Goal: Information Seeking & Learning: Learn about a topic

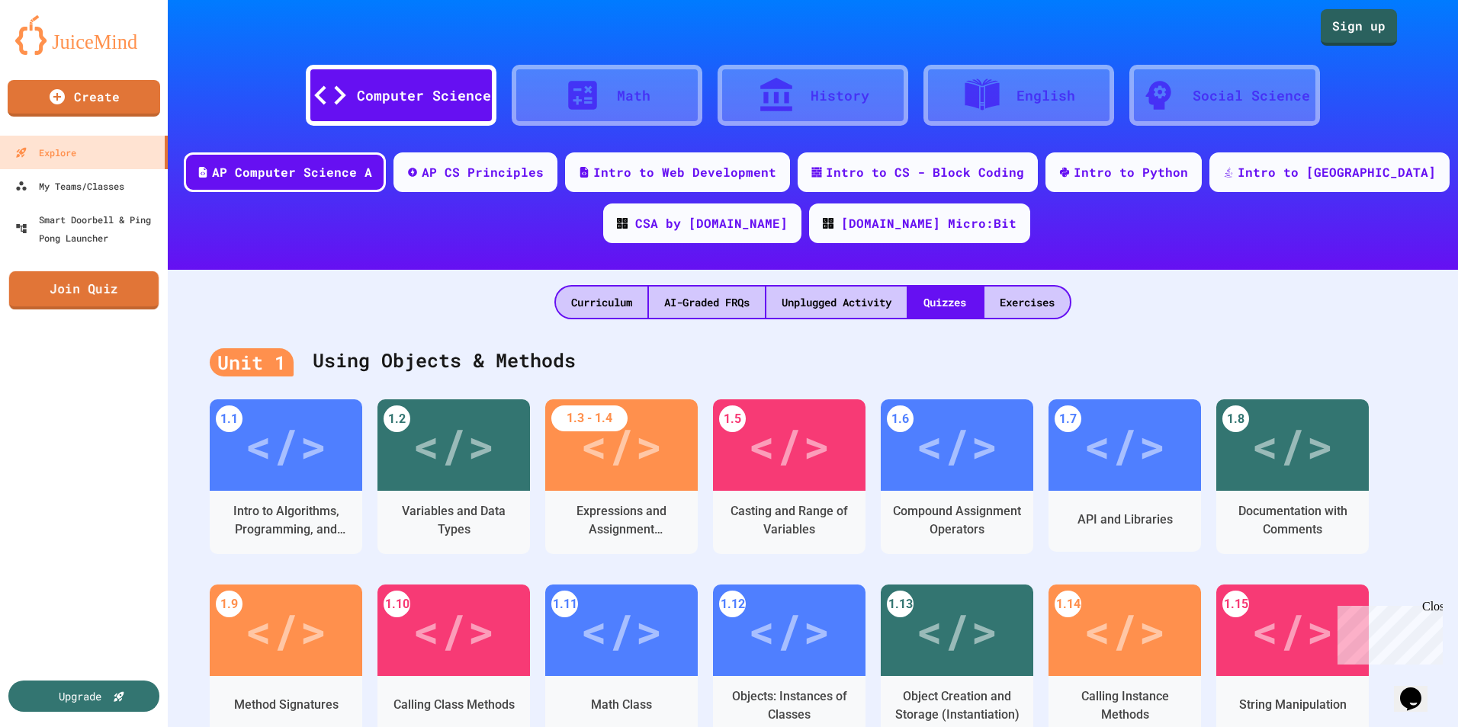
click at [86, 307] on link "Join Quiz" at bounding box center [83, 290] width 149 height 38
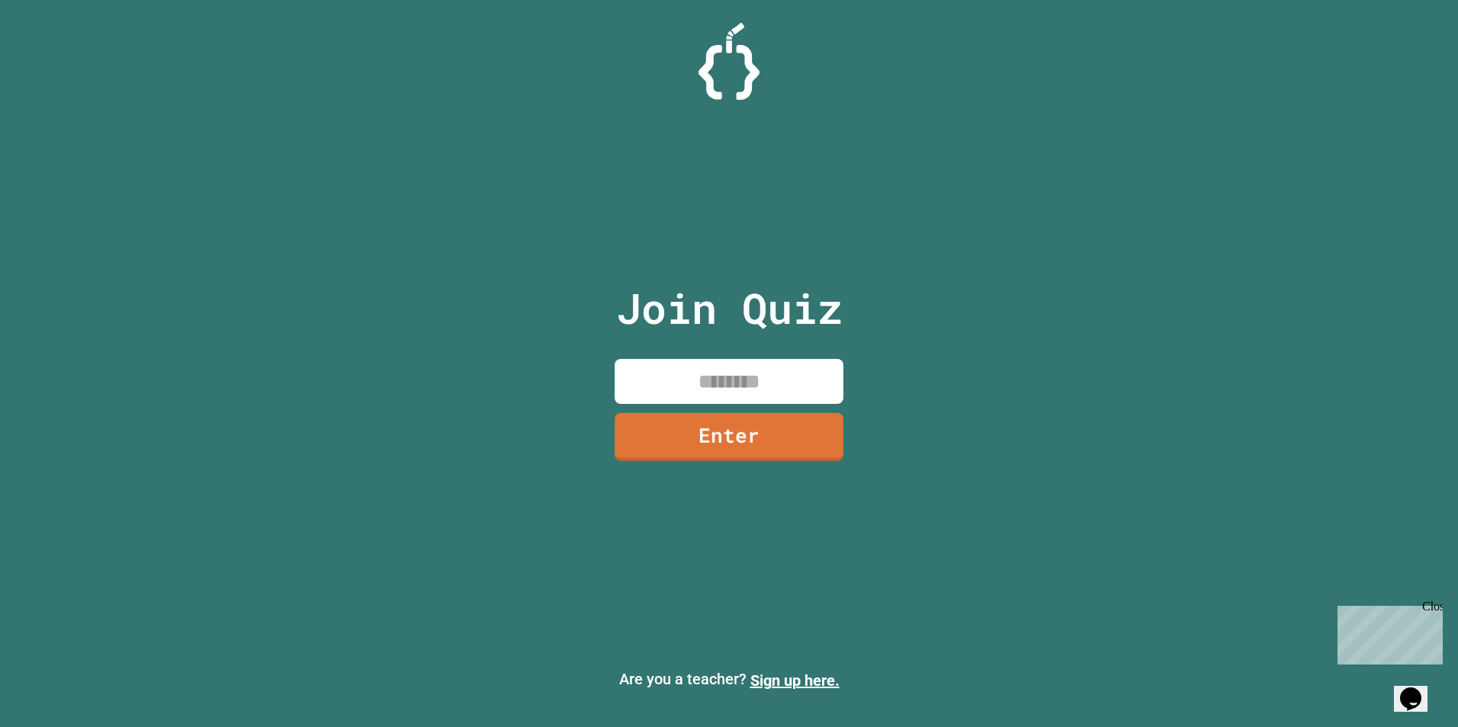
click at [717, 381] on input at bounding box center [729, 381] width 229 height 45
type input "********"
click at [802, 425] on link "Enter" at bounding box center [728, 436] width 221 height 50
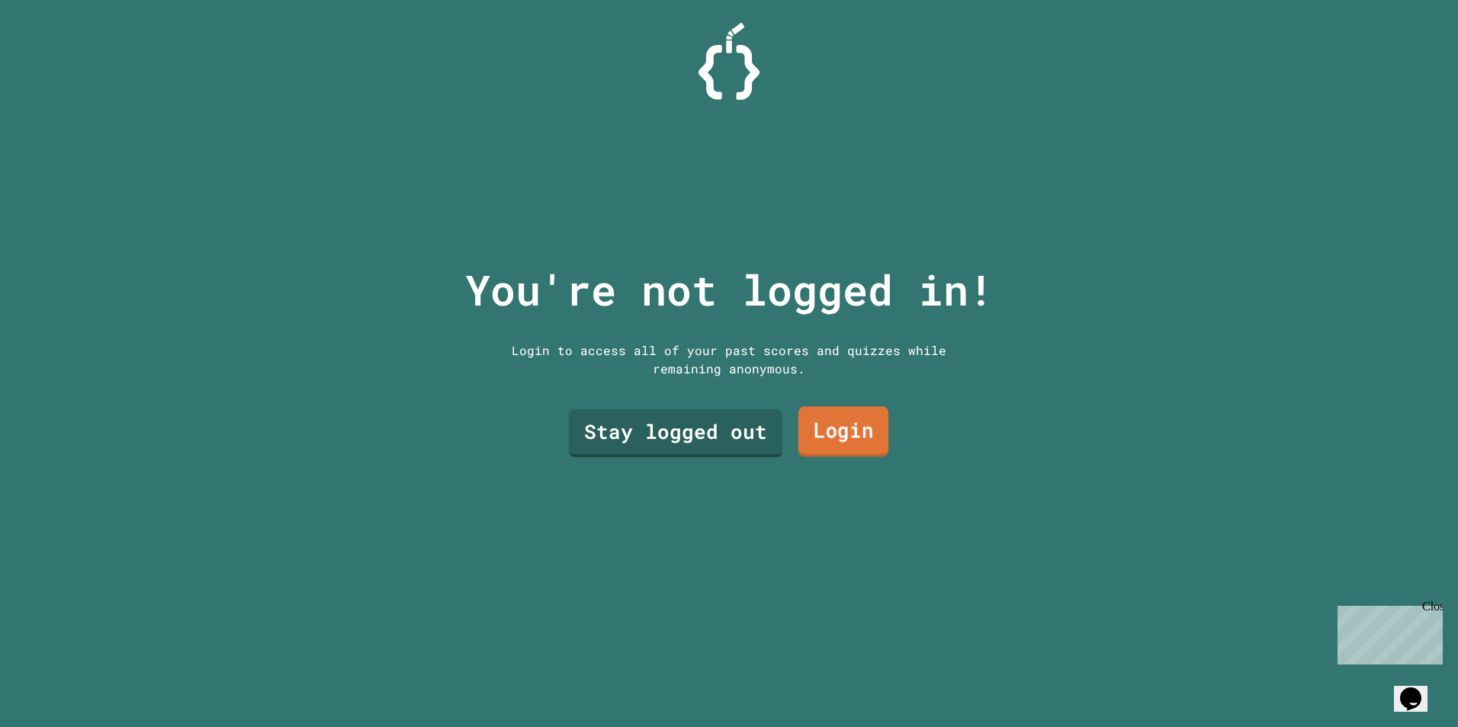
click at [853, 413] on link "Login" at bounding box center [843, 431] width 90 height 50
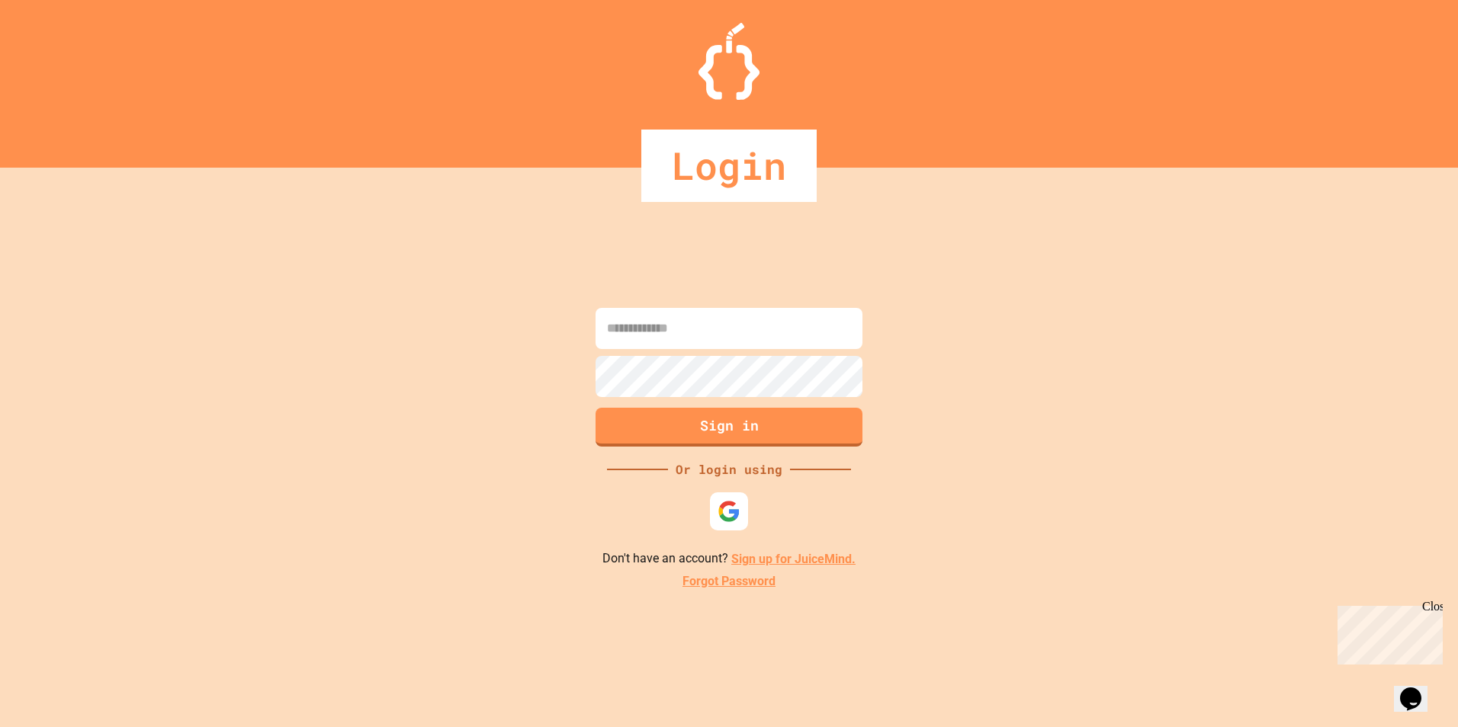
drag, startPoint x: 5, startPoint y: 2, endPoint x: 71, endPoint y: 178, distance: 188.2
click at [71, 178] on div "Login Sign in Or login using Don't have an account? Sign up for JuiceMind. Forg…" at bounding box center [729, 363] width 1458 height 727
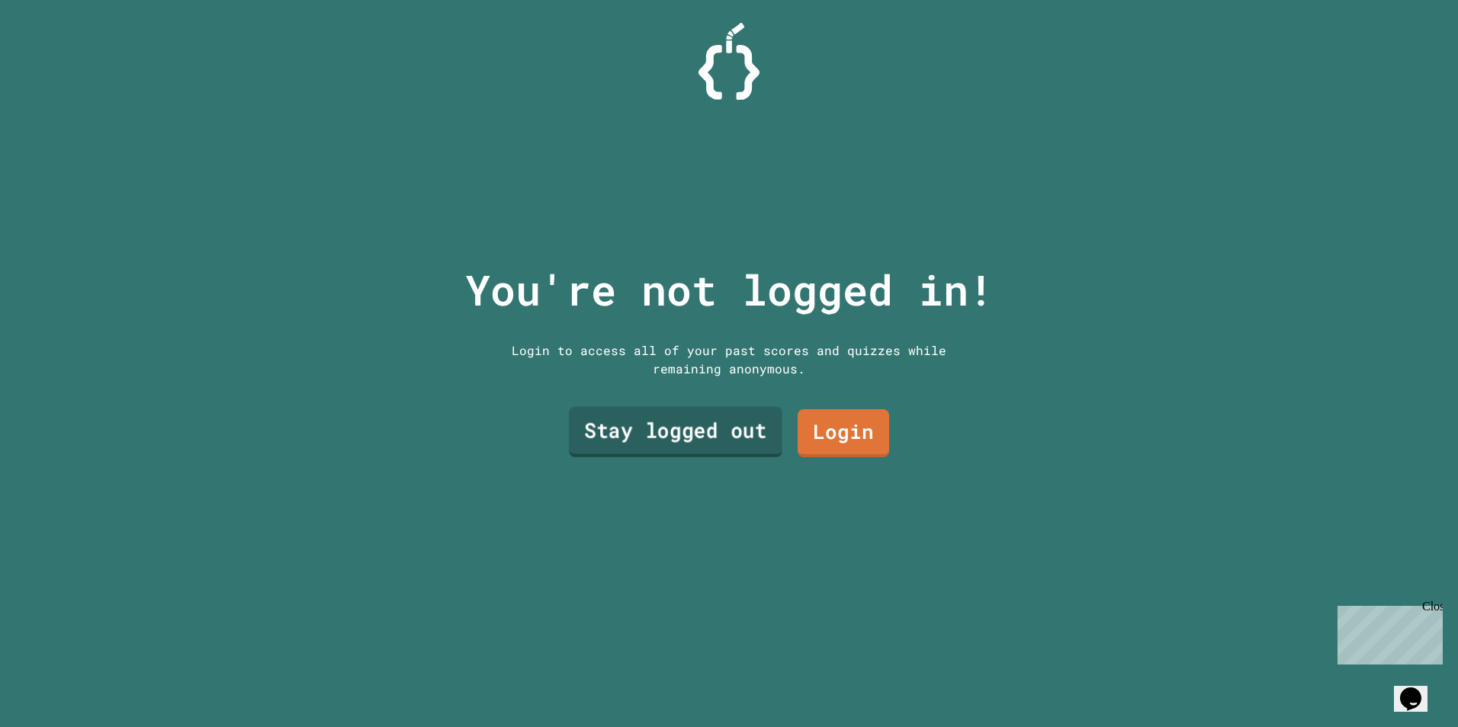
click at [649, 411] on link "Stay logged out" at bounding box center [676, 431] width 214 height 50
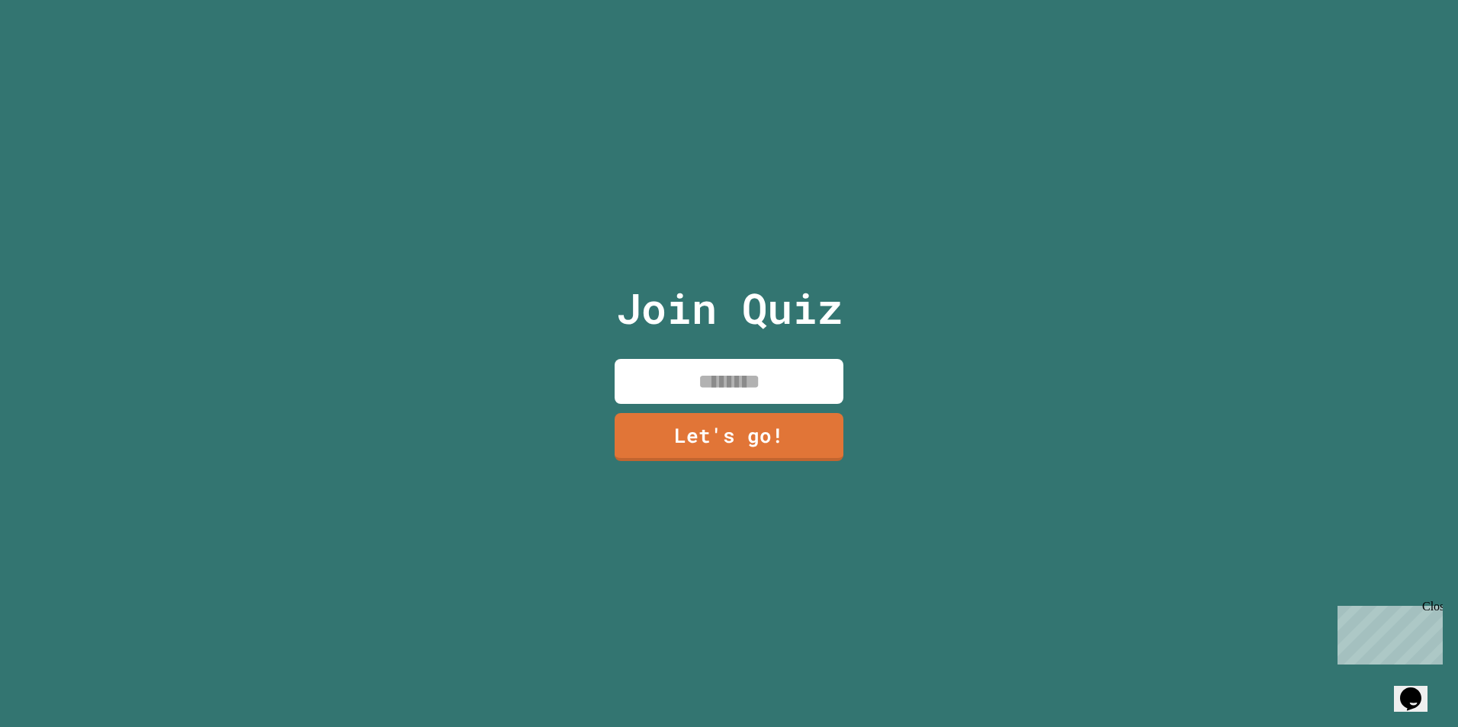
click at [743, 364] on input at bounding box center [729, 381] width 229 height 45
type input "*"
type input "********"
click at [773, 429] on link "Let's go!" at bounding box center [729, 436] width 226 height 50
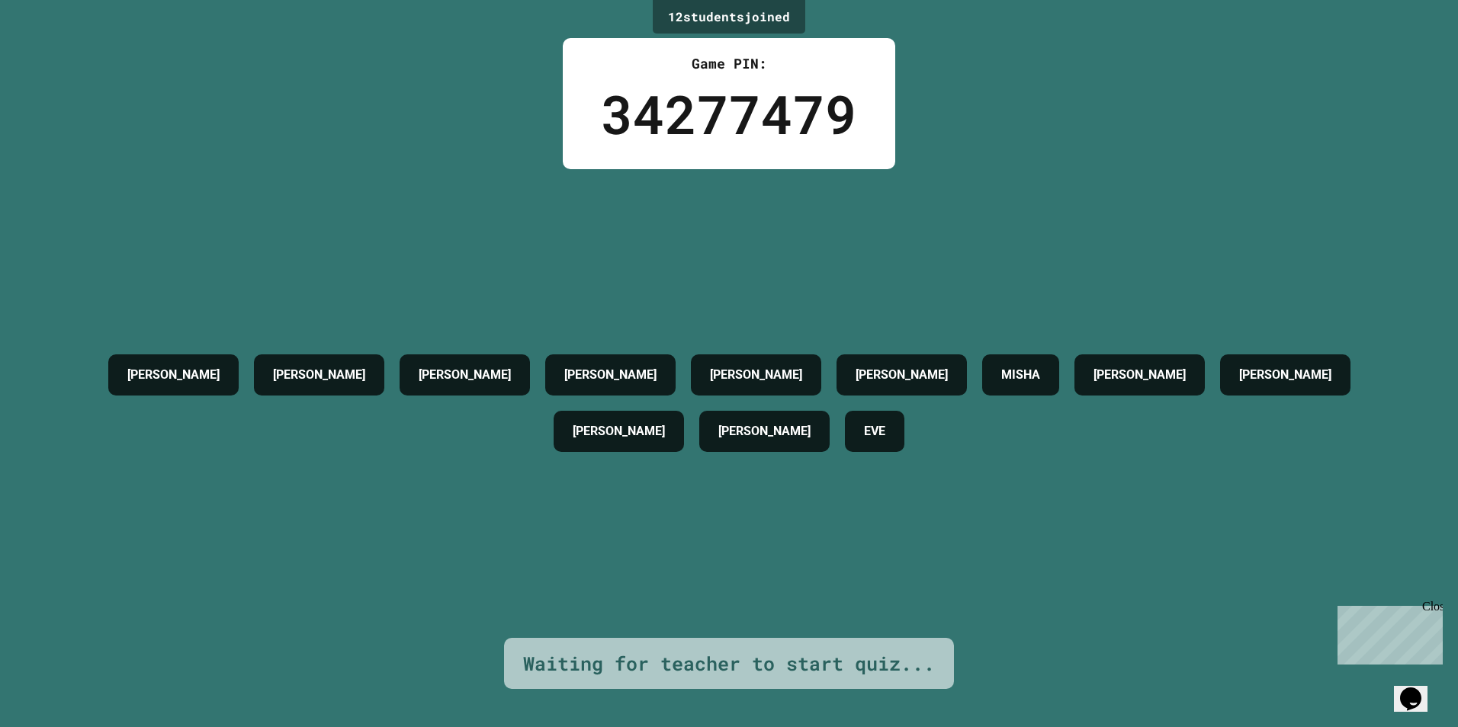
click at [1433, 605] on div "Close" at bounding box center [1431, 609] width 19 height 19
click at [1411, 687] on icon "Opens Chat This icon Opens the chat window." at bounding box center [1410, 699] width 24 height 24
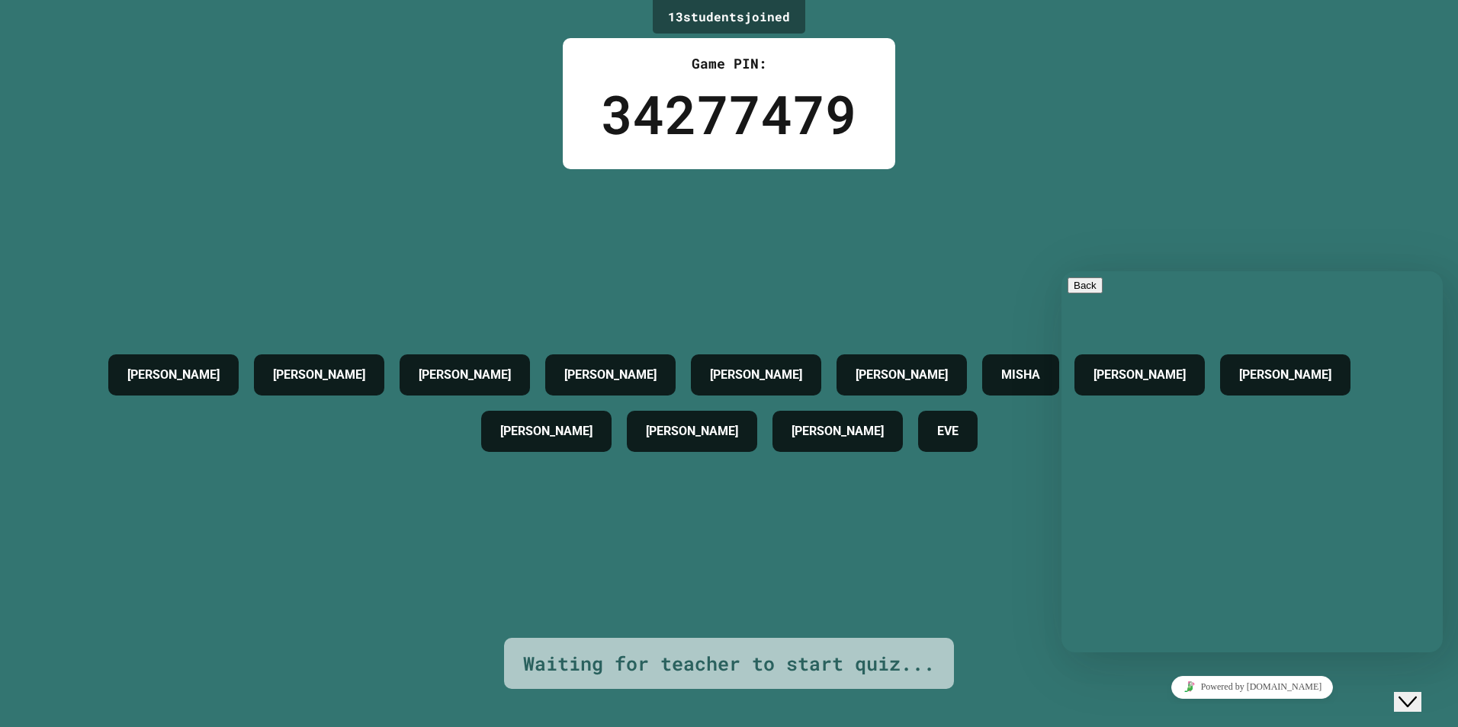
click at [1408, 693] on icon "Close Chat This icon closes the chat window." at bounding box center [1407, 702] width 18 height 18
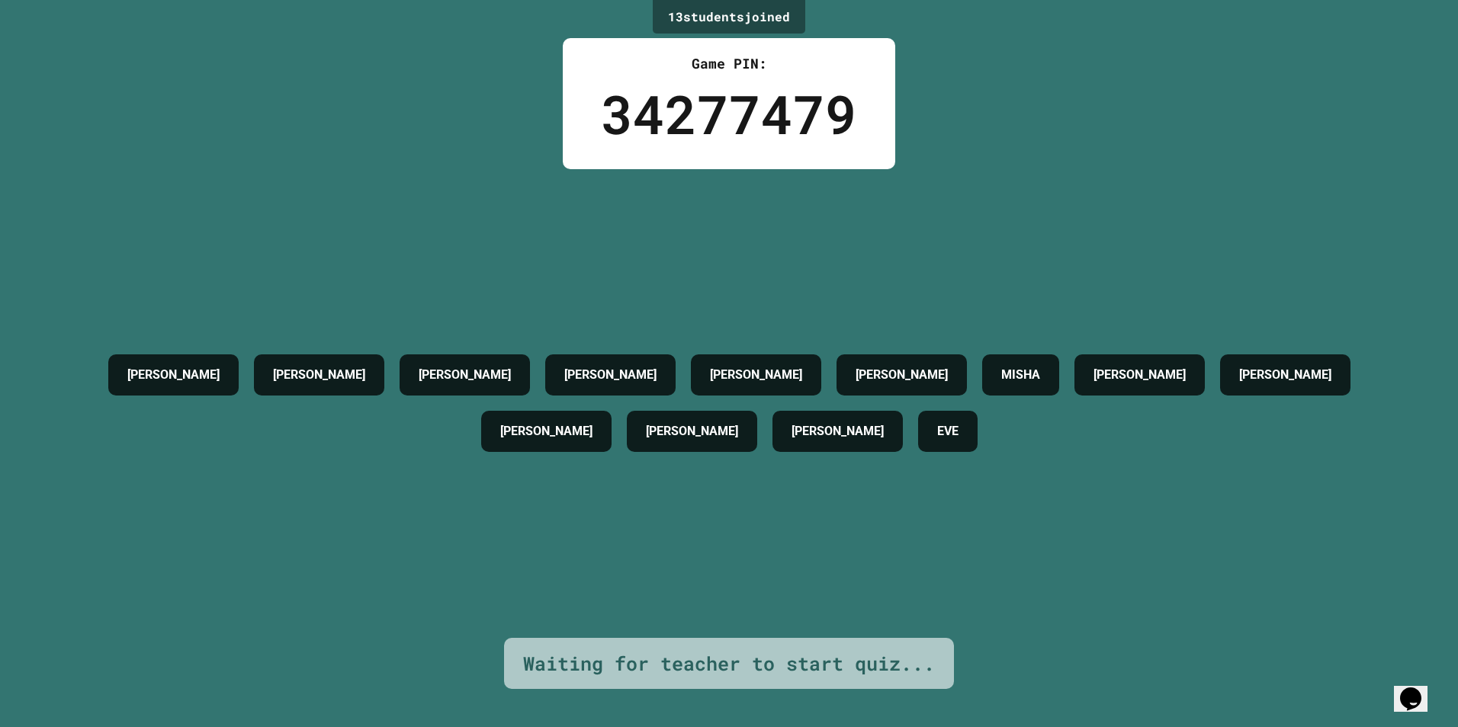
click at [1257, 531] on div "[PERSON_NAME] [PERSON_NAME] [PERSON_NAME] [PERSON_NAME] MISHA [PERSON_NAME] [PE…" at bounding box center [729, 403] width 1382 height 469
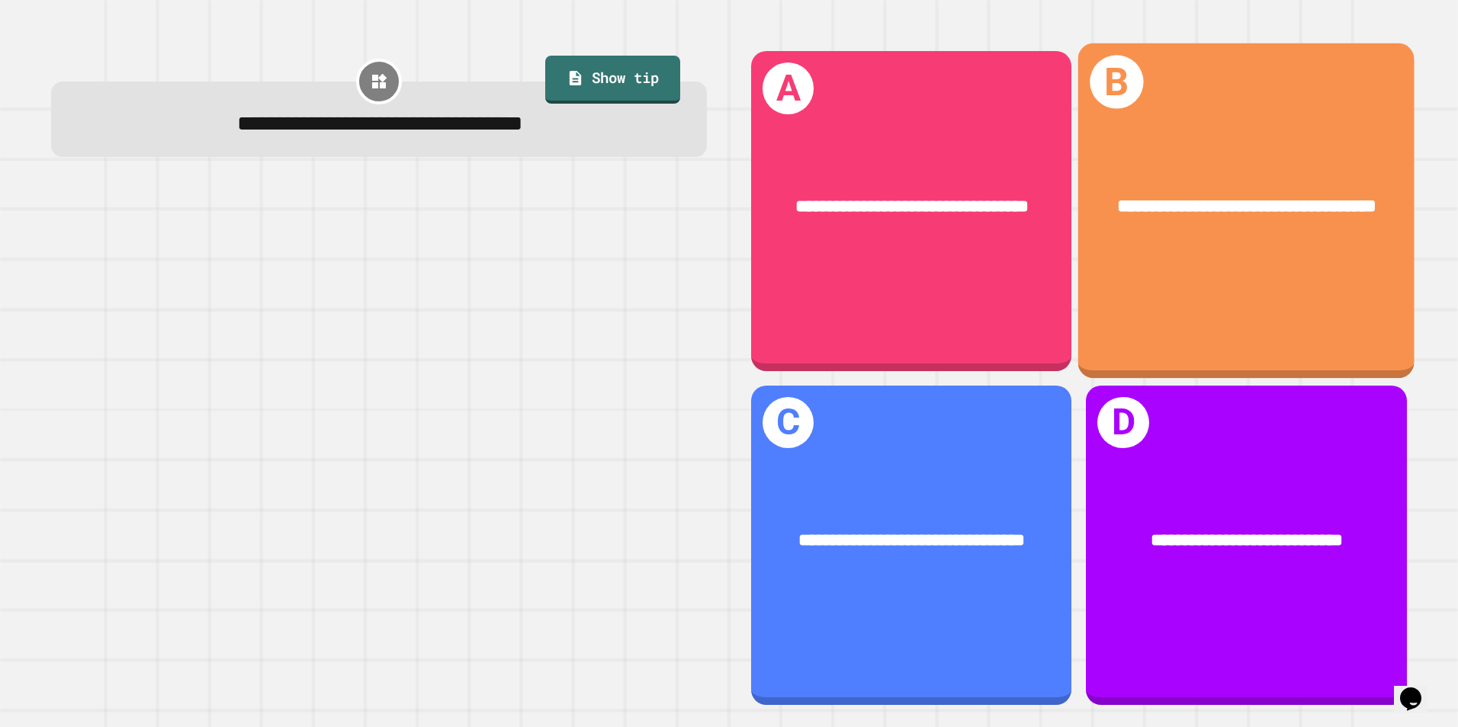
click at [1219, 201] on div "**********" at bounding box center [1247, 207] width 262 height 28
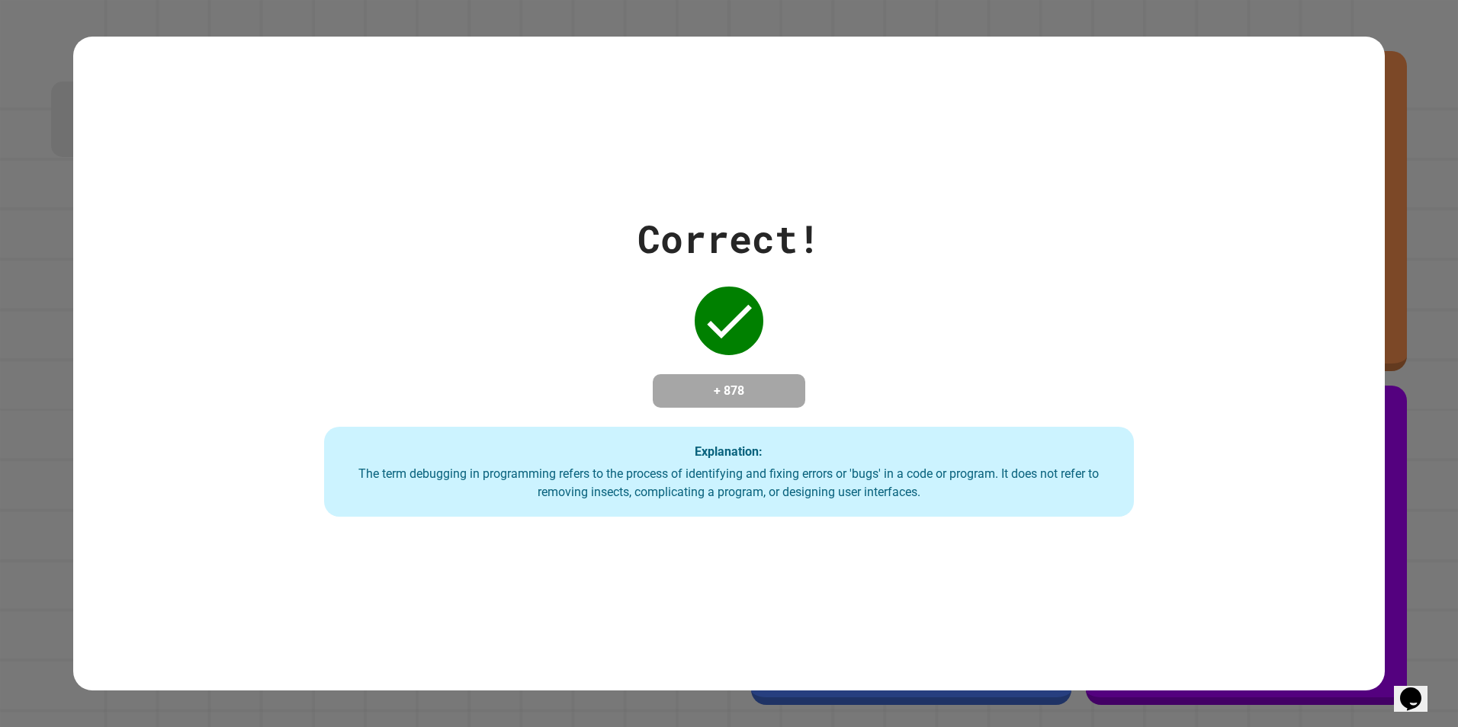
click at [920, 453] on div "Explanation: The term debugging in programming refers to the process of identif…" at bounding box center [729, 472] width 810 height 90
click at [756, 382] on h4 "+ 878" at bounding box center [729, 391] width 122 height 18
click at [722, 291] on icon at bounding box center [728, 321] width 61 height 61
click at [905, 536] on div "Correct! + 878 Explanation: The term debugging in programming refers to the pro…" at bounding box center [729, 364] width 1312 height 655
drag, startPoint x: 1030, startPoint y: 383, endPoint x: 1042, endPoint y: 438, distance: 56.8
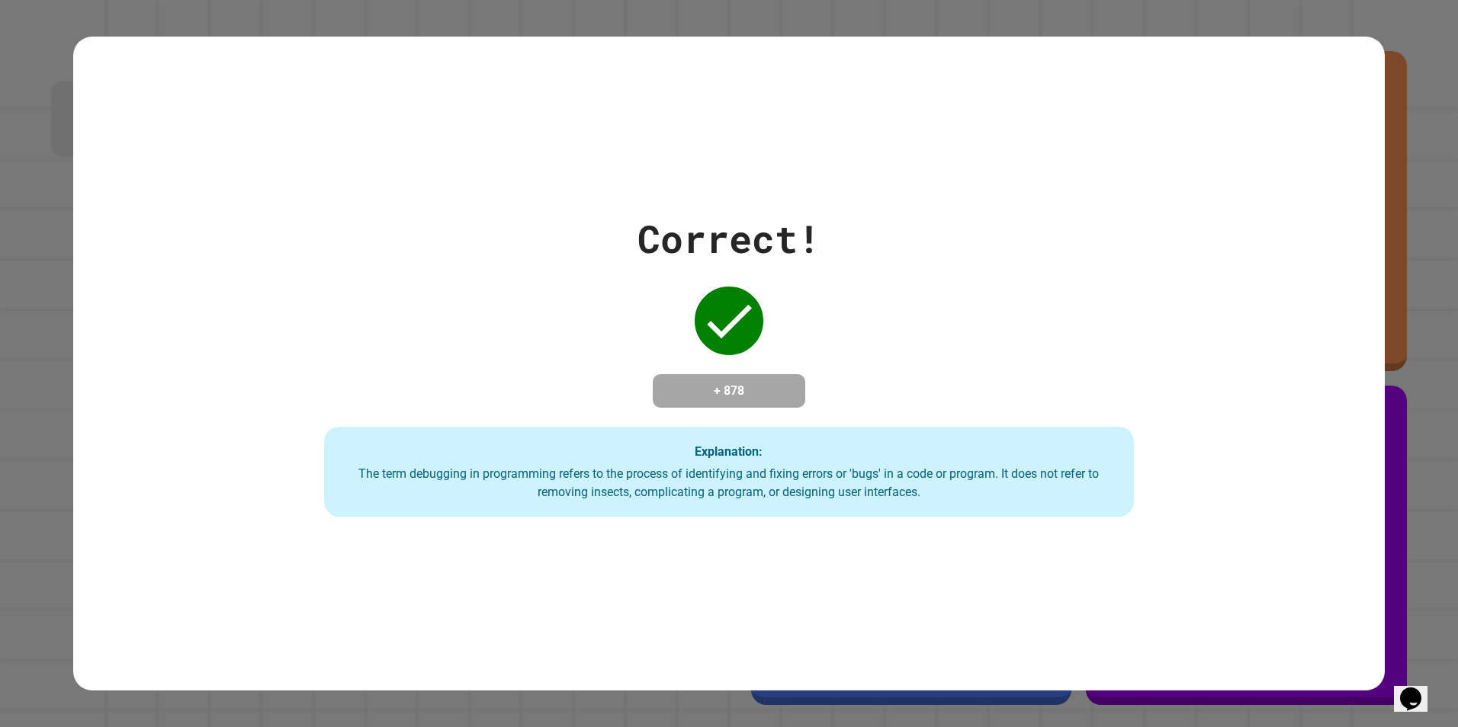
click at [1034, 409] on div "Correct! + 878 Explanation: The term debugging in programming refers to the pro…" at bounding box center [728, 363] width 1157 height 307
drag, startPoint x: 1007, startPoint y: 453, endPoint x: 897, endPoint y: 468, distance: 110.9
click at [995, 451] on div "Explanation: The term debugging in programming refers to the process of identif…" at bounding box center [729, 472] width 810 height 90
click at [777, 461] on div "Explanation: The term debugging in programming refers to the process of identif…" at bounding box center [729, 472] width 810 height 90
click at [1050, 600] on div "Correct! + 878 Explanation: The term debugging in programming refers to the pro…" at bounding box center [729, 364] width 1312 height 655
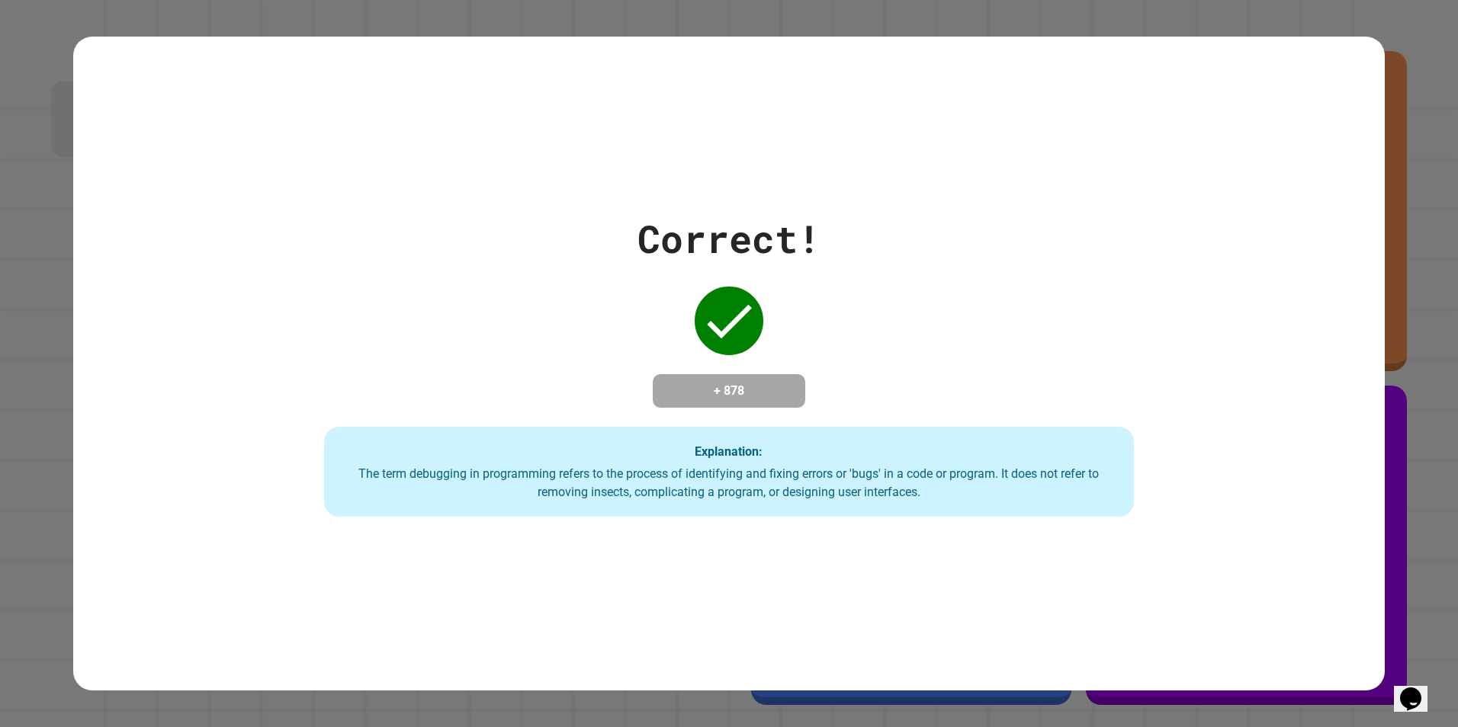
click at [926, 480] on div "The term debugging in programming refers to the process of identifying and fixi…" at bounding box center [728, 483] width 779 height 37
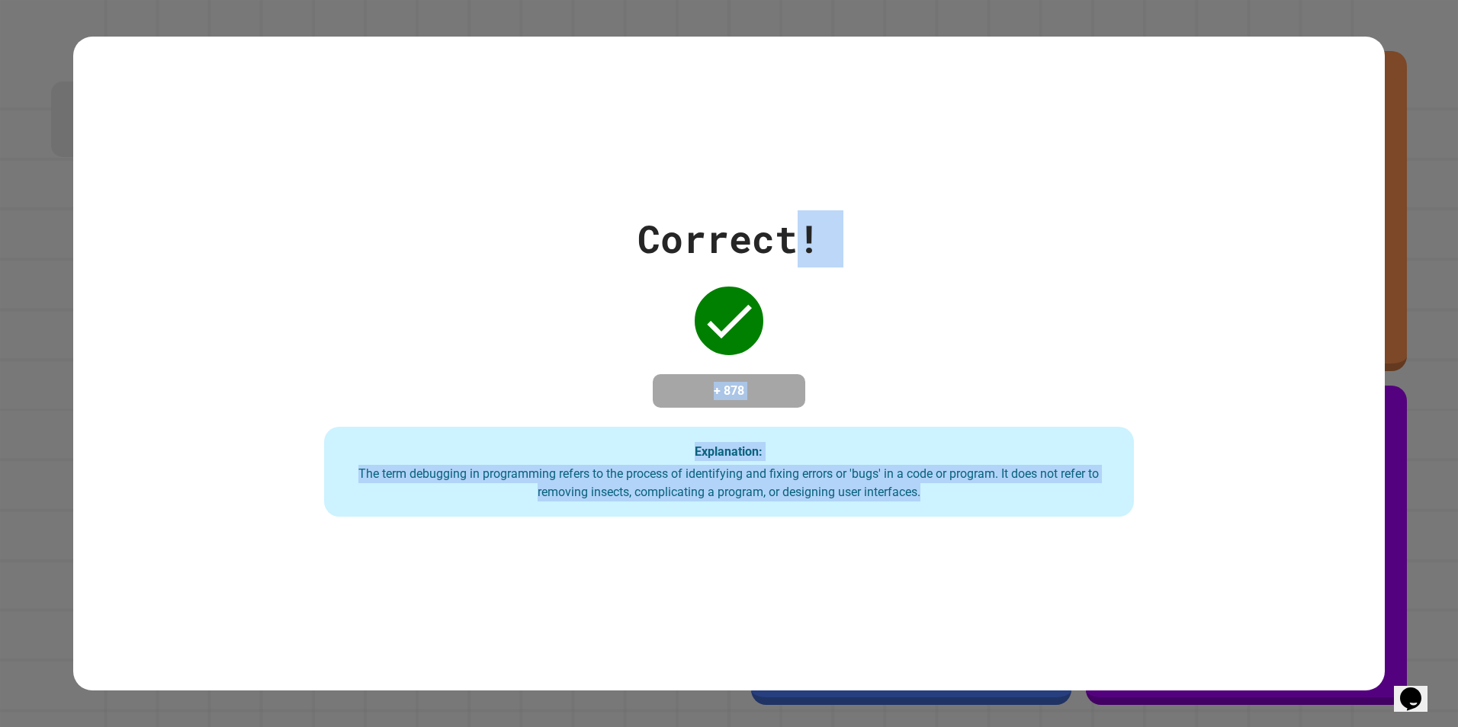
drag, startPoint x: 955, startPoint y: 506, endPoint x: 792, endPoint y: 264, distance: 292.3
click at [792, 264] on div "Correct! + 878 Explanation: The term debugging in programming refers to the pro…" at bounding box center [728, 363] width 1157 height 307
click at [981, 539] on div "Correct! + 878 Explanation: The term debugging in programming refers to the pro…" at bounding box center [729, 364] width 1312 height 655
drag, startPoint x: 967, startPoint y: 526, endPoint x: 625, endPoint y: 61, distance: 577.6
click at [625, 61] on div "Correct! + 878 Explanation: The term debugging in programming refers to the pro…" at bounding box center [729, 364] width 1312 height 655
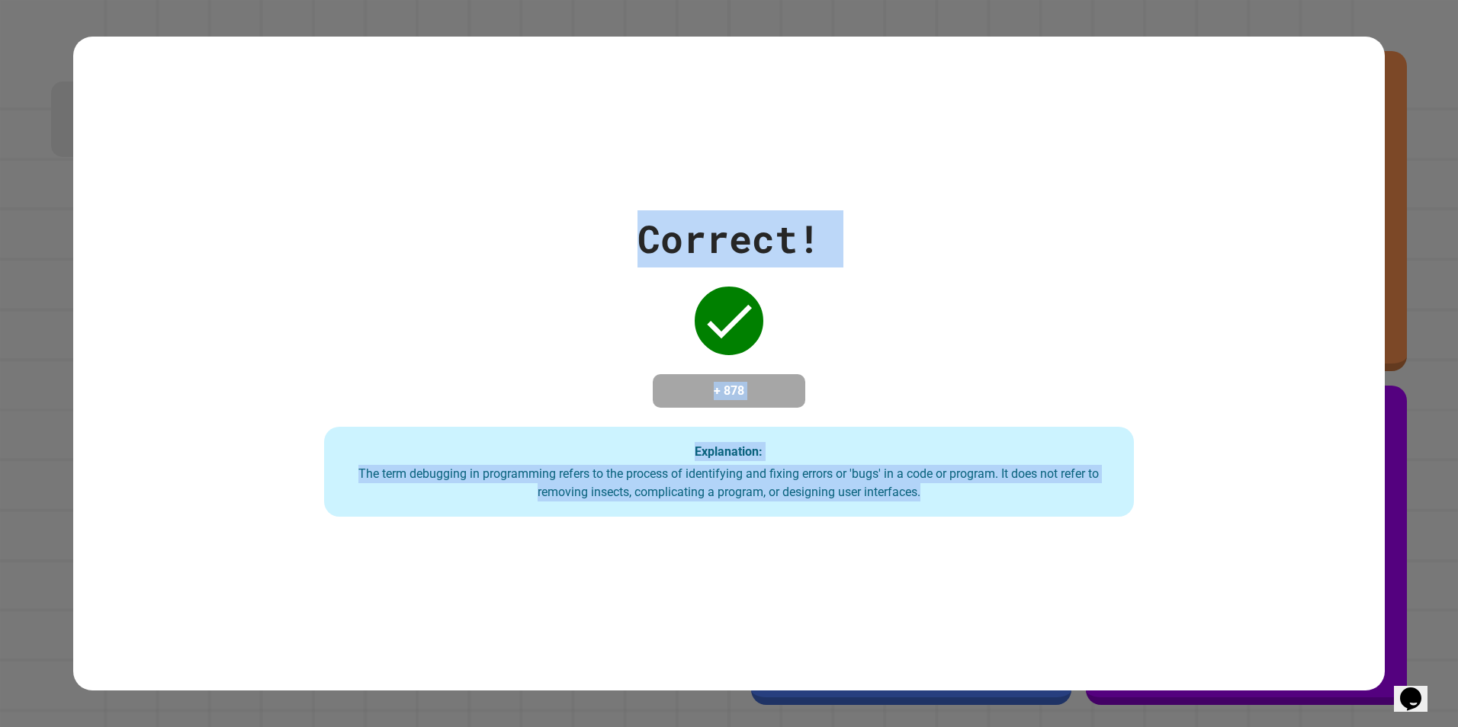
drag, startPoint x: 1229, startPoint y: 582, endPoint x: 1194, endPoint y: 579, distance: 35.2
click at [1228, 582] on div "Correct! + 878 Explanation: The term debugging in programming refers to the pro…" at bounding box center [729, 364] width 1312 height 655
click at [1194, 579] on div "Correct! + 878 Explanation: The term debugging in programming refers to the pro…" at bounding box center [729, 364] width 1312 height 655
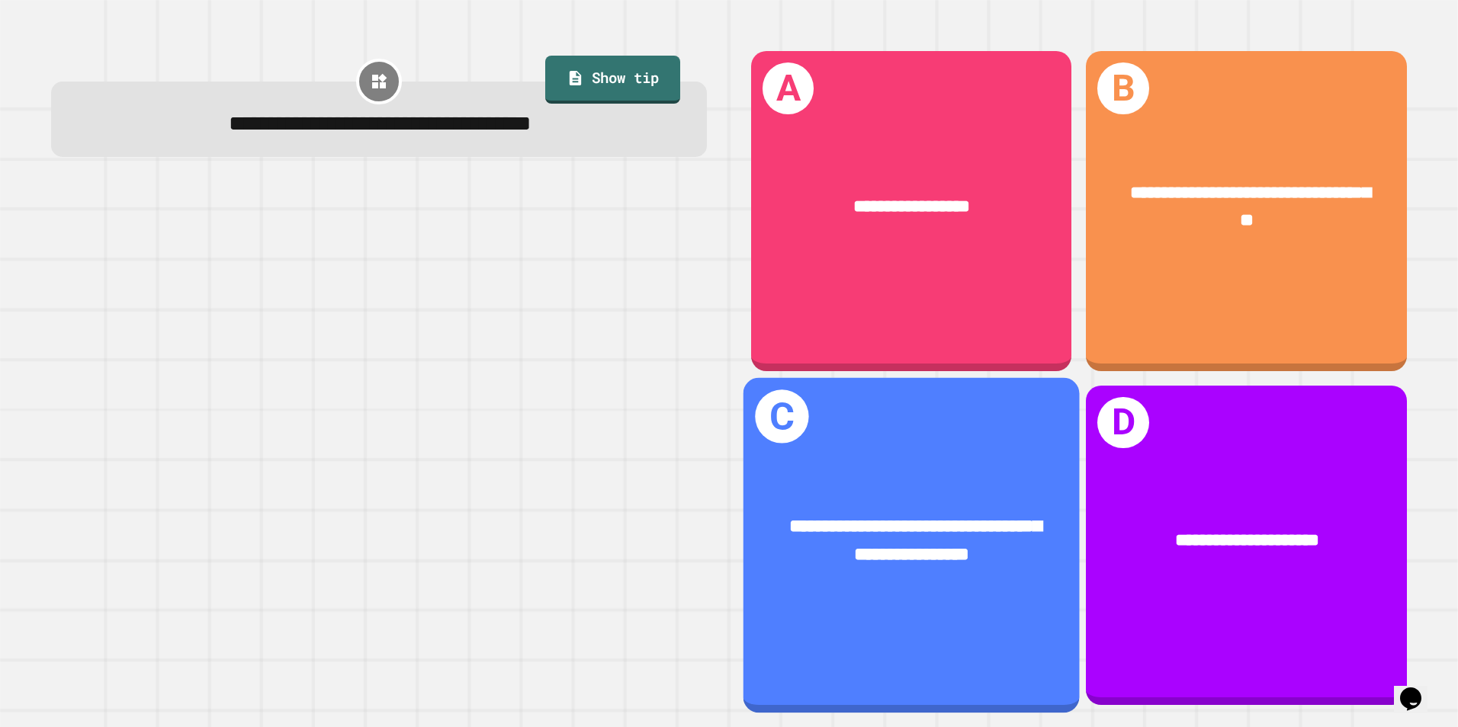
click at [962, 499] on div "**********" at bounding box center [911, 542] width 336 height 130
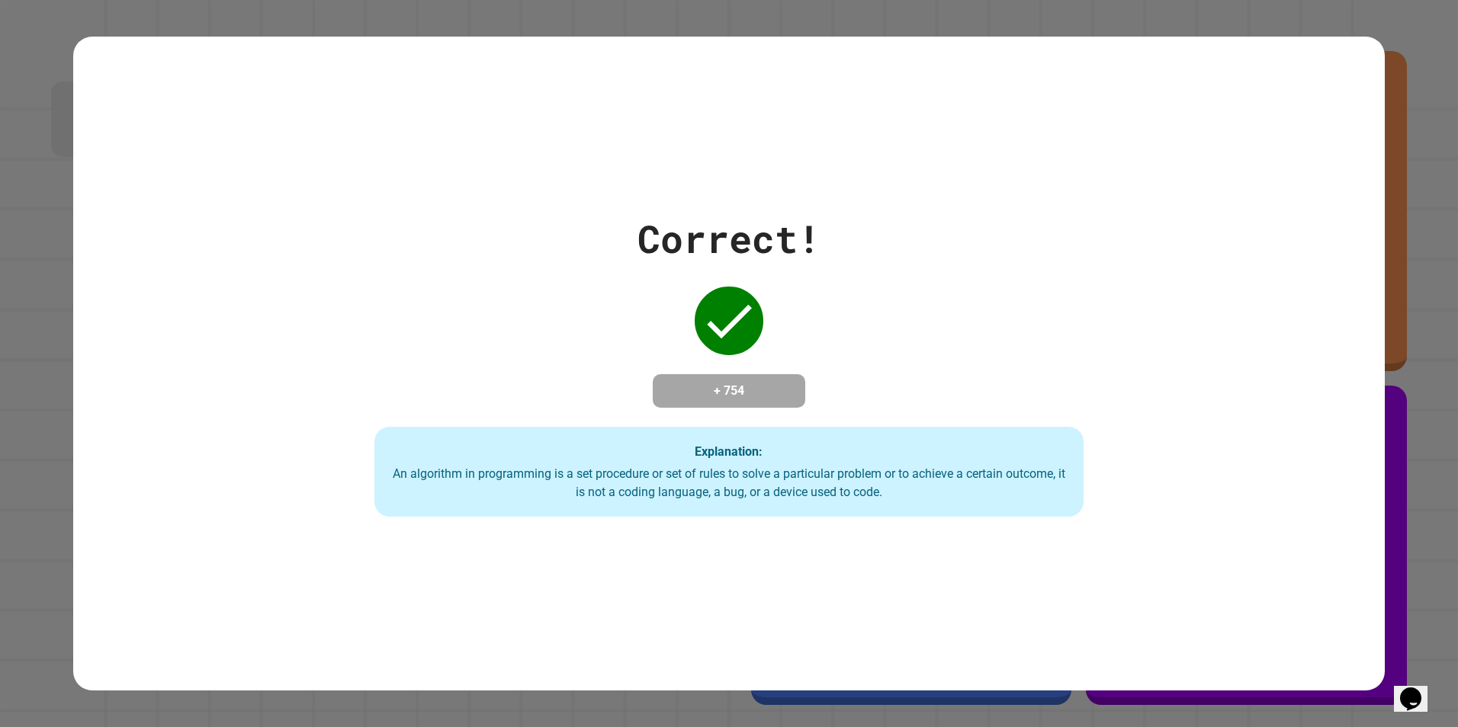
click at [834, 281] on div "Correct! + 754 Explanation: An algorithm in programming is a set procedure or s…" at bounding box center [729, 363] width 1013 height 307
click at [830, 412] on div "Correct! + 754 Explanation: An algorithm in programming is a set procedure or s…" at bounding box center [729, 363] width 1013 height 307
click at [830, 414] on div "Correct! + 754 Explanation: An algorithm in programming is a set procedure or s…" at bounding box center [729, 363] width 1013 height 307
drag, startPoint x: 830, startPoint y: 422, endPoint x: 918, endPoint y: 463, distance: 97.6
click at [831, 425] on div "Correct! + 754 Explanation: An algorithm in programming is a set procedure or s…" at bounding box center [729, 363] width 1013 height 307
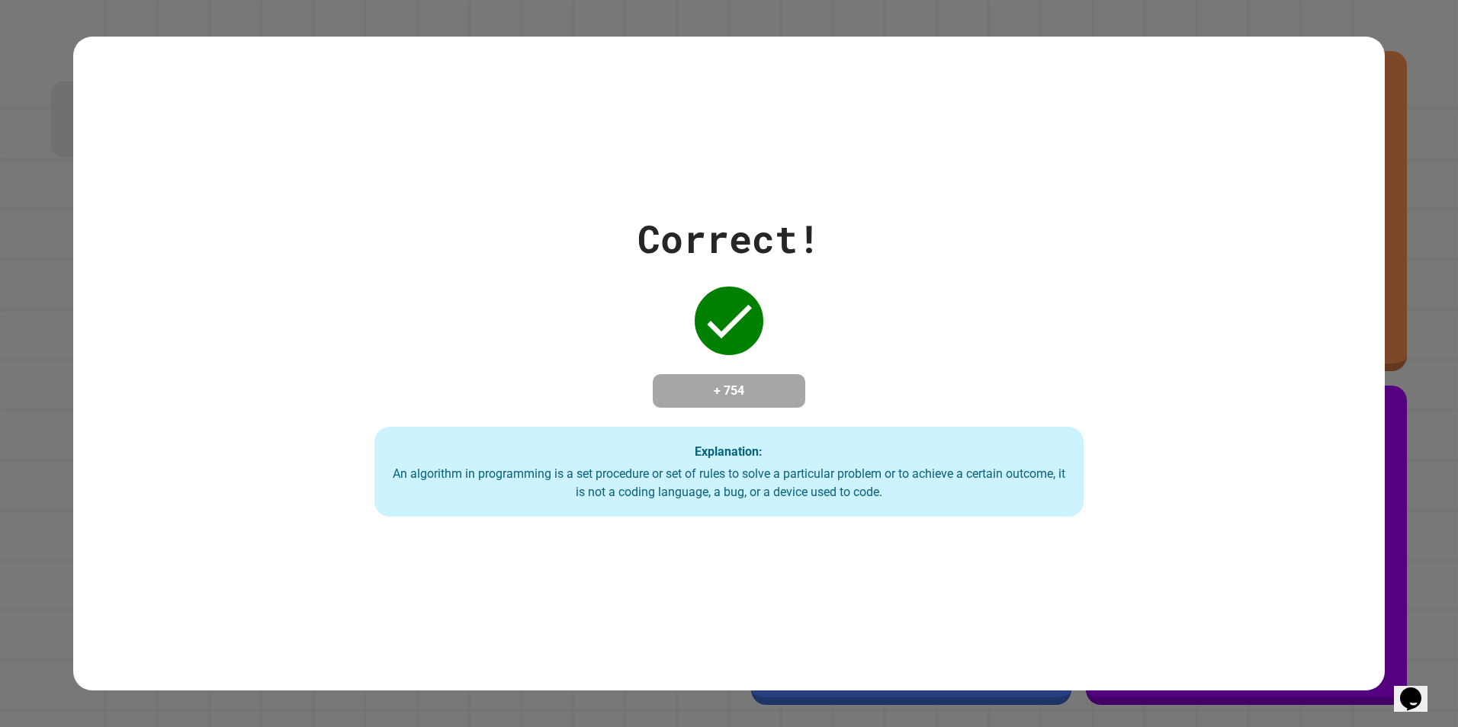
drag, startPoint x: 1197, startPoint y: 589, endPoint x: 1182, endPoint y: 589, distance: 15.3
click at [1186, 590] on div "Correct! + 754 Explanation: An algorithm in programming is a set procedure or s…" at bounding box center [729, 364] width 1312 height 655
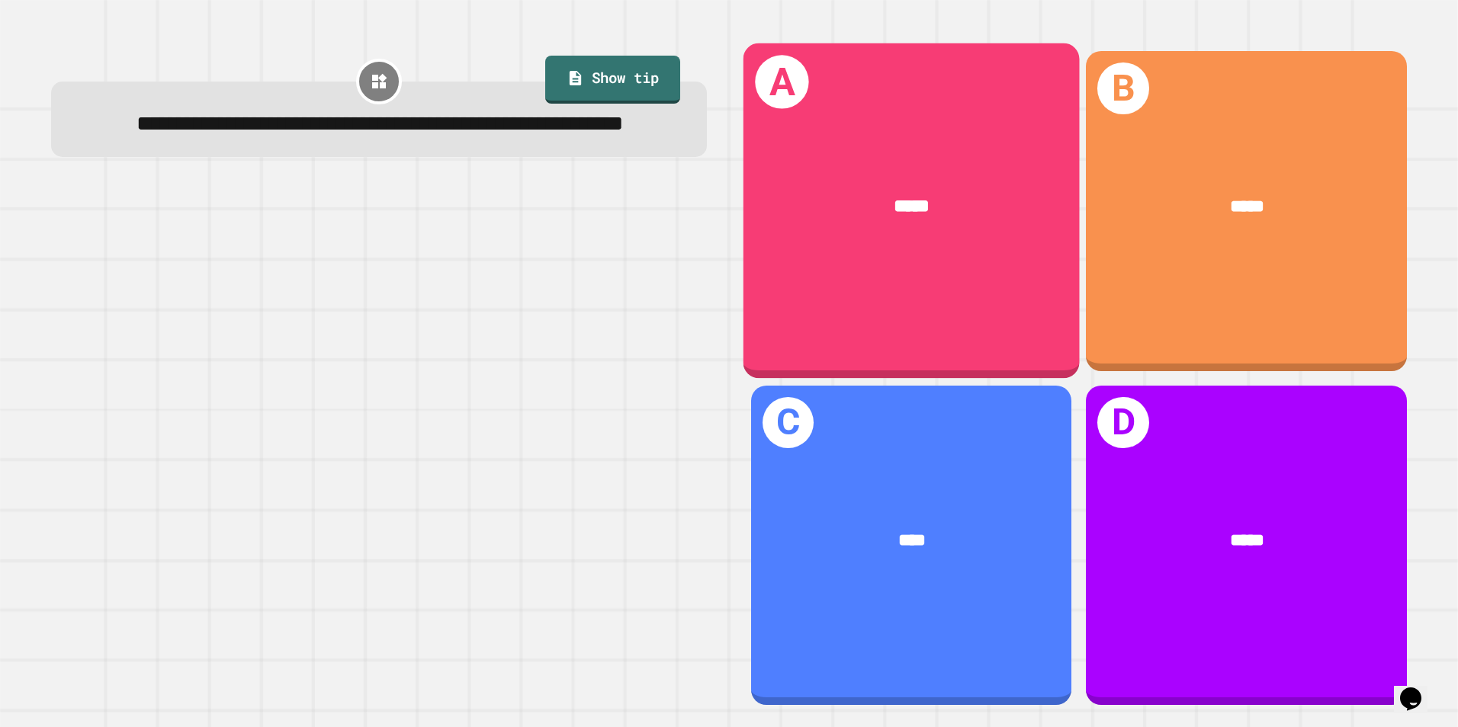
click at [1001, 250] on div "*****" at bounding box center [911, 206] width 336 height 101
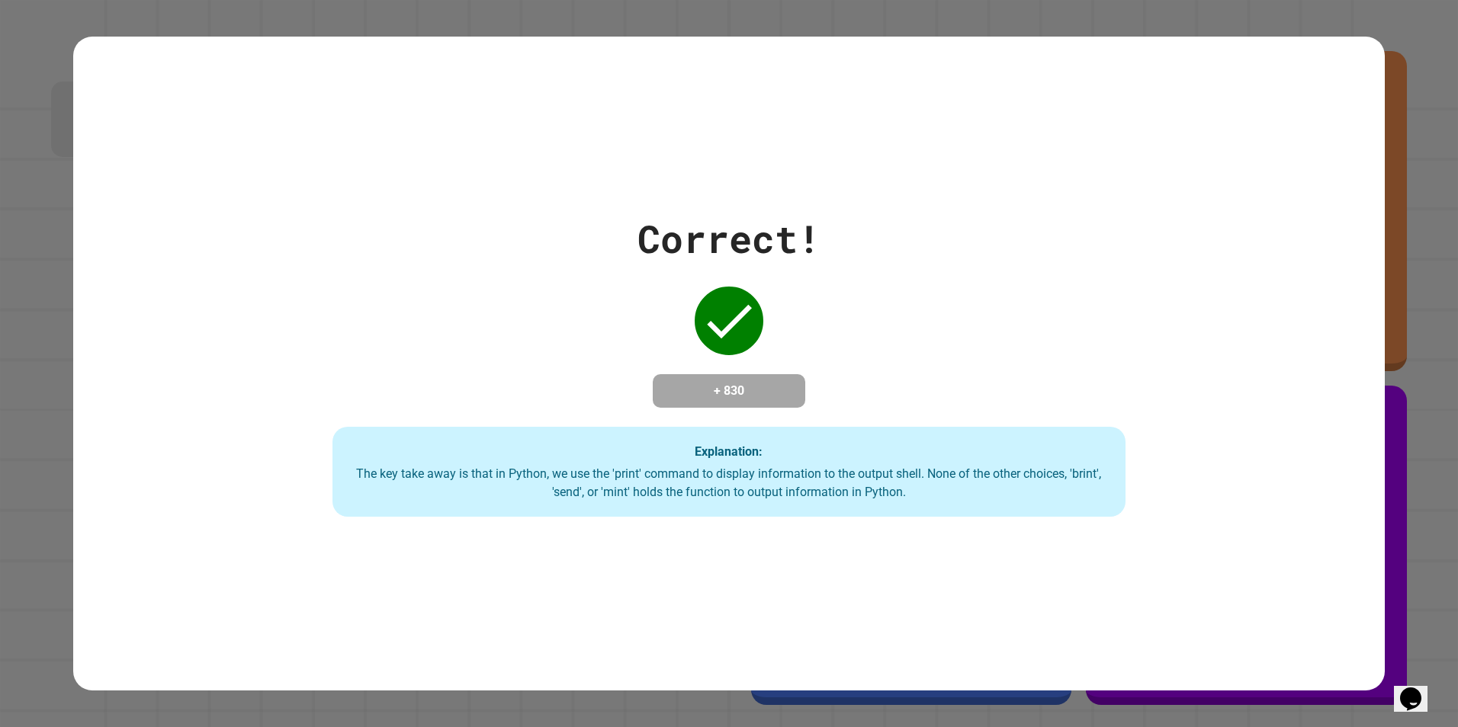
click at [877, 221] on div "Correct! + 830 Explanation: The key take away is that in Python, we use the 'pr…" at bounding box center [728, 363] width 1132 height 307
click at [833, 422] on div "Correct! + 830 Explanation: The key take away is that in Python, we use the 'pr…" at bounding box center [728, 363] width 1132 height 307
click at [822, 413] on div "Correct! + 830 Explanation: The key take away is that in Python, we use the 'pr…" at bounding box center [728, 363] width 1132 height 307
drag, startPoint x: 821, startPoint y: 413, endPoint x: 791, endPoint y: 404, distance: 31.6
click at [791, 404] on div "Correct! + 830 Explanation: The key take away is that in Python, we use the 'pr…" at bounding box center [728, 363] width 1132 height 307
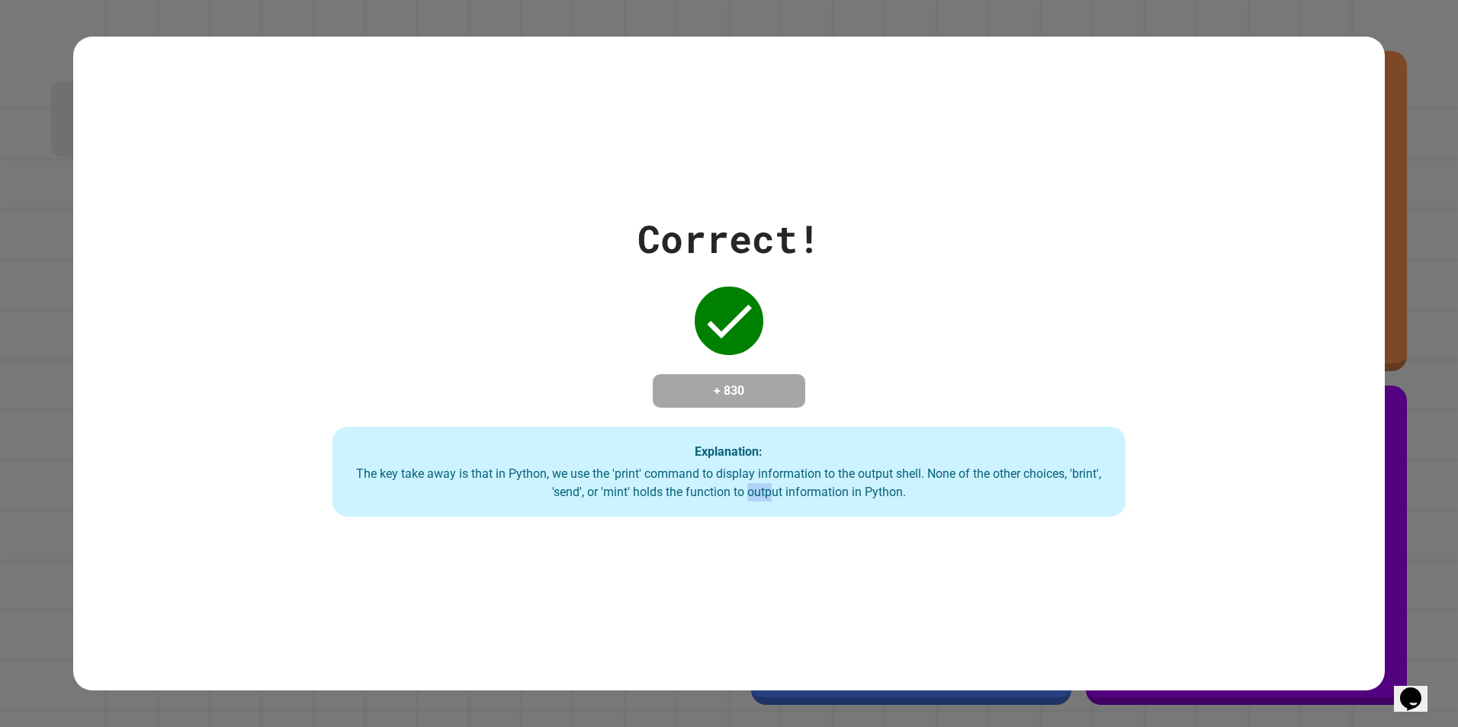
drag, startPoint x: 791, startPoint y: 404, endPoint x: 744, endPoint y: 512, distance: 117.1
click at [744, 512] on div "Explanation: The key take away is that in Python, we use the 'print' command to…" at bounding box center [728, 472] width 793 height 90
drag, startPoint x: 1095, startPoint y: 604, endPoint x: 1016, endPoint y: 567, distance: 87.3
click at [1052, 591] on div "Correct! + 830 Explanation: The key take away is that in Python, we use the 'pr…" at bounding box center [729, 364] width 1312 height 655
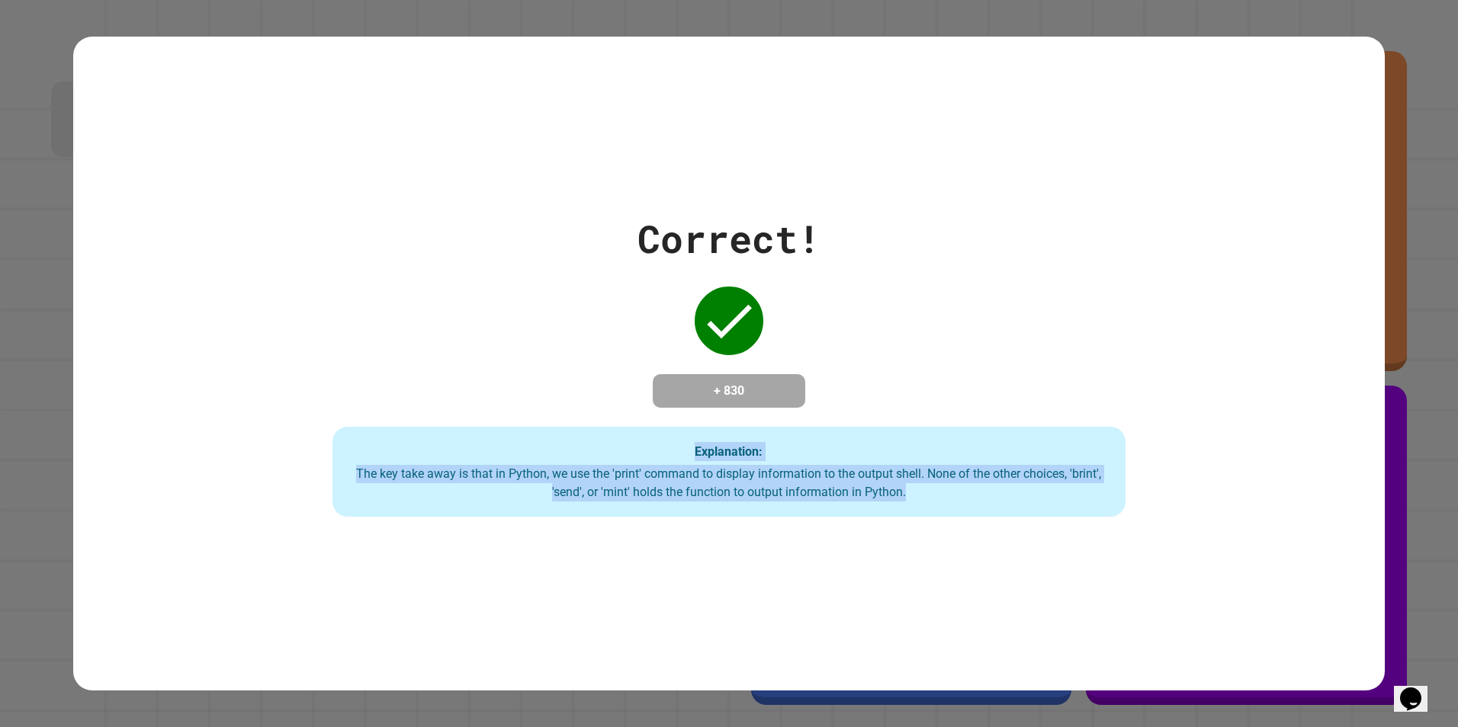
drag, startPoint x: 975, startPoint y: 528, endPoint x: 461, endPoint y: 336, distance: 549.4
click at [461, 336] on div "Correct! + 830 Explanation: The key take away is that in Python, we use the 'pr…" at bounding box center [729, 364] width 1312 height 655
click at [995, 536] on div "Correct! + 830 Explanation: The key take away is that in Python, we use the 'pr…" at bounding box center [729, 364] width 1312 height 655
click at [991, 541] on div "Correct! + 830 Explanation: The key take away is that in Python, we use the 'pr…" at bounding box center [729, 364] width 1312 height 655
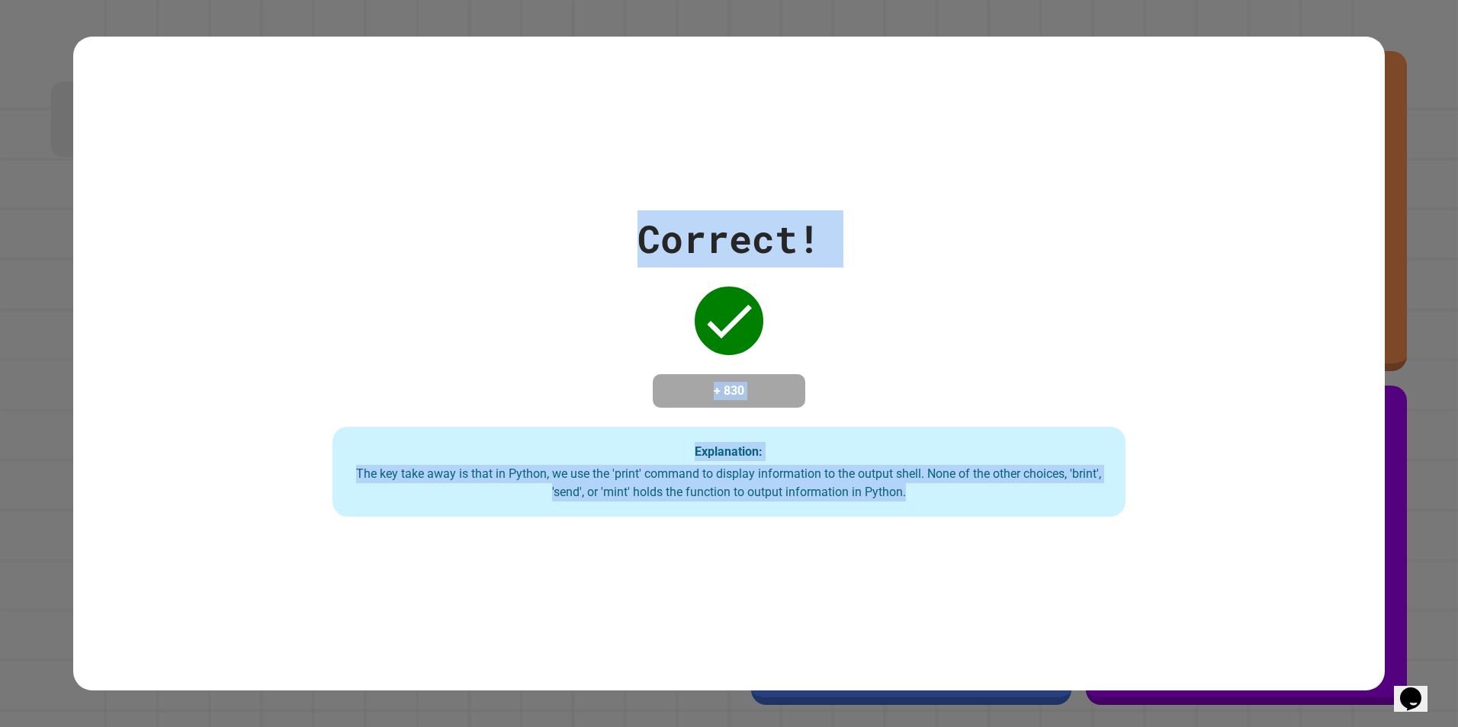
drag, startPoint x: 943, startPoint y: 537, endPoint x: 708, endPoint y: -11, distance: 595.7
click at [708, 0] on html "**********" at bounding box center [729, 363] width 1458 height 727
click at [477, 177] on div "Correct! + 830 Explanation: The key take away is that in Python, we use the 'pr…" at bounding box center [729, 364] width 1312 height 655
click at [732, 435] on div "Explanation: The key take away is that in Python, we use the 'print' command to…" at bounding box center [728, 472] width 793 height 90
click at [731, 435] on div "Explanation: The key take away is that in Python, we use the 'print' command to…" at bounding box center [728, 472] width 793 height 90
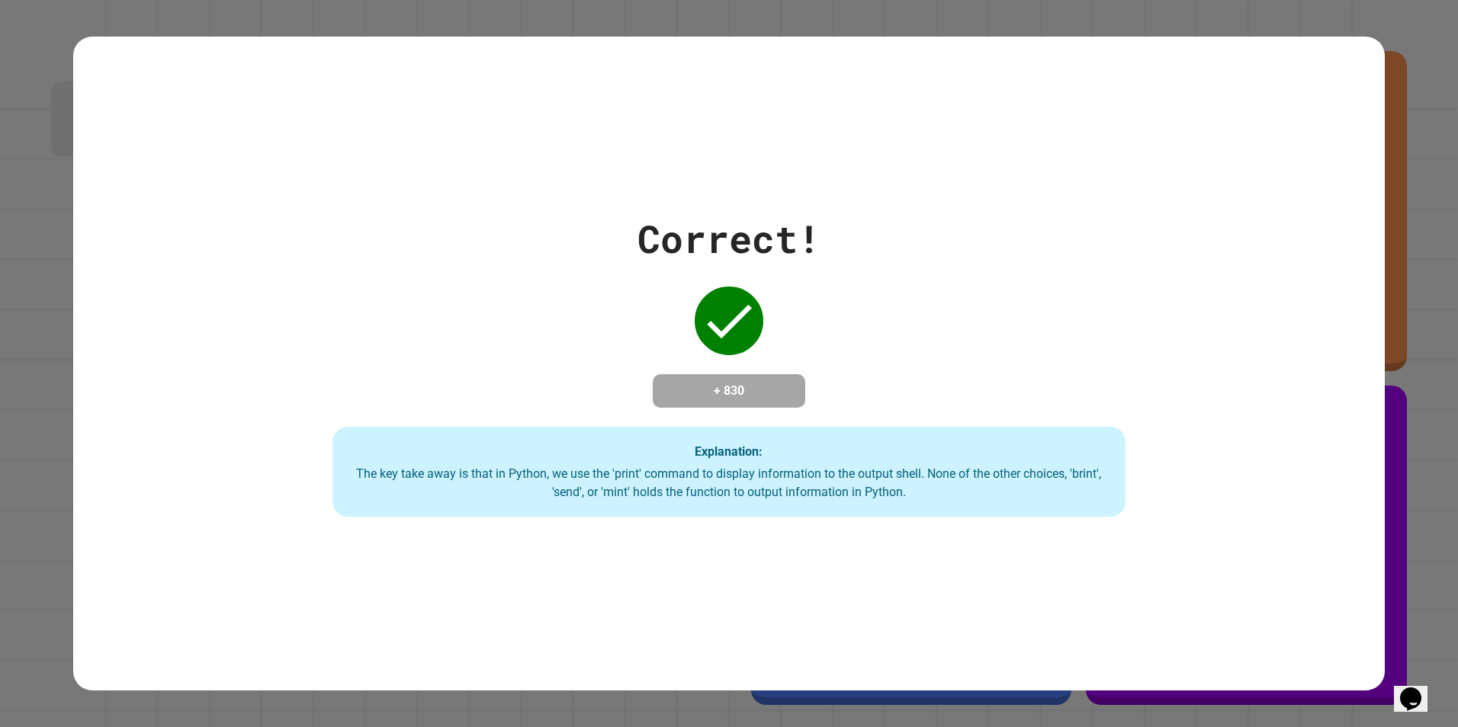
drag, startPoint x: 933, startPoint y: 573, endPoint x: 901, endPoint y: 535, distance: 50.3
click at [934, 573] on div "Correct! + 830 Explanation: The key take away is that in Python, we use the 'pr…" at bounding box center [729, 364] width 1312 height 655
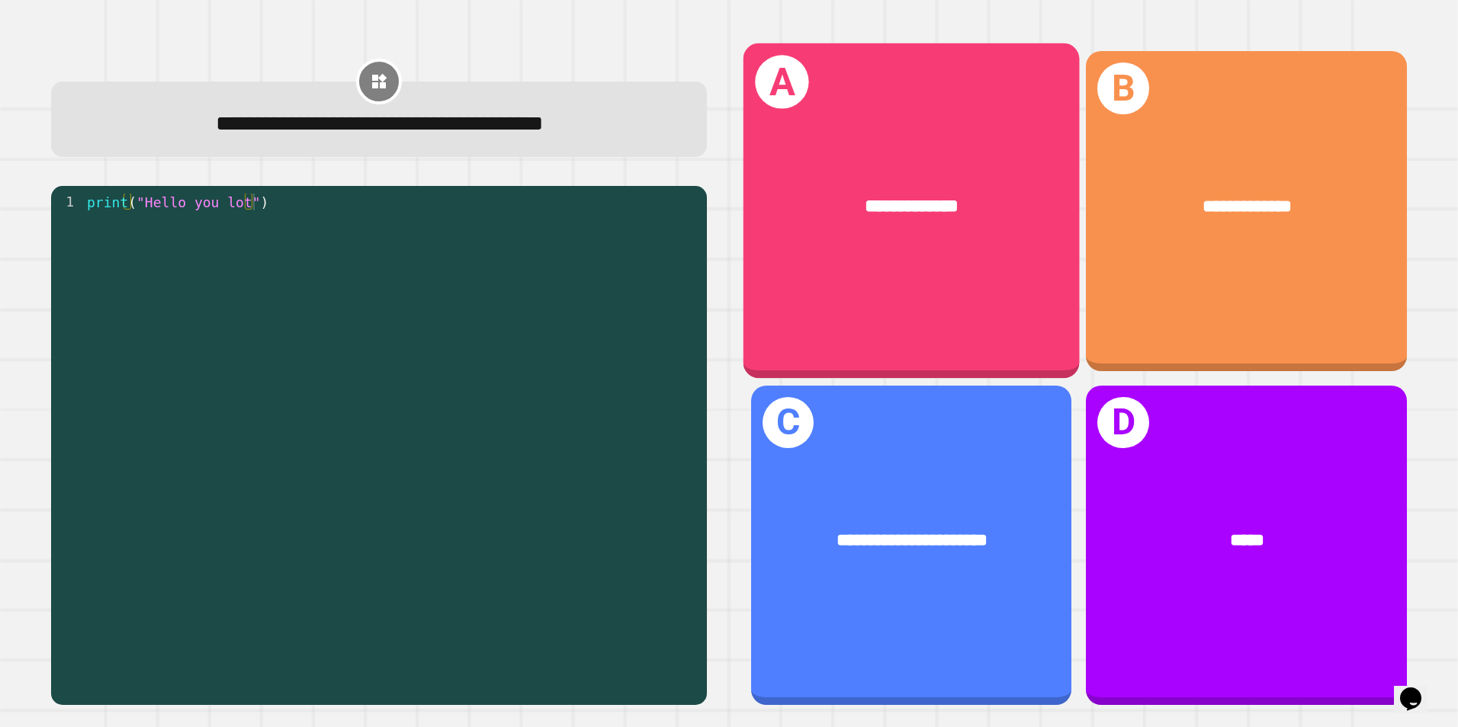
click at [1002, 231] on div "**********" at bounding box center [911, 206] width 336 height 101
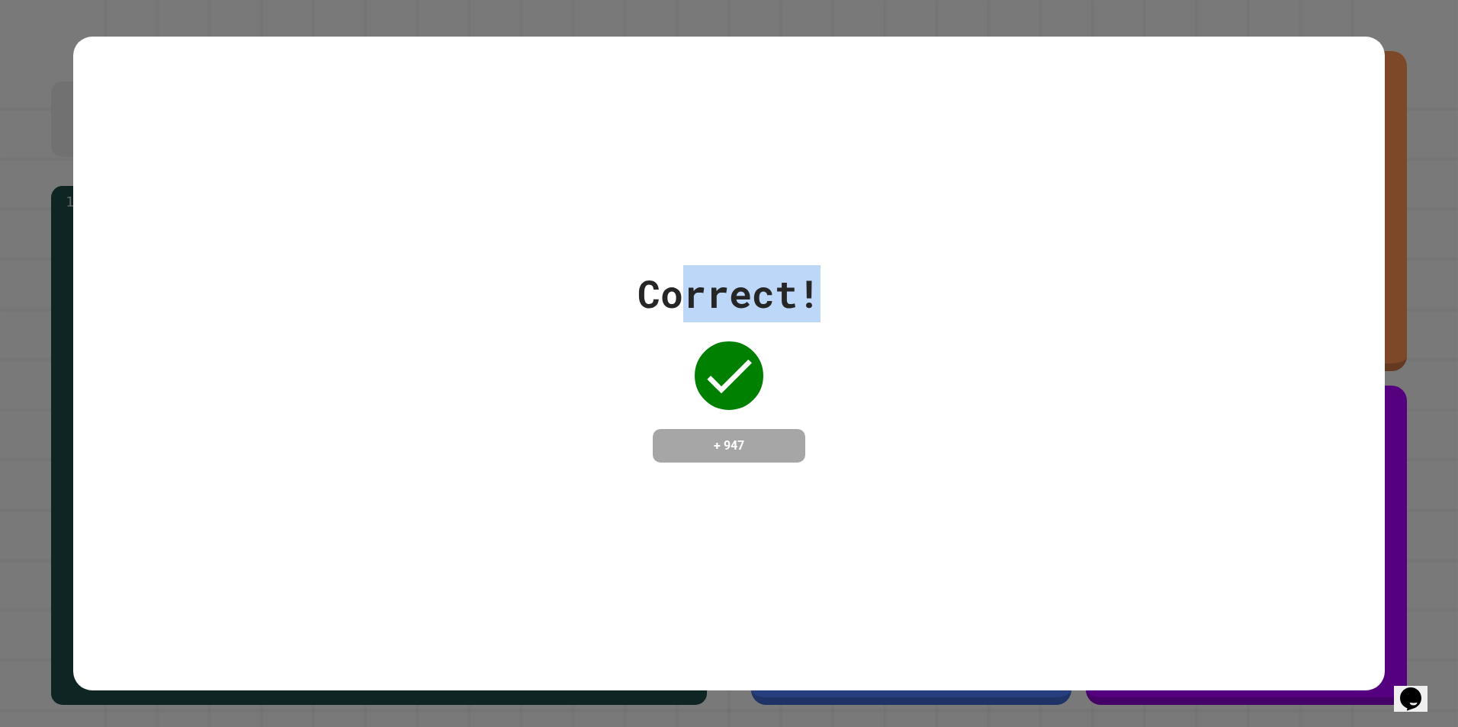
drag, startPoint x: 669, startPoint y: 220, endPoint x: 825, endPoint y: 293, distance: 172.3
click at [825, 293] on div "Correct! + 947" at bounding box center [729, 364] width 1312 height 655
click at [1109, 495] on div "Correct! + 947" at bounding box center [729, 364] width 1312 height 655
drag, startPoint x: 372, startPoint y: 497, endPoint x: 435, endPoint y: 593, distance: 115.1
click at [376, 501] on div "Correct! + 947" at bounding box center [729, 364] width 1312 height 655
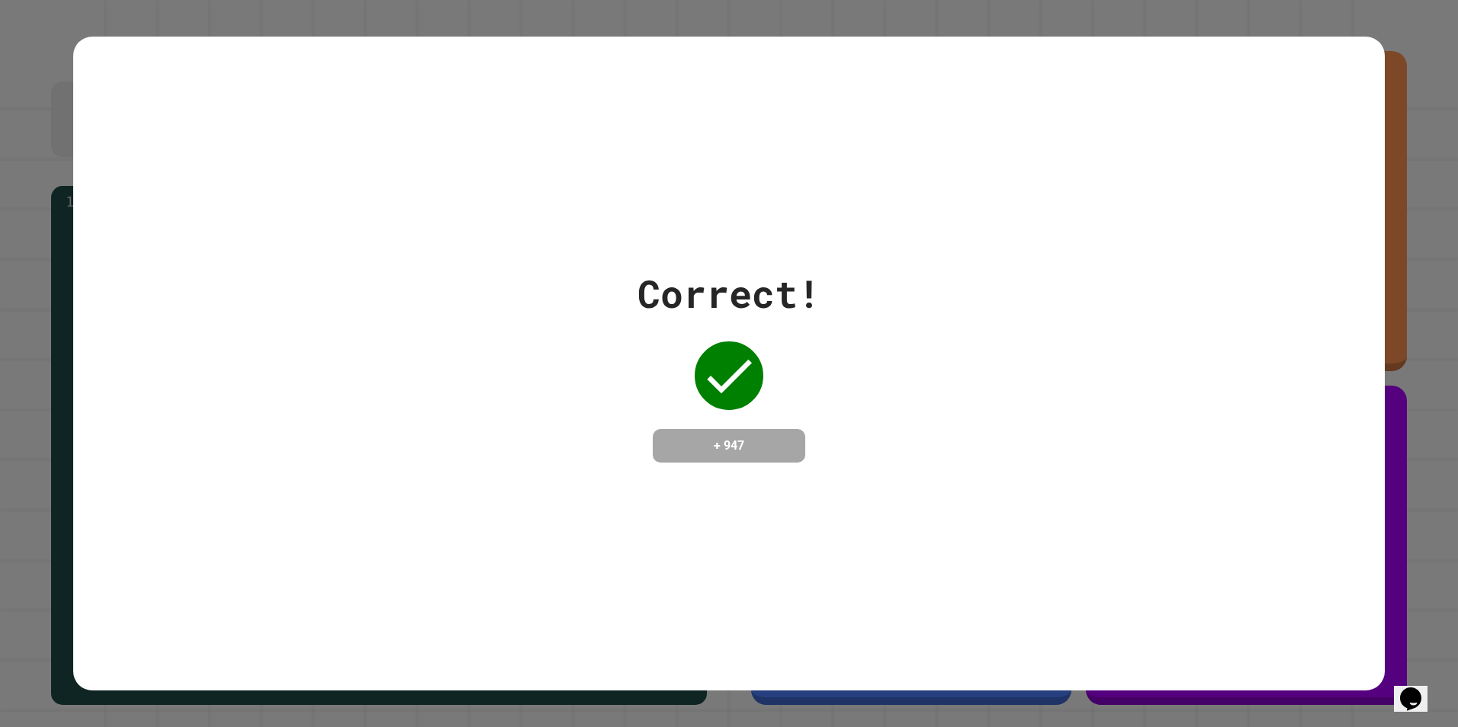
drag, startPoint x: 436, startPoint y: 496, endPoint x: 442, endPoint y: 491, distance: 8.1
click at [442, 491] on div "Correct! + 947" at bounding box center [729, 364] width 1312 height 655
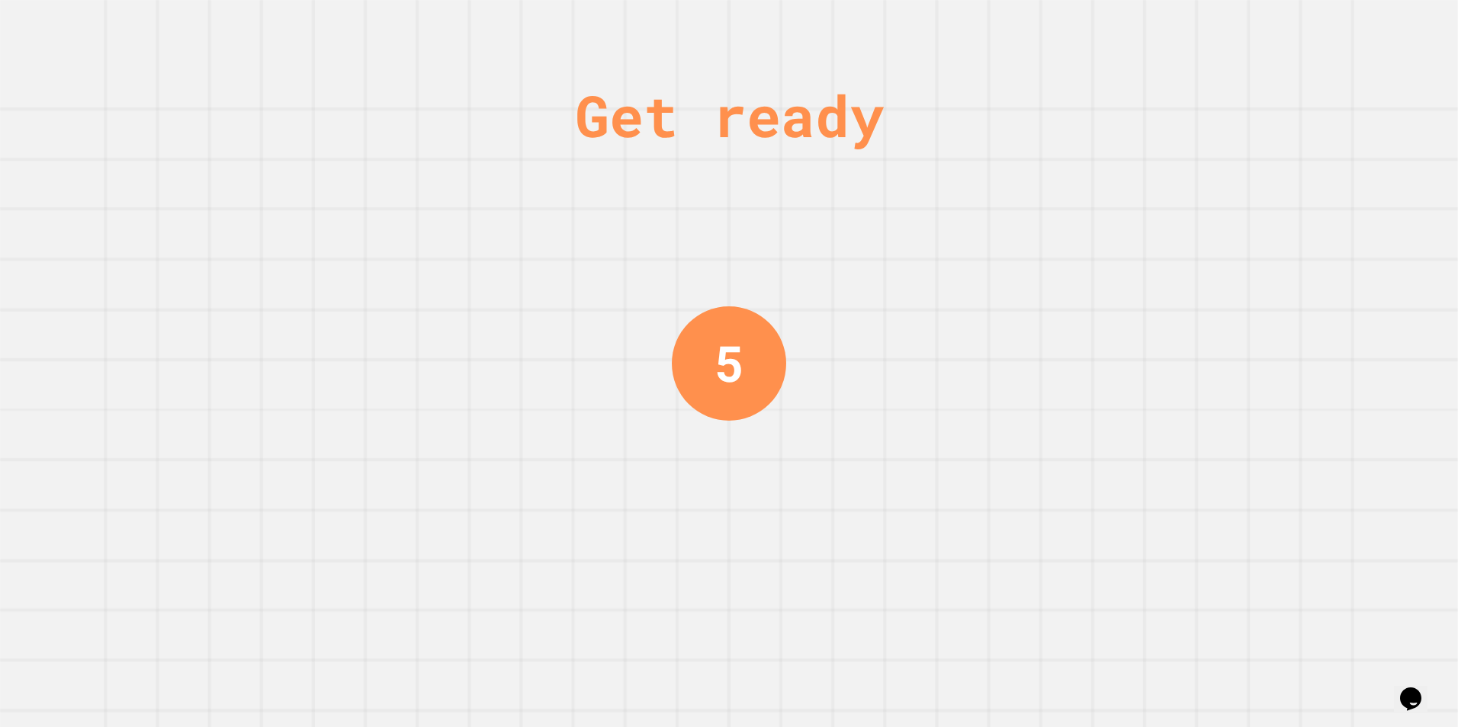
click at [501, 311] on div "Get ready 5" at bounding box center [729, 363] width 1458 height 727
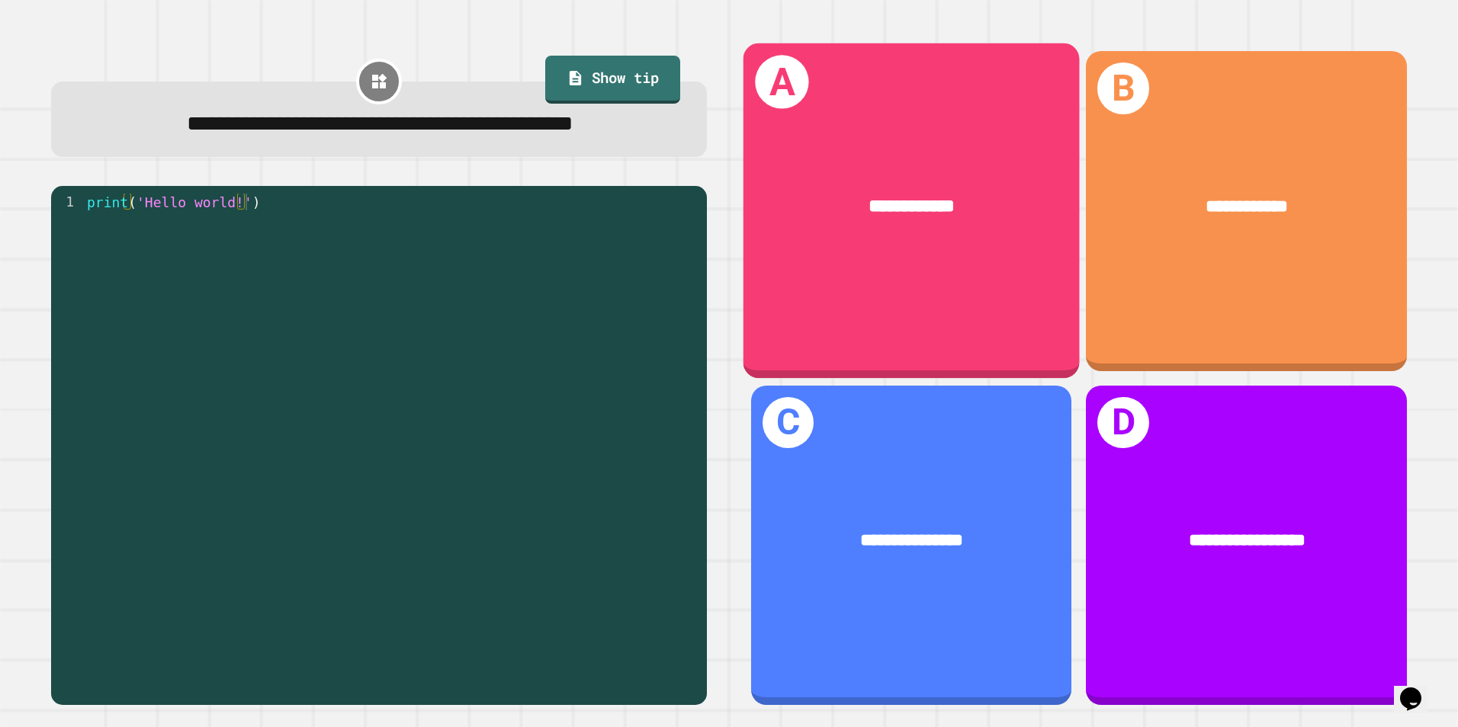
click at [924, 298] on div "**********" at bounding box center [911, 211] width 336 height 336
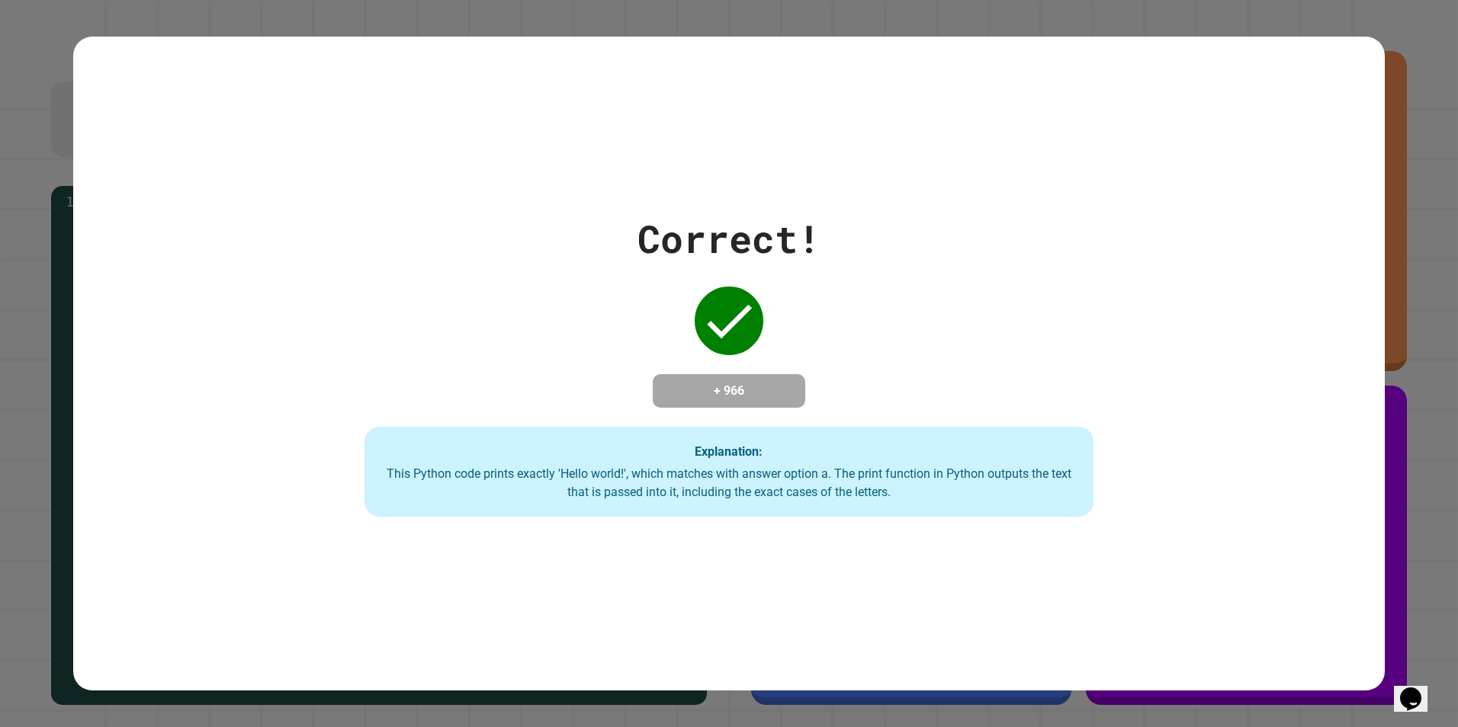
drag, startPoint x: 768, startPoint y: 294, endPoint x: 763, endPoint y: 284, distance: 10.2
click at [763, 284] on div "Correct! + 966 Explanation: This Python code prints exactly 'Hello world!', whi…" at bounding box center [729, 363] width 1042 height 307
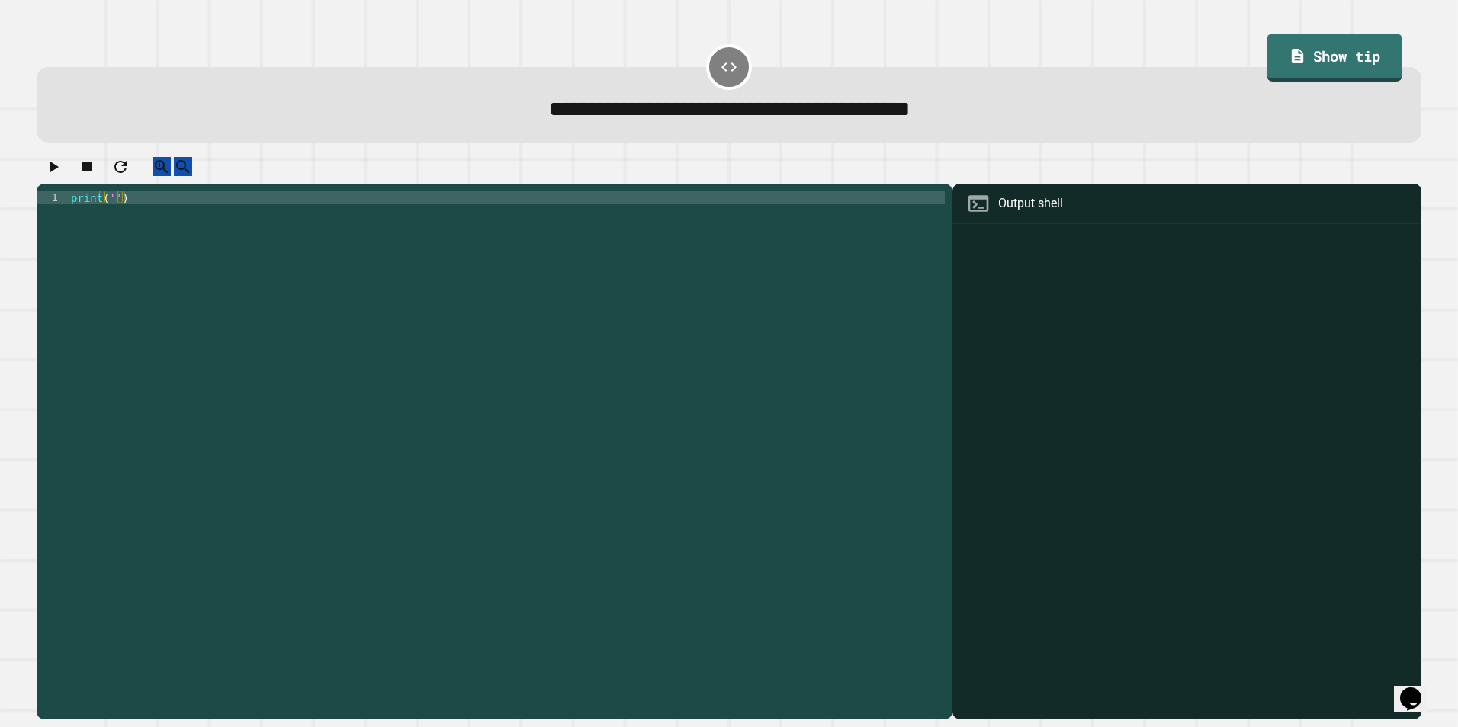
click at [111, 211] on div "print ( '' )" at bounding box center [506, 437] width 877 height 493
type textarea "**********"
click at [993, 173] on div at bounding box center [729, 170] width 1385 height 27
click at [51, 174] on icon "button" at bounding box center [53, 167] width 18 height 18
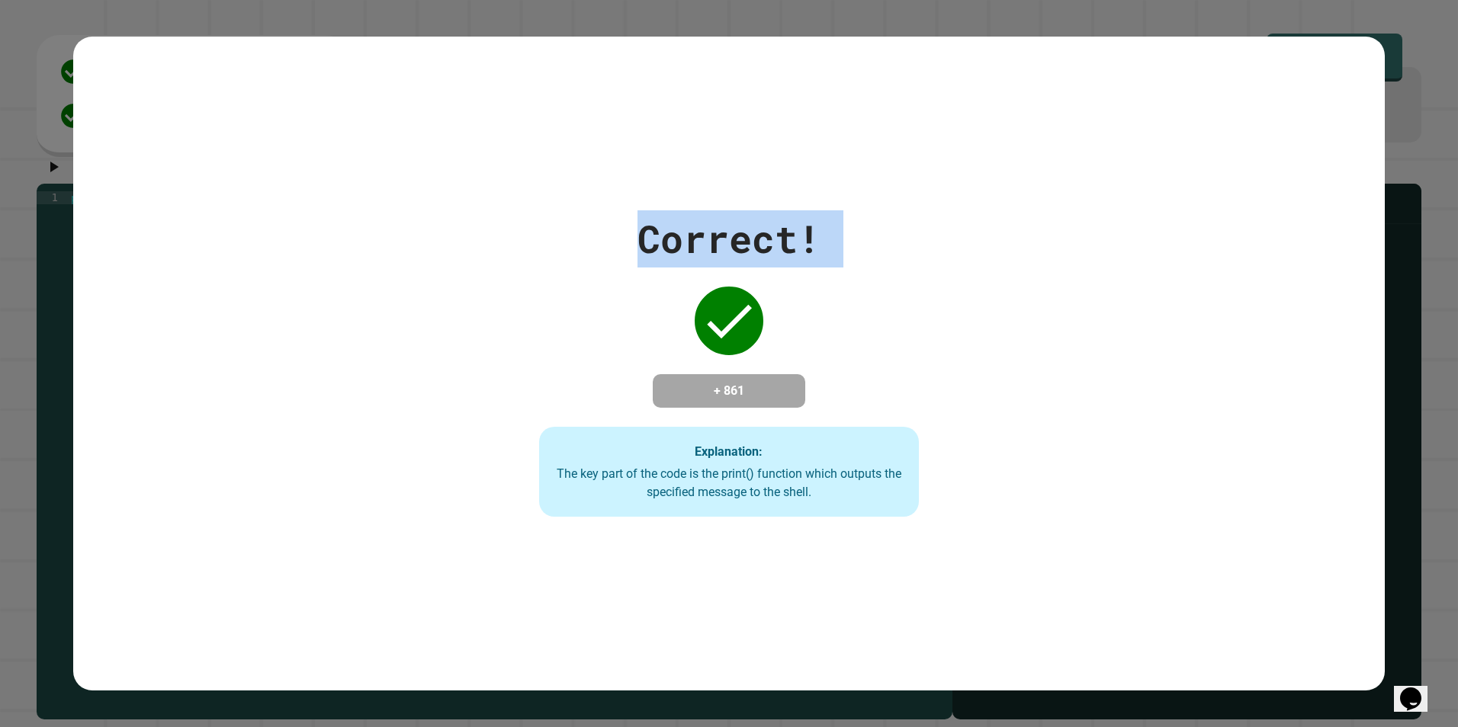
click at [623, 311] on div "Correct! + 861 Explanation: The key part of the code is the print() function wh…" at bounding box center [729, 363] width 543 height 307
drag, startPoint x: 623, startPoint y: 311, endPoint x: 447, endPoint y: 294, distance: 176.9
click at [445, 294] on div "Correct! + 861 Explanation: The key part of the code is the print() function wh…" at bounding box center [729, 363] width 1312 height 307
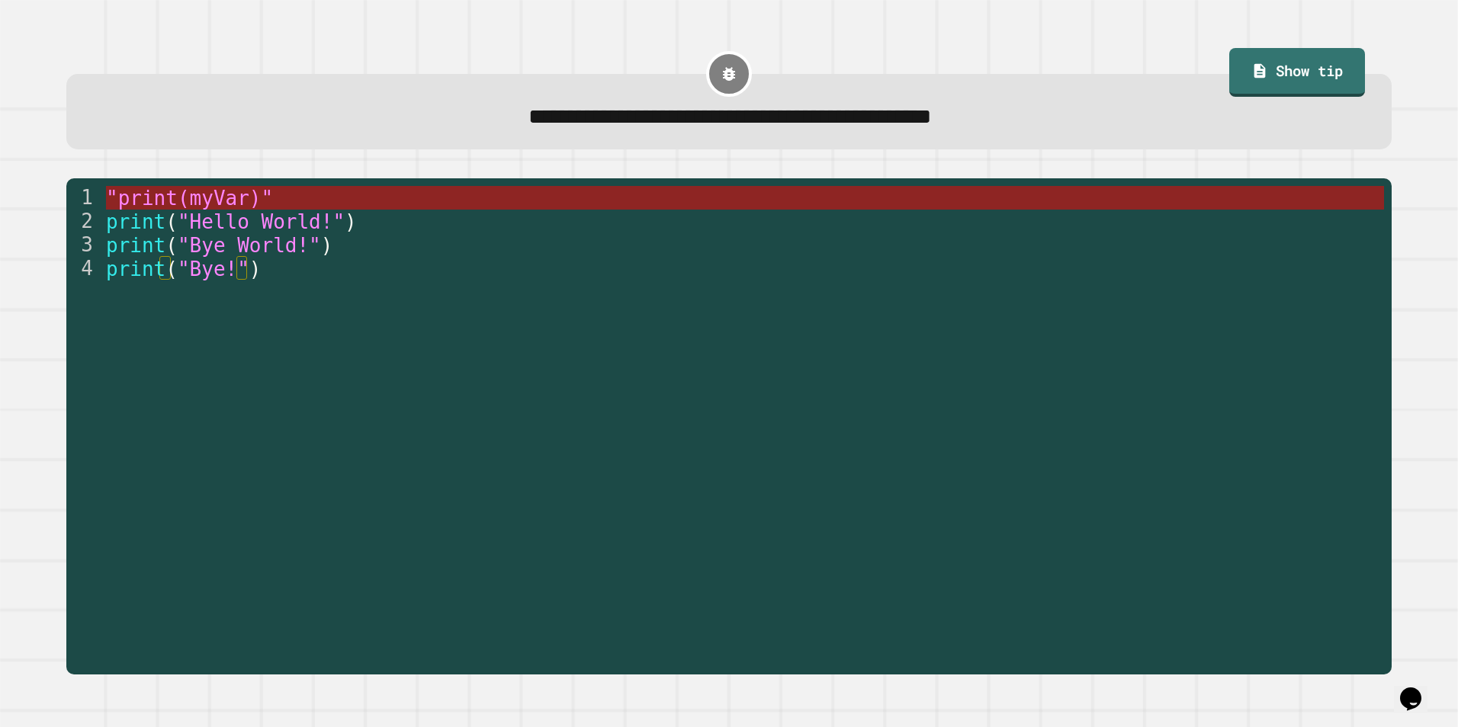
click at [213, 200] on span ""print(myVar)"" at bounding box center [189, 198] width 167 height 23
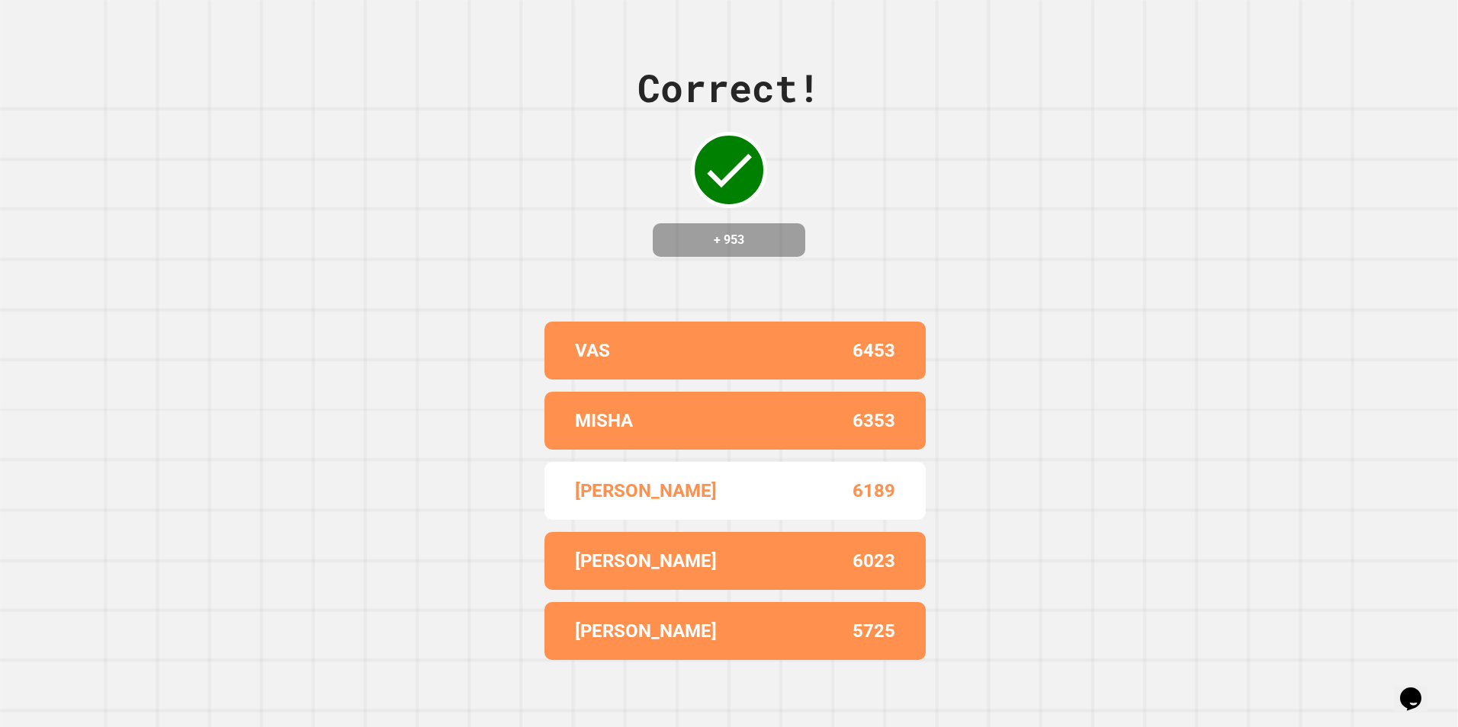
click at [1052, 416] on div "Correct! + 953 VAS 6453 MISHA 6353 EMMANUEL 6189 [PERSON_NAME] 6023 [PERSON_NAM…" at bounding box center [729, 363] width 1458 height 727
click at [1039, 390] on div "Correct! + 953 VAS 6453 MISHA 6353 EMMANUEL 6189 [PERSON_NAME] 6023 [PERSON_NAM…" at bounding box center [729, 363] width 1458 height 727
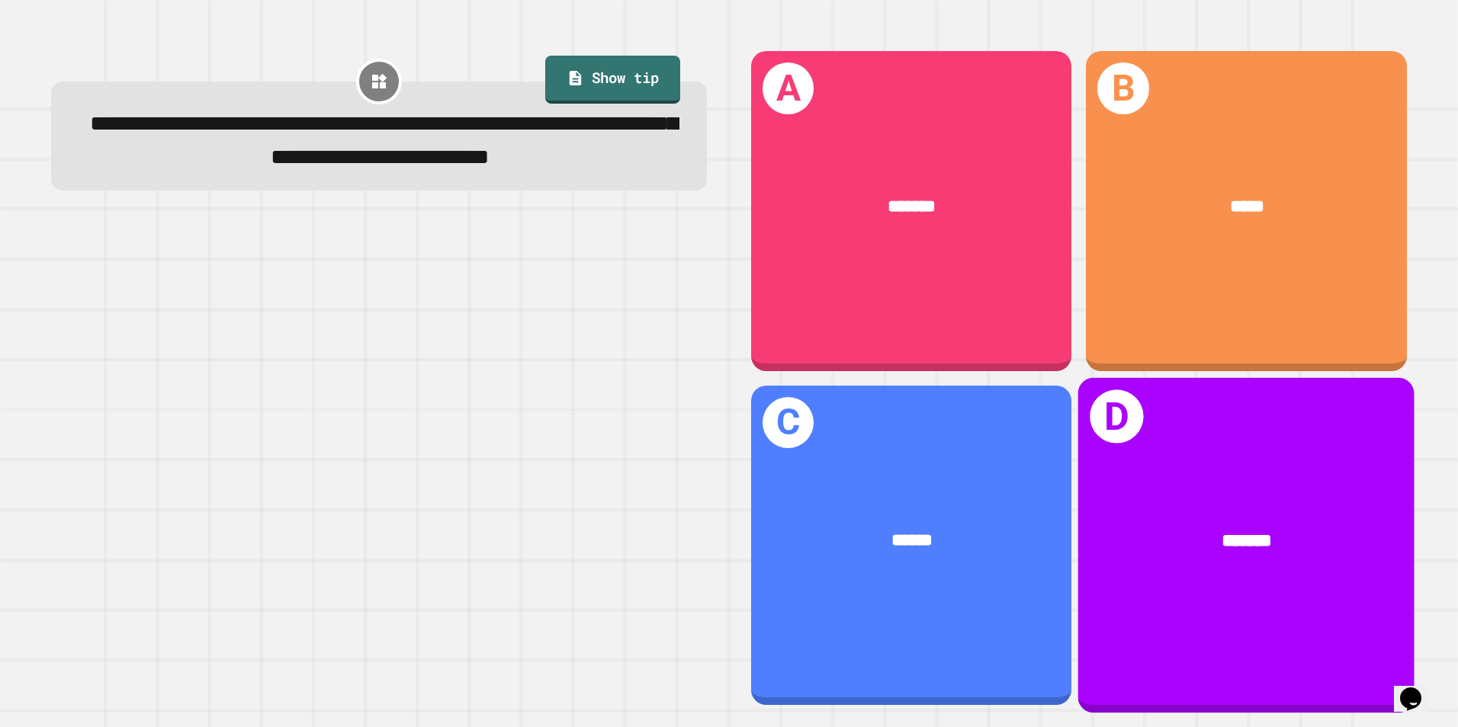
click at [1219, 468] on div "D *******" at bounding box center [1246, 545] width 336 height 336
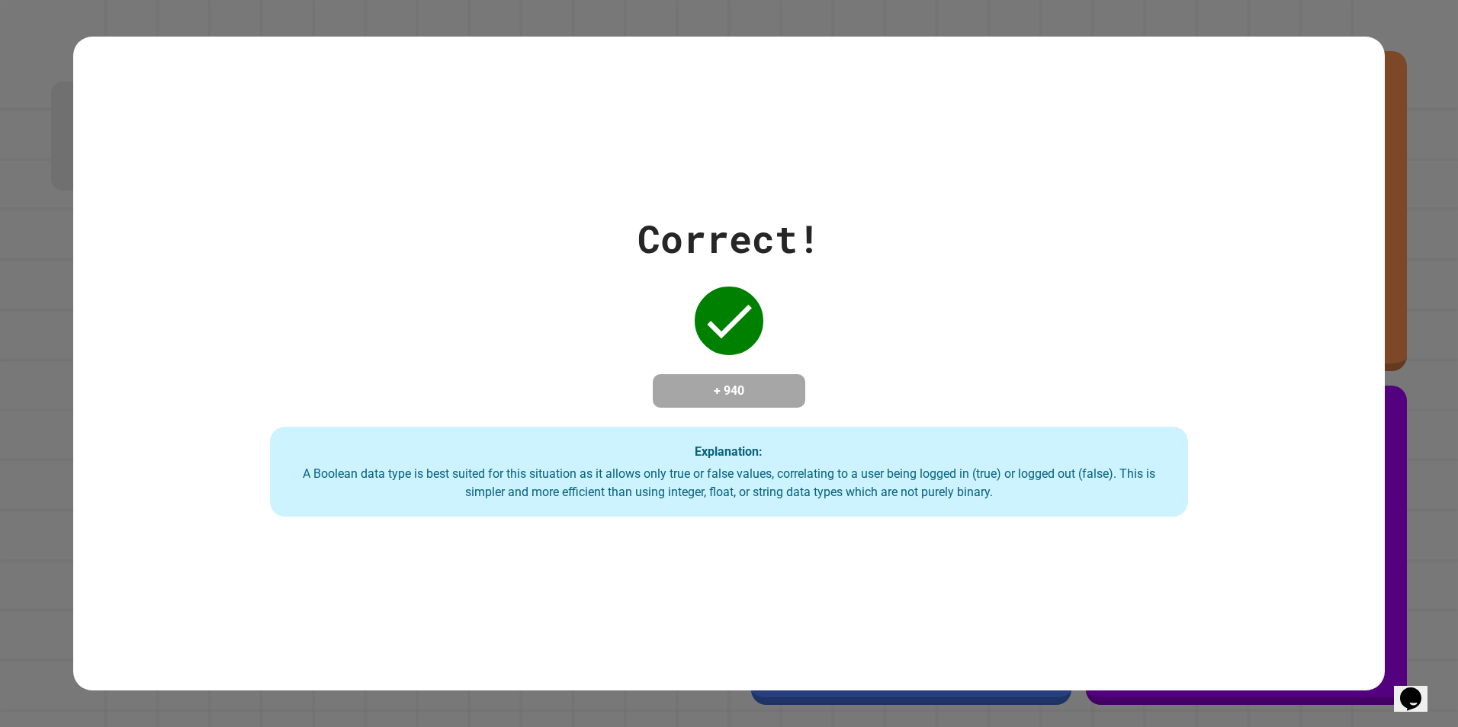
click at [852, 403] on div "Correct! + 940 Explanation: A Boolean data type is best suited for this situati…" at bounding box center [729, 363] width 1312 height 307
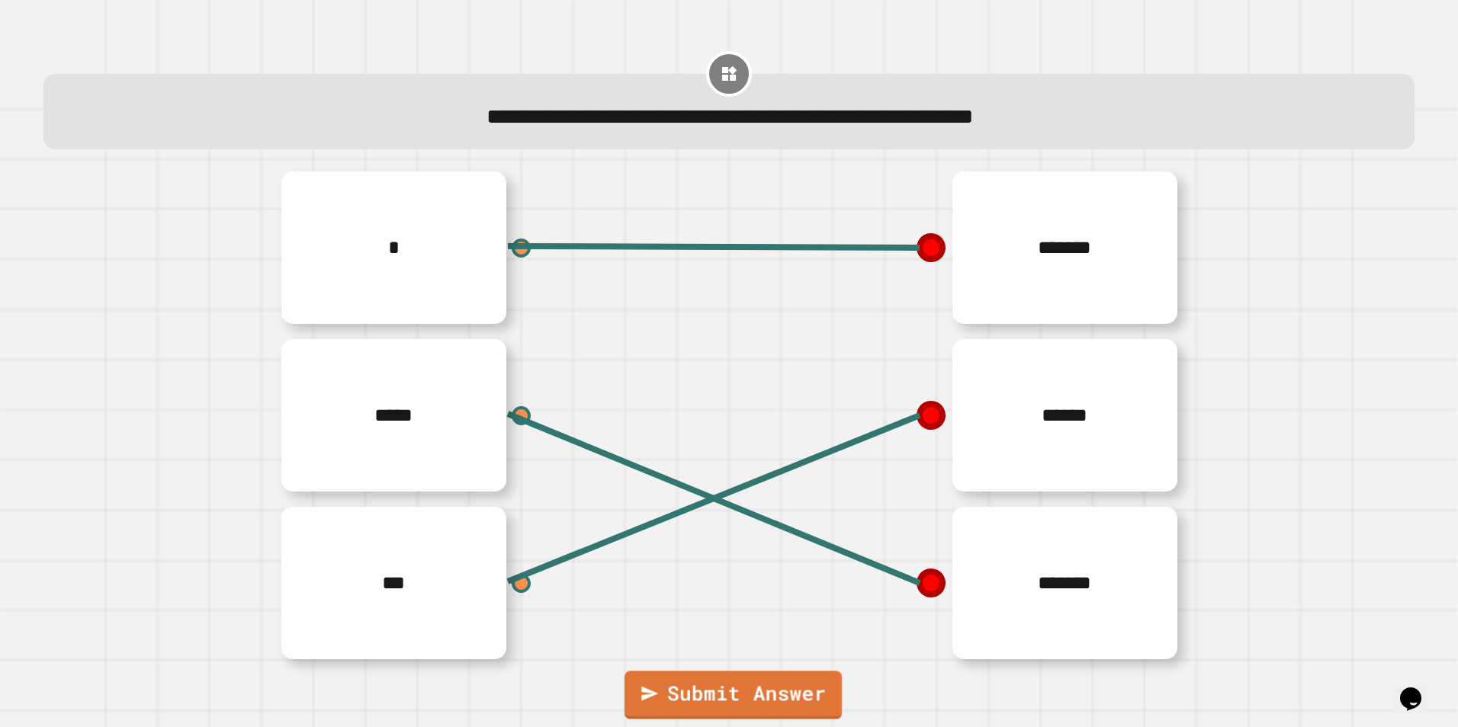
click at [772, 675] on link "Submit Answer" at bounding box center [732, 695] width 217 height 49
click at [771, 678] on link "Submit Answer" at bounding box center [732, 698] width 213 height 45
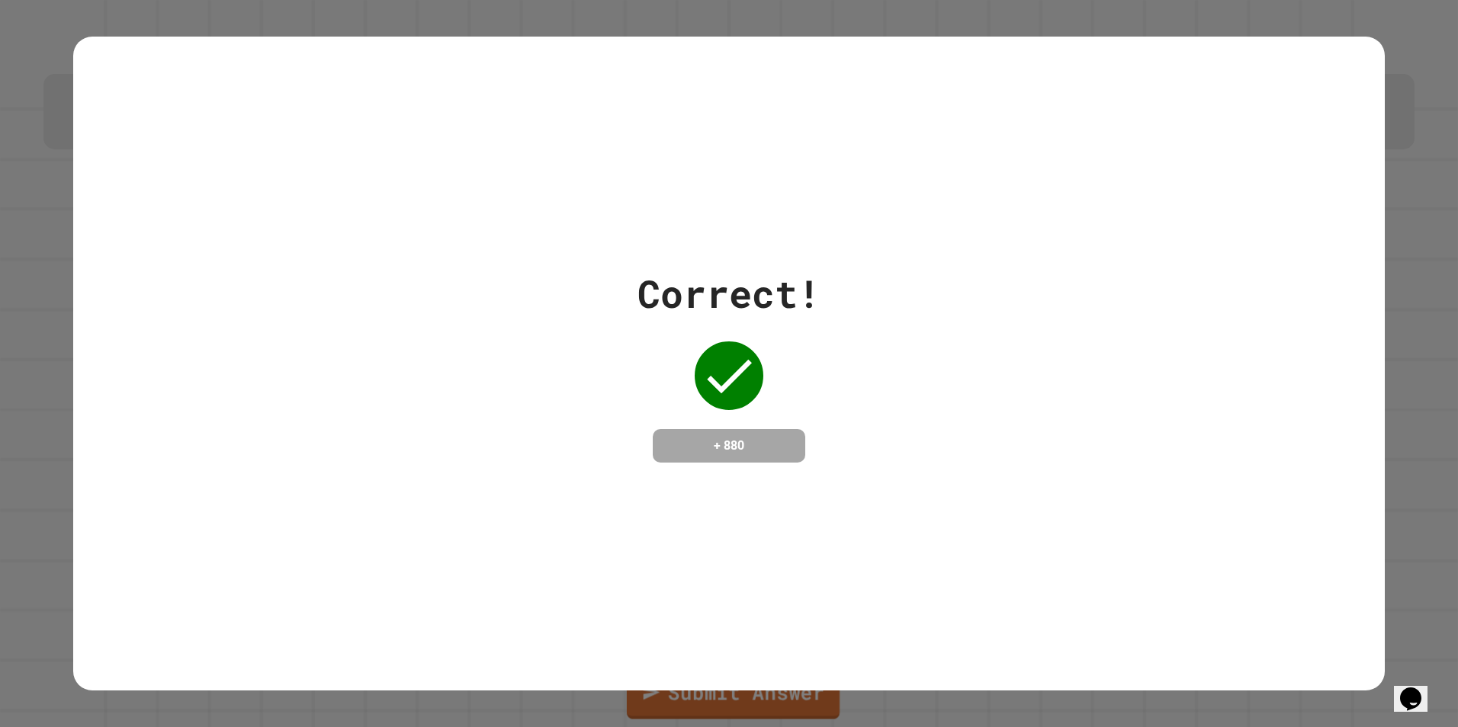
click at [895, 303] on div "Correct! + 880" at bounding box center [729, 363] width 1312 height 197
click at [902, 287] on div "Correct! + 880" at bounding box center [729, 363] width 1312 height 197
click at [798, 391] on div "Correct! + 880" at bounding box center [729, 363] width 1312 height 197
click at [967, 281] on div "Correct! + 880" at bounding box center [729, 363] width 1312 height 197
click at [972, 275] on div "Correct! + 880" at bounding box center [729, 363] width 1312 height 197
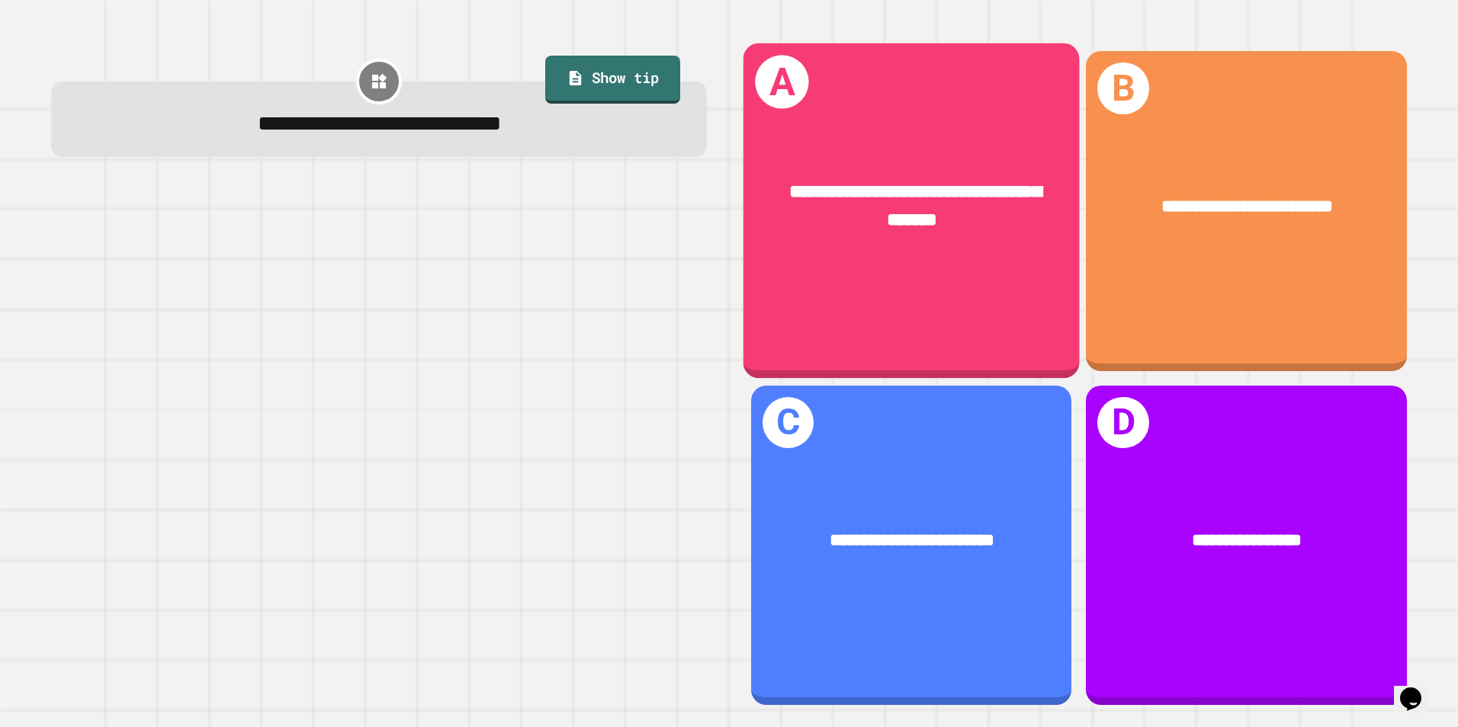
click at [978, 241] on div "**********" at bounding box center [911, 207] width 336 height 130
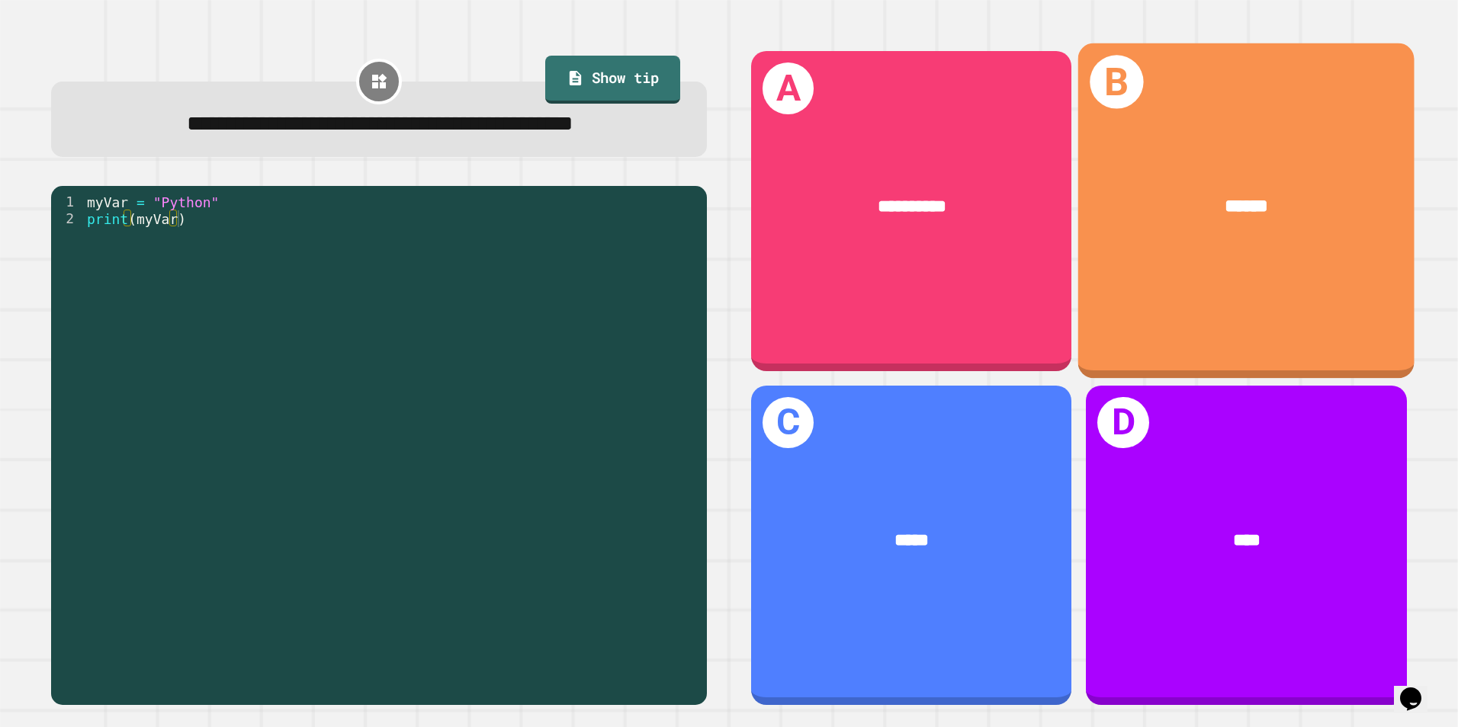
click at [1241, 159] on div "******" at bounding box center [1246, 206] width 336 height 101
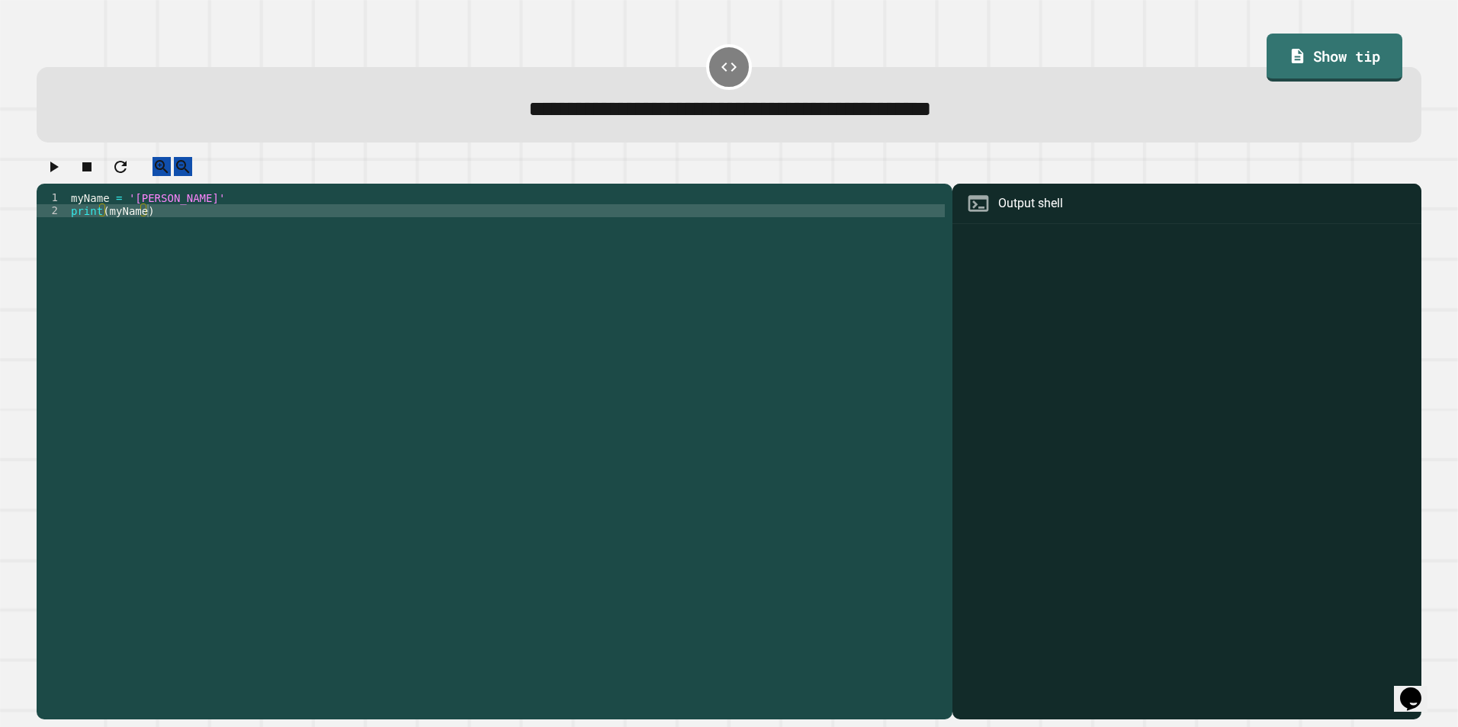
click at [152, 206] on div "1 2 myName = '[PERSON_NAME]' print ( myName ) XXXXXXXXXXXXXXXXXXXXXXXXXXXXXXXXX…" at bounding box center [495, 452] width 916 height 537
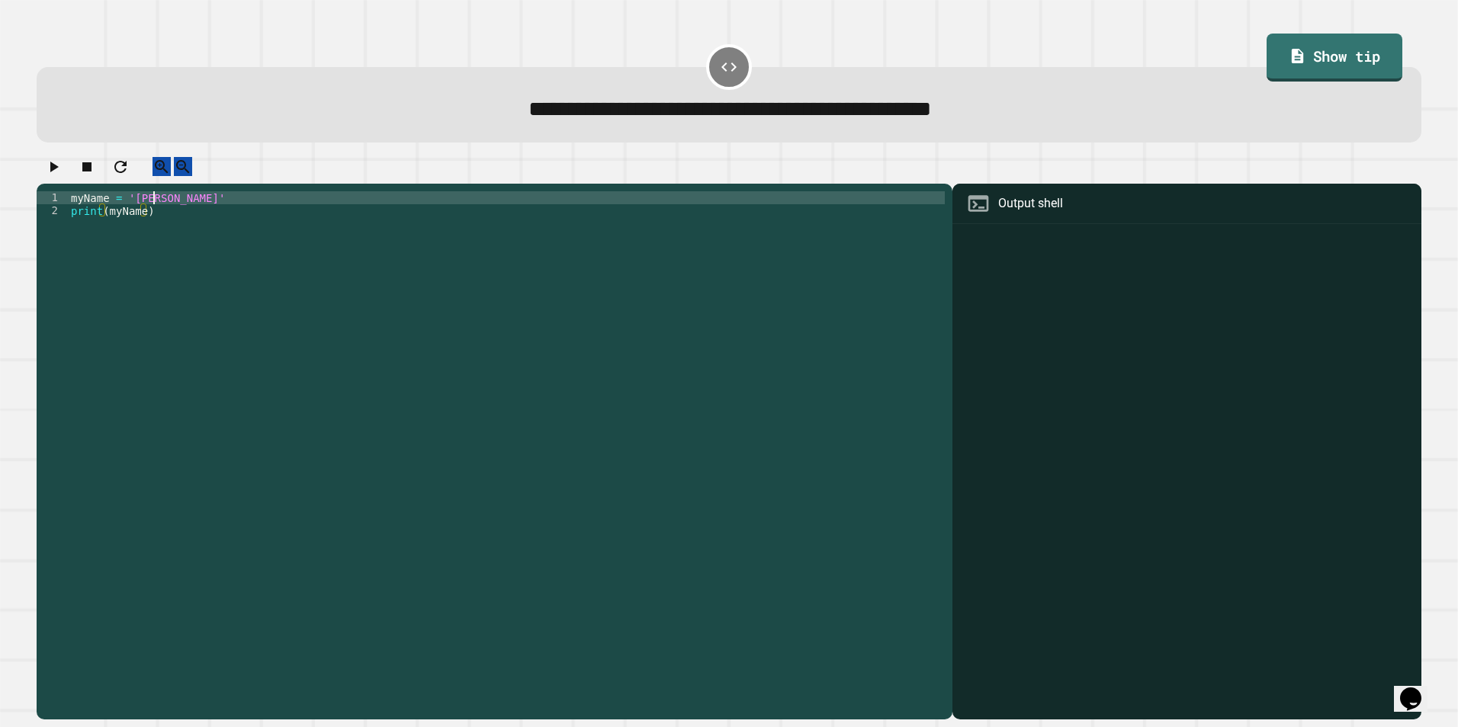
click at [151, 210] on div "myName = '[PERSON_NAME]' print ( myName )" at bounding box center [506, 437] width 877 height 493
type textarea "**********"
click at [69, 161] on div at bounding box center [729, 170] width 1385 height 27
click at [63, 172] on icon "button" at bounding box center [53, 167] width 18 height 18
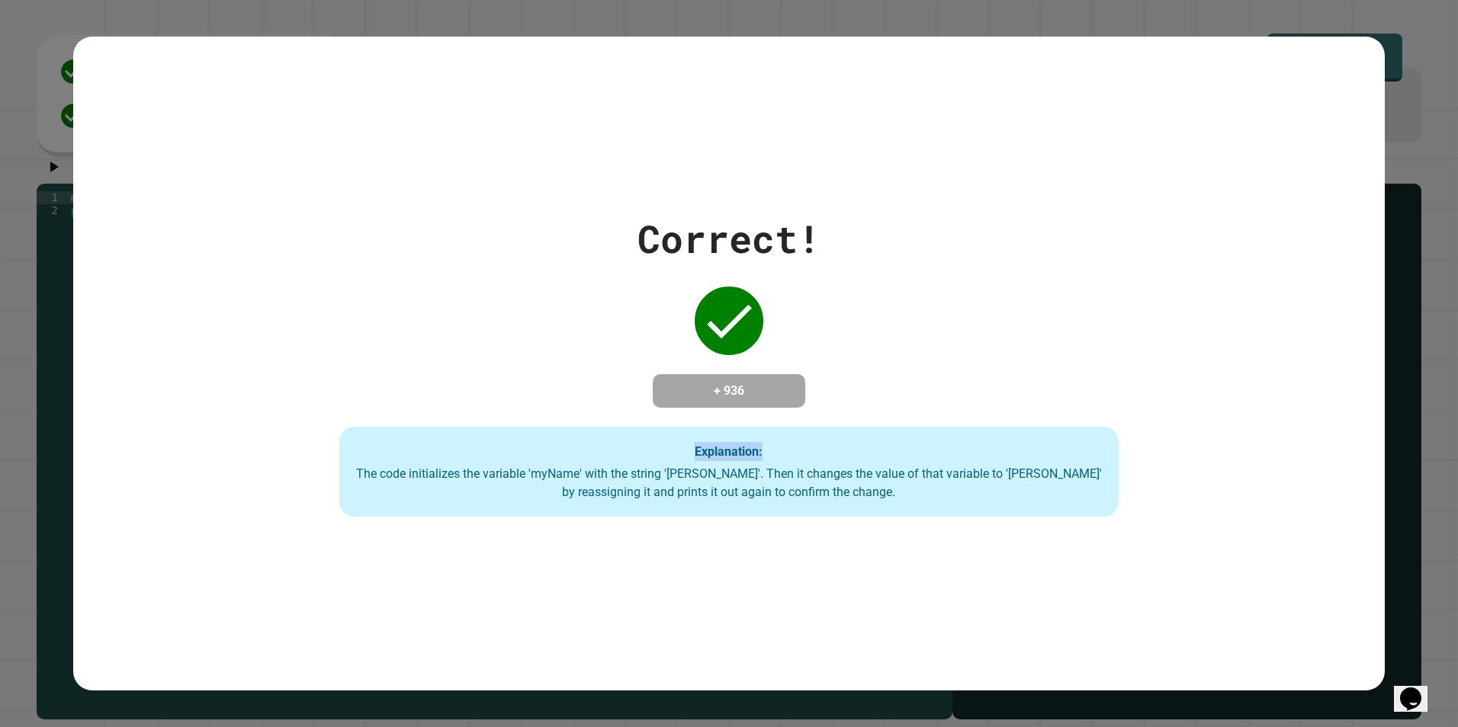
click at [867, 359] on div "Correct! + 936 Explanation: The code initializes the variable 'myName' with the…" at bounding box center [728, 363] width 1113 height 307
click at [804, 444] on div "Explanation: The code initializes the variable 'myName' with the string '[PERSO…" at bounding box center [728, 472] width 779 height 90
click at [809, 319] on div "Correct! + 936 Explanation: The code initializes the variable 'myName' with the…" at bounding box center [728, 363] width 1113 height 307
drag, startPoint x: 808, startPoint y: 319, endPoint x: 812, endPoint y: 333, distance: 15.0
click at [813, 355] on div "Correct! + 936 Explanation: The code initializes the variable 'myName' with the…" at bounding box center [728, 363] width 1113 height 307
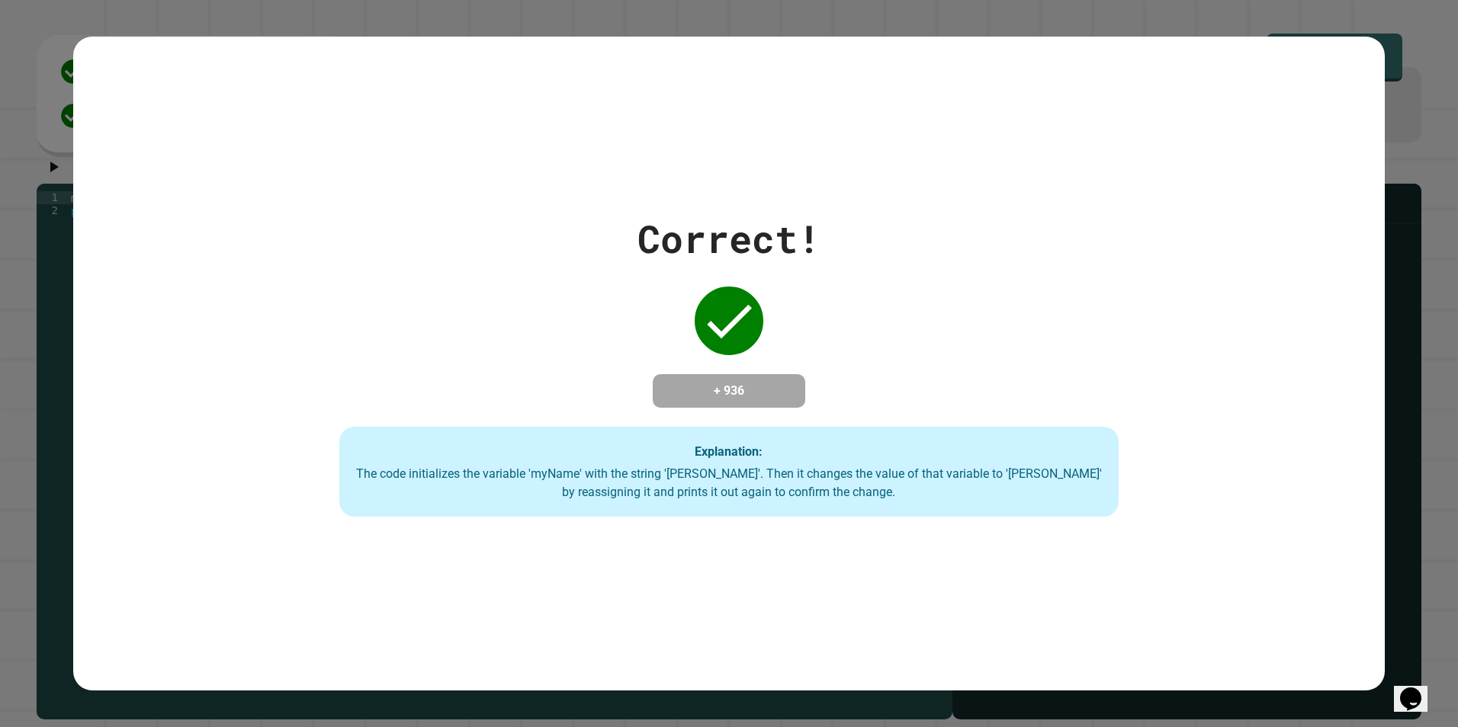
click at [863, 355] on div "Correct! + 936 Explanation: The code initializes the variable 'myName' with the…" at bounding box center [728, 363] width 1113 height 307
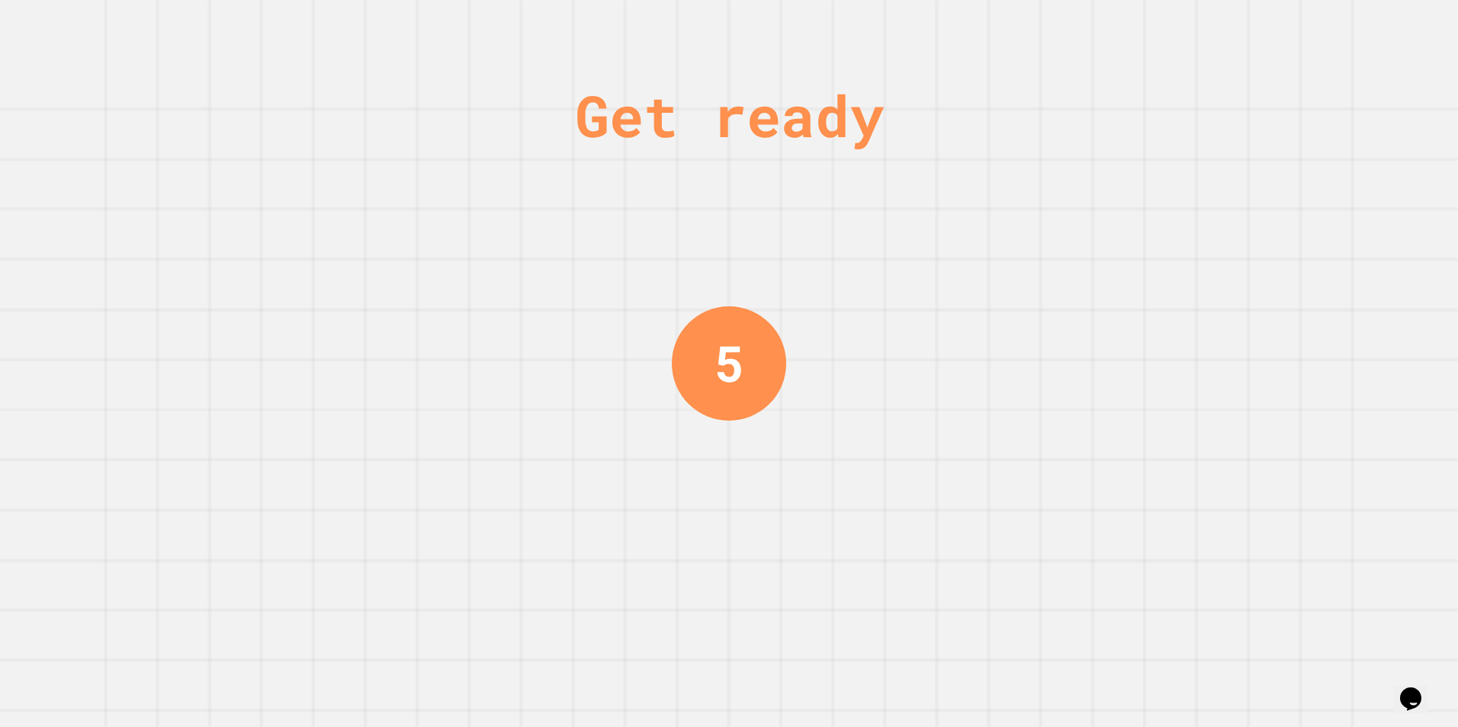
click at [817, 267] on div "Get ready 5" at bounding box center [729, 363] width 1458 height 727
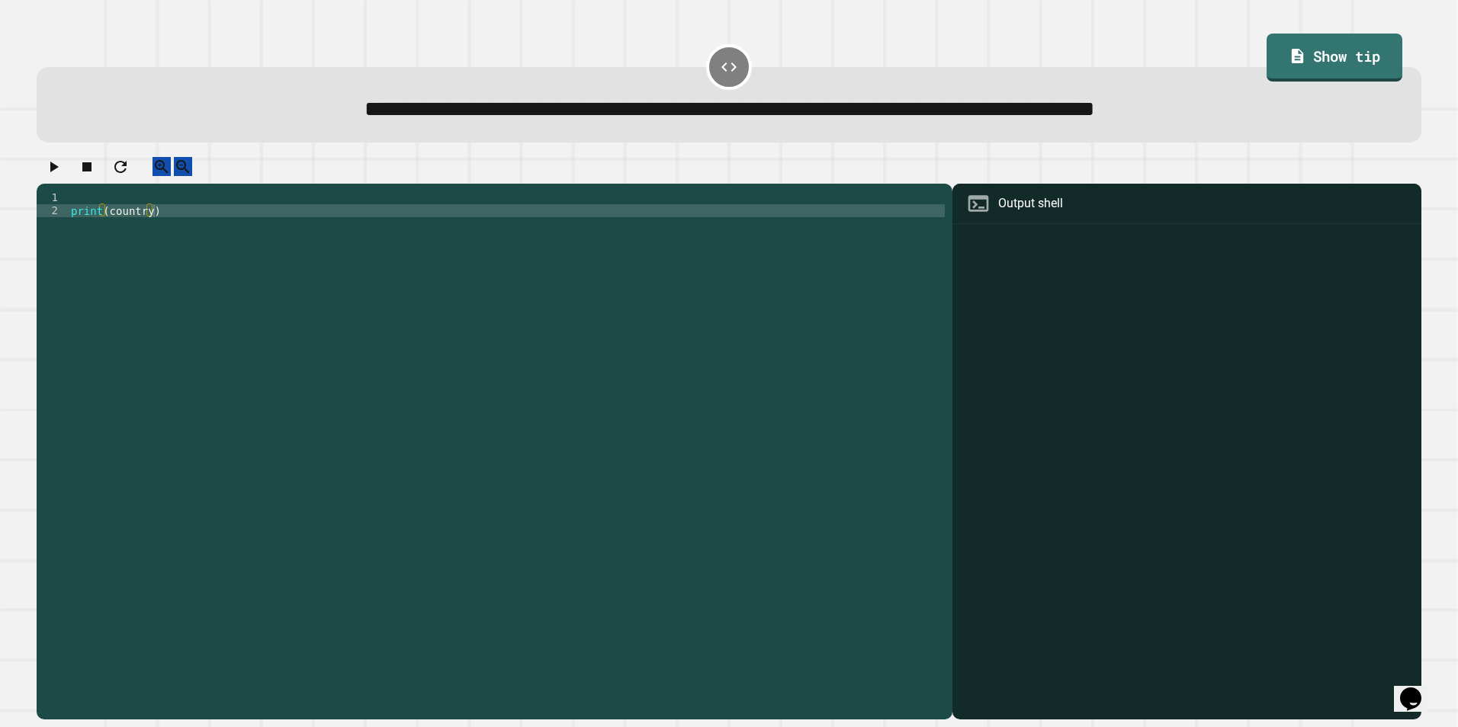
click at [147, 222] on div "print ( country )" at bounding box center [506, 437] width 877 height 493
click at [85, 206] on div "1 2 print ( country ) XXXXXXXXXXXXXXXXXXXXXXXXXXXXXXXXXXXXXXXXXXXXXXXXXXXXXXXXX…" at bounding box center [495, 452] width 916 height 537
drag, startPoint x: 85, startPoint y: 206, endPoint x: 66, endPoint y: 209, distance: 19.3
click at [66, 204] on div "1" at bounding box center [52, 197] width 31 height 13
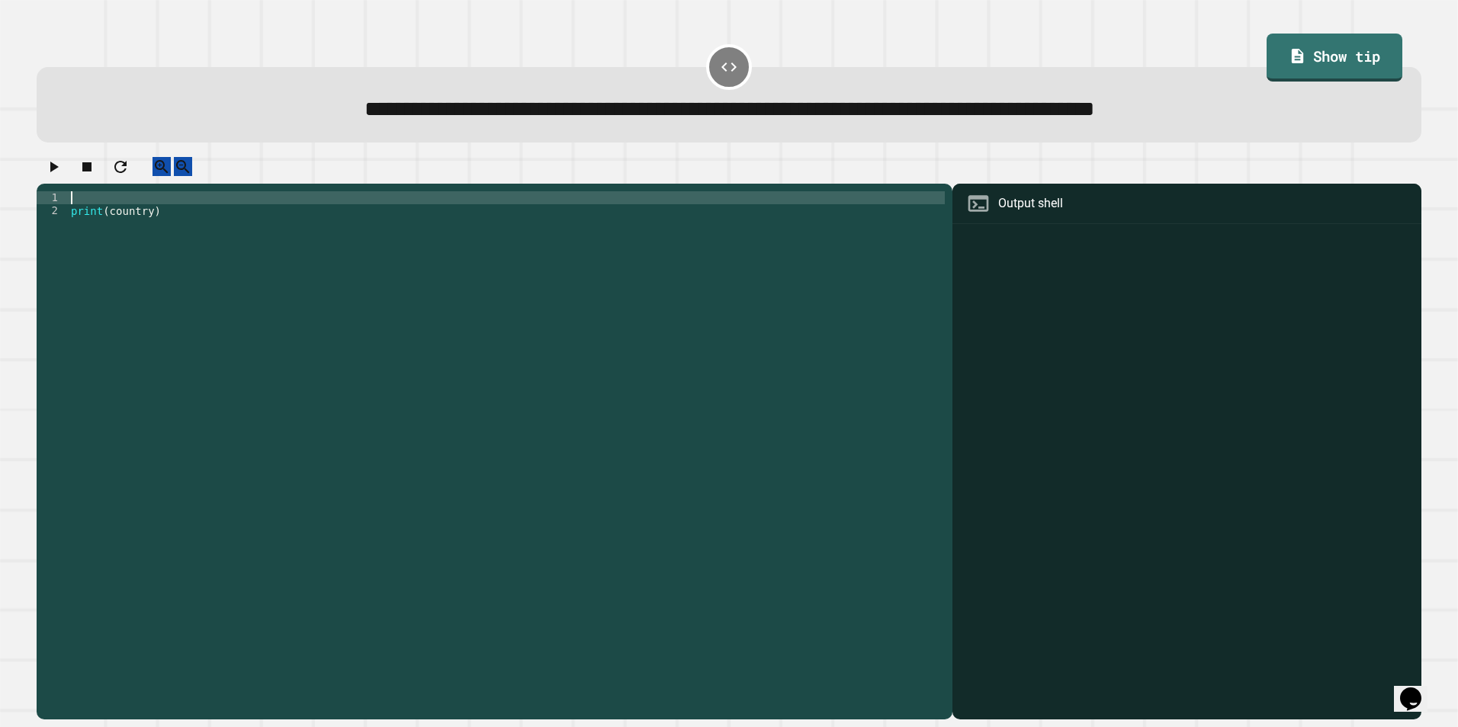
click at [69, 207] on div "print ( country )" at bounding box center [506, 437] width 877 height 493
type textarea "*"
type textarea "**********"
click at [55, 170] on icon "button" at bounding box center [53, 167] width 18 height 18
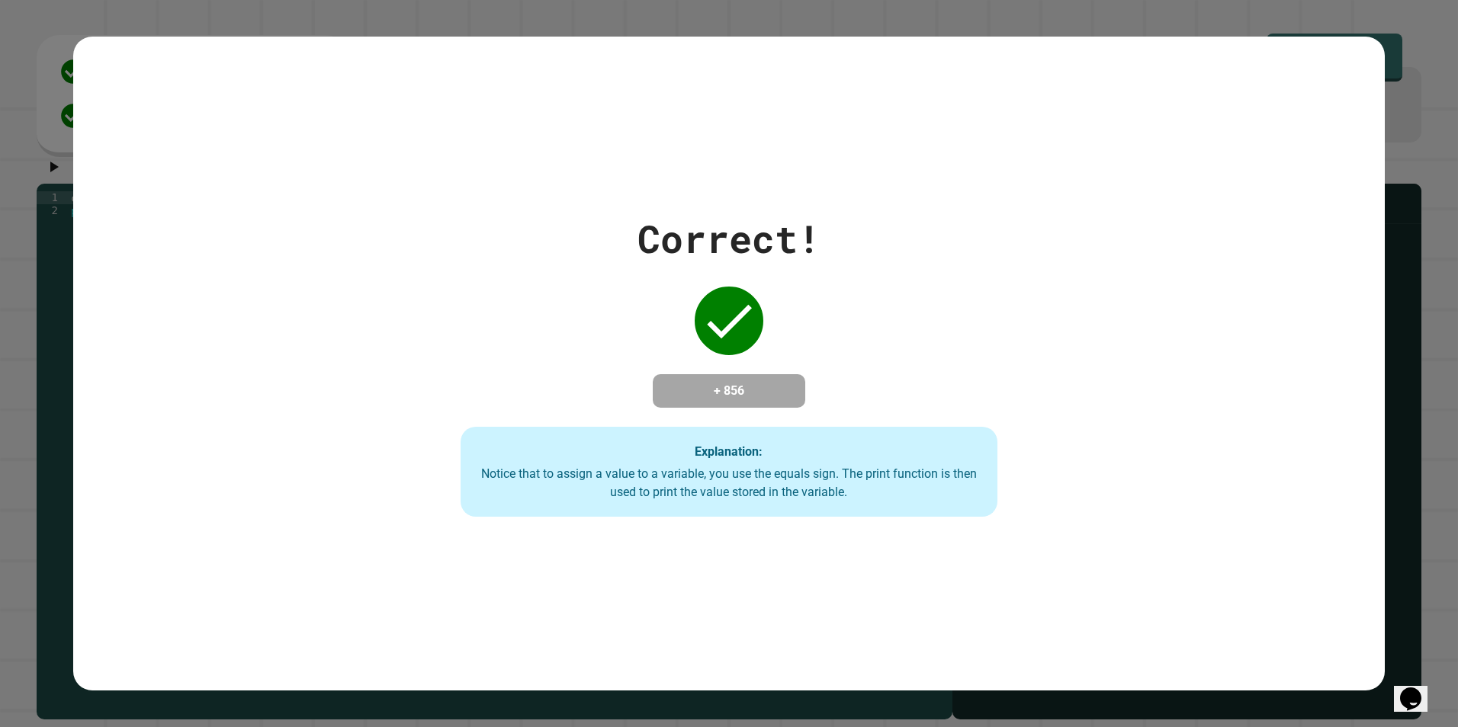
drag, startPoint x: 618, startPoint y: 326, endPoint x: 595, endPoint y: 319, distance: 23.9
click at [595, 319] on div "Correct! + 856 Explanation: Notice that to assign a value to a variable, you us…" at bounding box center [728, 363] width 766 height 307
drag, startPoint x: 586, startPoint y: 307, endPoint x: 602, endPoint y: 314, distance: 17.4
click at [602, 314] on div "Correct! + 856 Explanation: Notice that to assign a value to a variable, you us…" at bounding box center [728, 363] width 766 height 307
drag, startPoint x: 602, startPoint y: 314, endPoint x: 464, endPoint y: 320, distance: 137.4
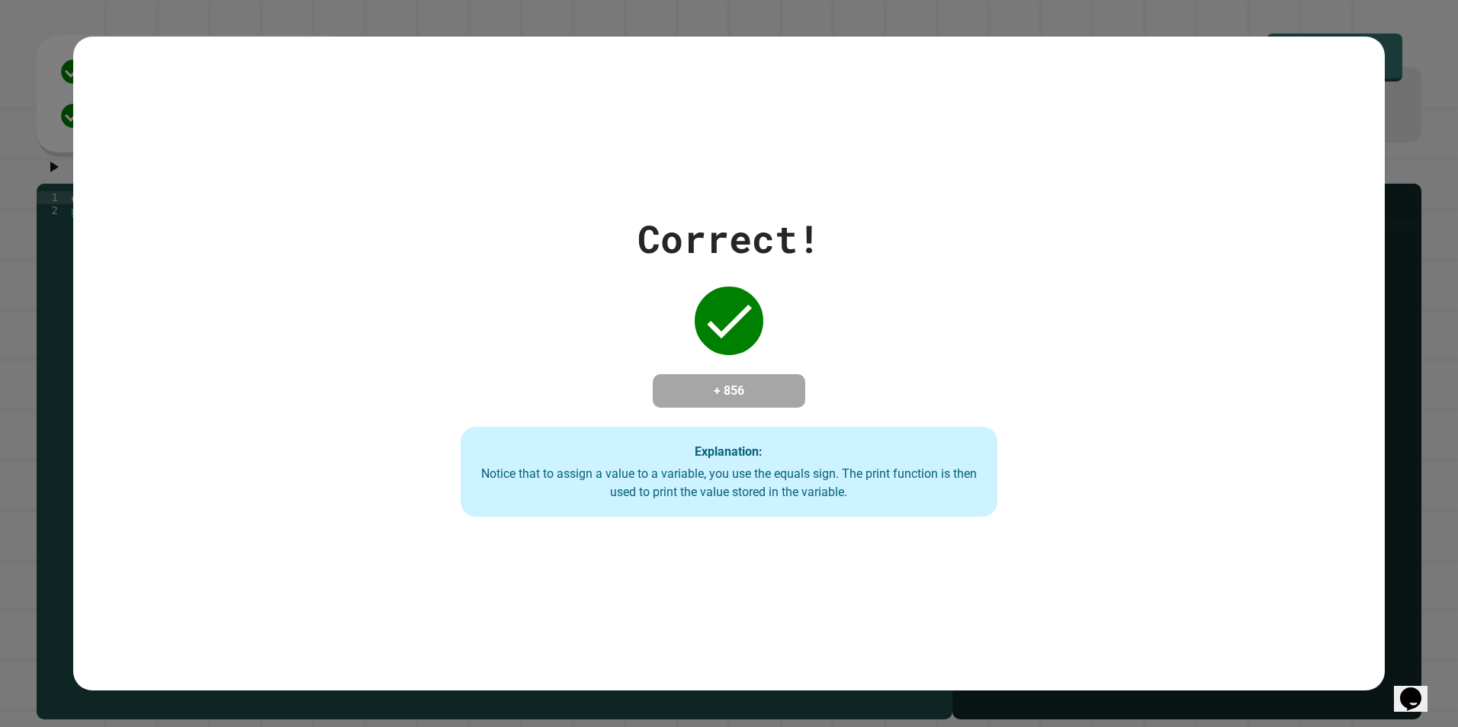
click at [464, 320] on div "Correct! + 856 Explanation: Notice that to assign a value to a variable, you us…" at bounding box center [728, 363] width 766 height 307
drag, startPoint x: 894, startPoint y: 377, endPoint x: 751, endPoint y: 342, distance: 146.7
click at [751, 342] on div "Correct! + 856 Explanation: Notice that to assign a value to a variable, you us…" at bounding box center [728, 363] width 766 height 307
click at [652, 191] on div "Correct! + 856 Explanation: Notice that to assign a value to a variable, you us…" at bounding box center [729, 364] width 1312 height 655
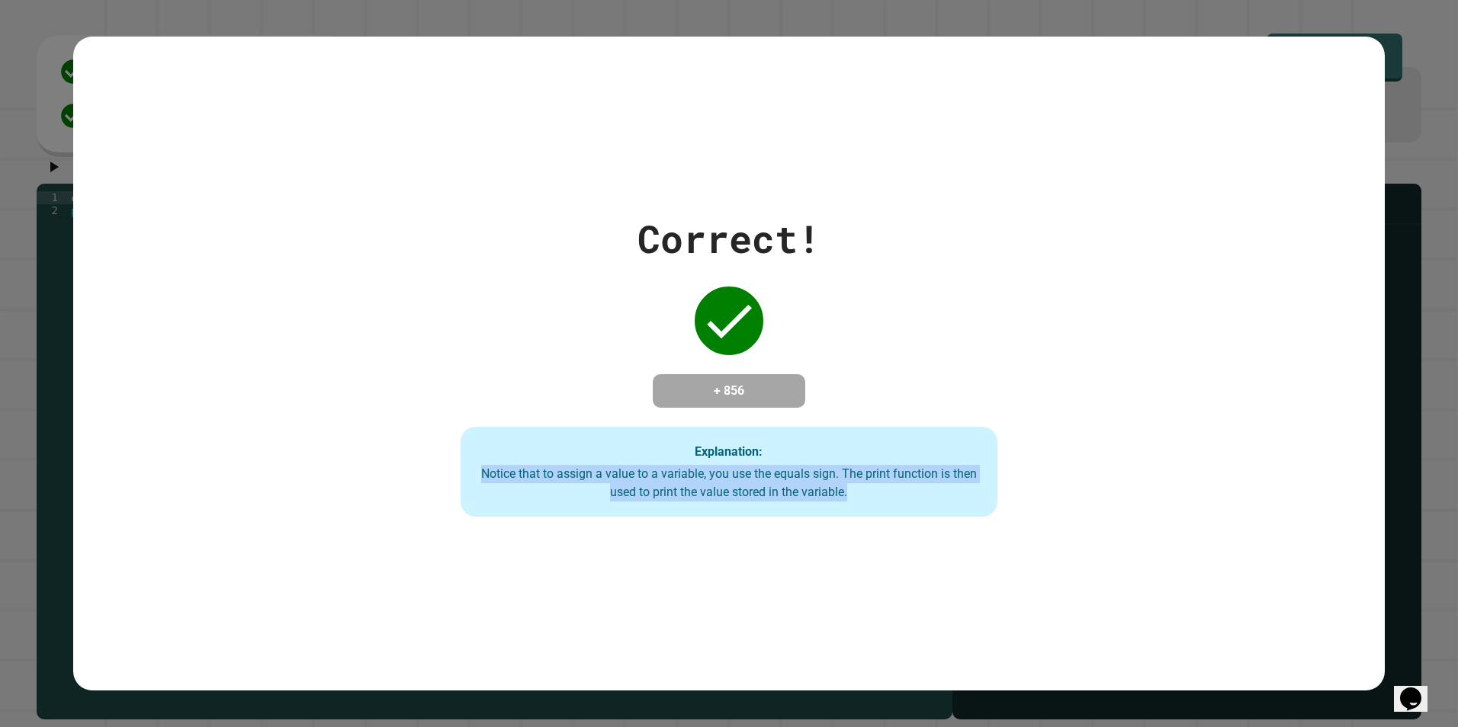
drag, startPoint x: 857, startPoint y: 490, endPoint x: 829, endPoint y: 416, distance: 79.2
click at [829, 416] on div "Correct! + 856 Explanation: Notice that to assign a value to a variable, you us…" at bounding box center [728, 363] width 766 height 307
drag, startPoint x: 829, startPoint y: 416, endPoint x: 640, endPoint y: 556, distance: 235.5
click at [640, 556] on div "Correct! + 856 Explanation: Notice that to assign a value to a variable, you us…" at bounding box center [729, 364] width 1312 height 655
click at [958, 334] on div "Correct! + 856 Explanation: Notice that to assign a value to a variable, you us…" at bounding box center [728, 363] width 766 height 307
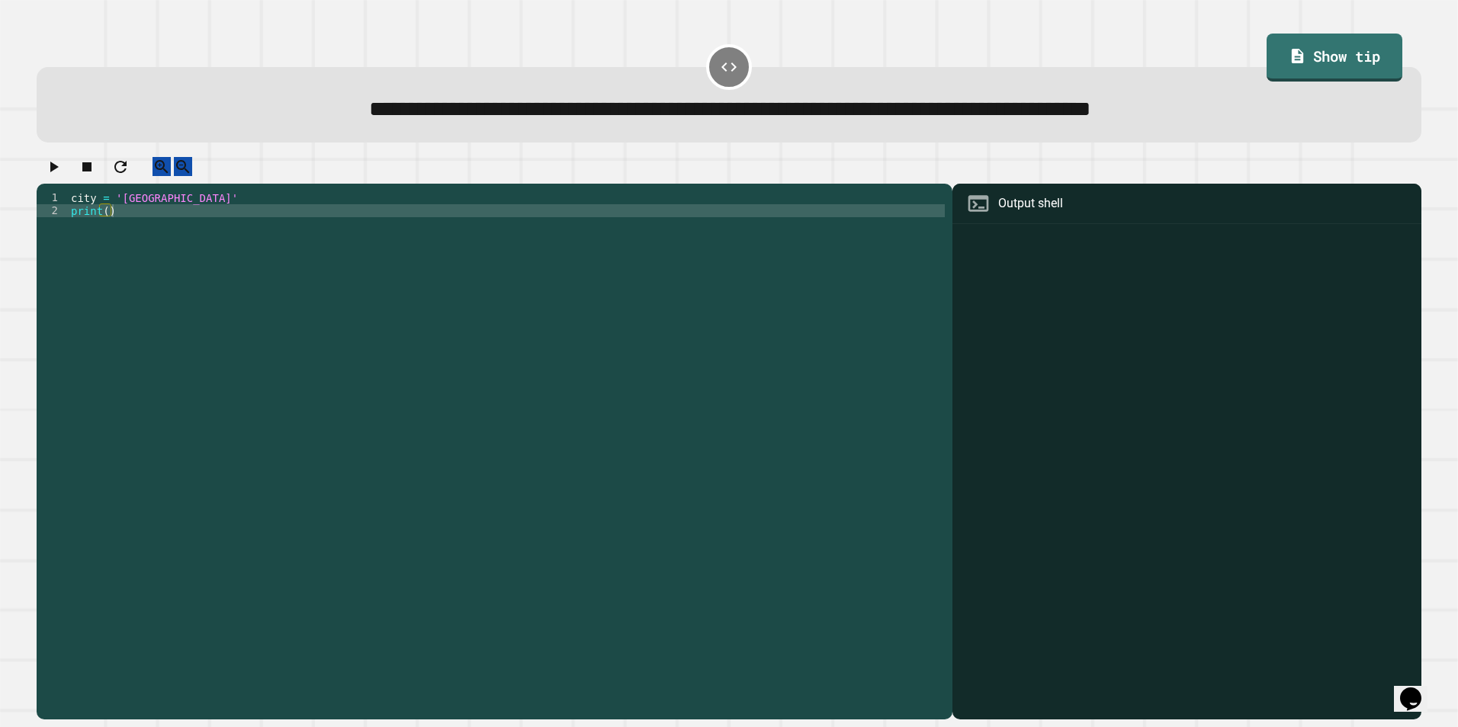
click at [151, 214] on div "city = 'Madrid' print ( )" at bounding box center [506, 437] width 877 height 493
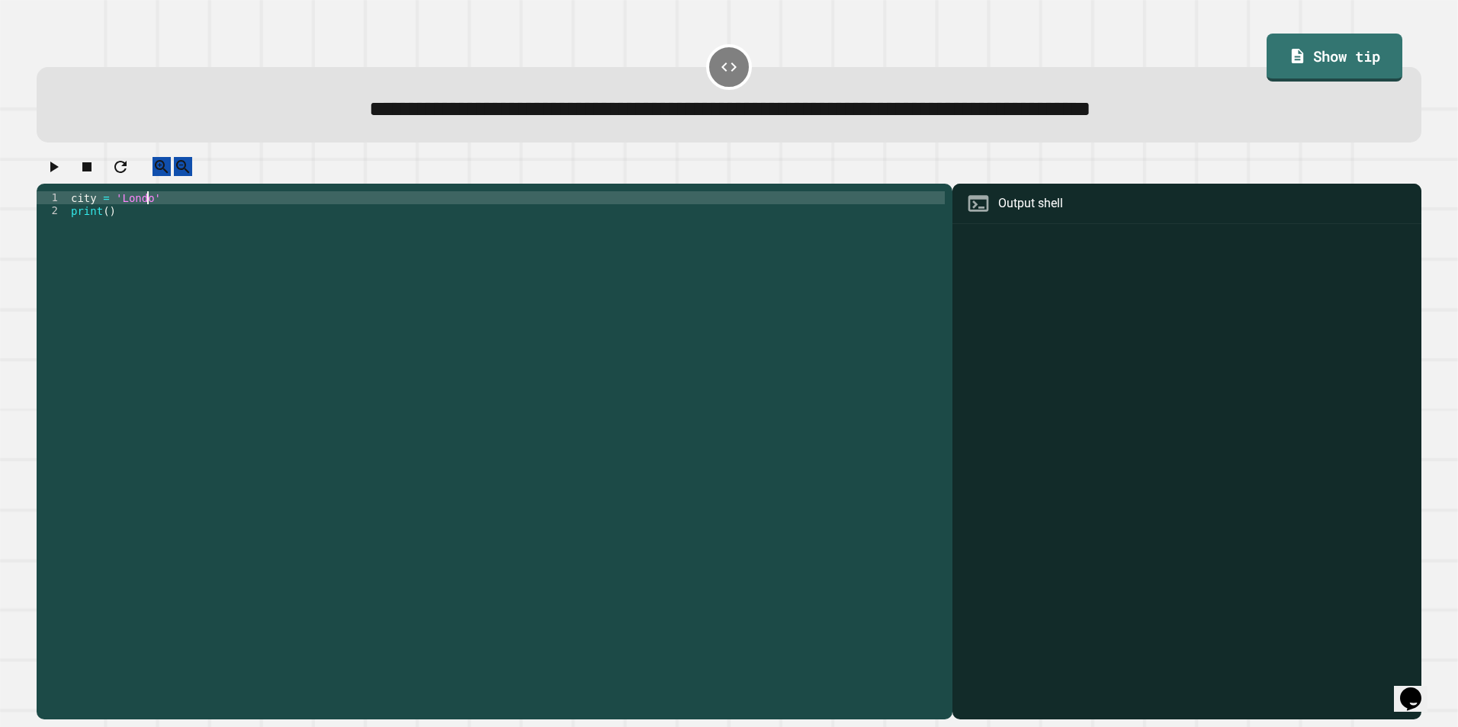
scroll to position [0, 5]
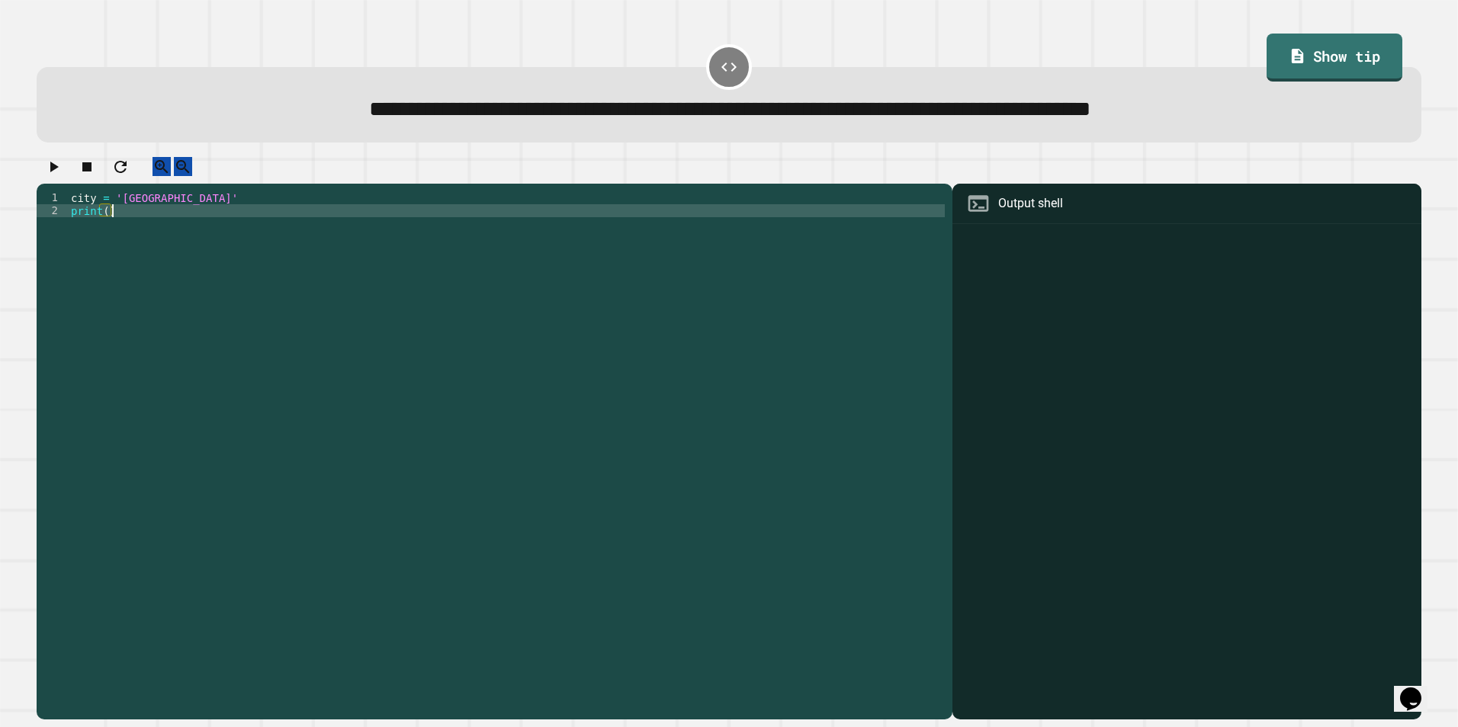
drag, startPoint x: 136, startPoint y: 226, endPoint x: 43, endPoint y: 223, distance: 93.1
click at [136, 225] on div "city = 'London' print ( )" at bounding box center [506, 437] width 877 height 493
click at [108, 224] on div "city = 'London' print ( )" at bounding box center [506, 437] width 877 height 493
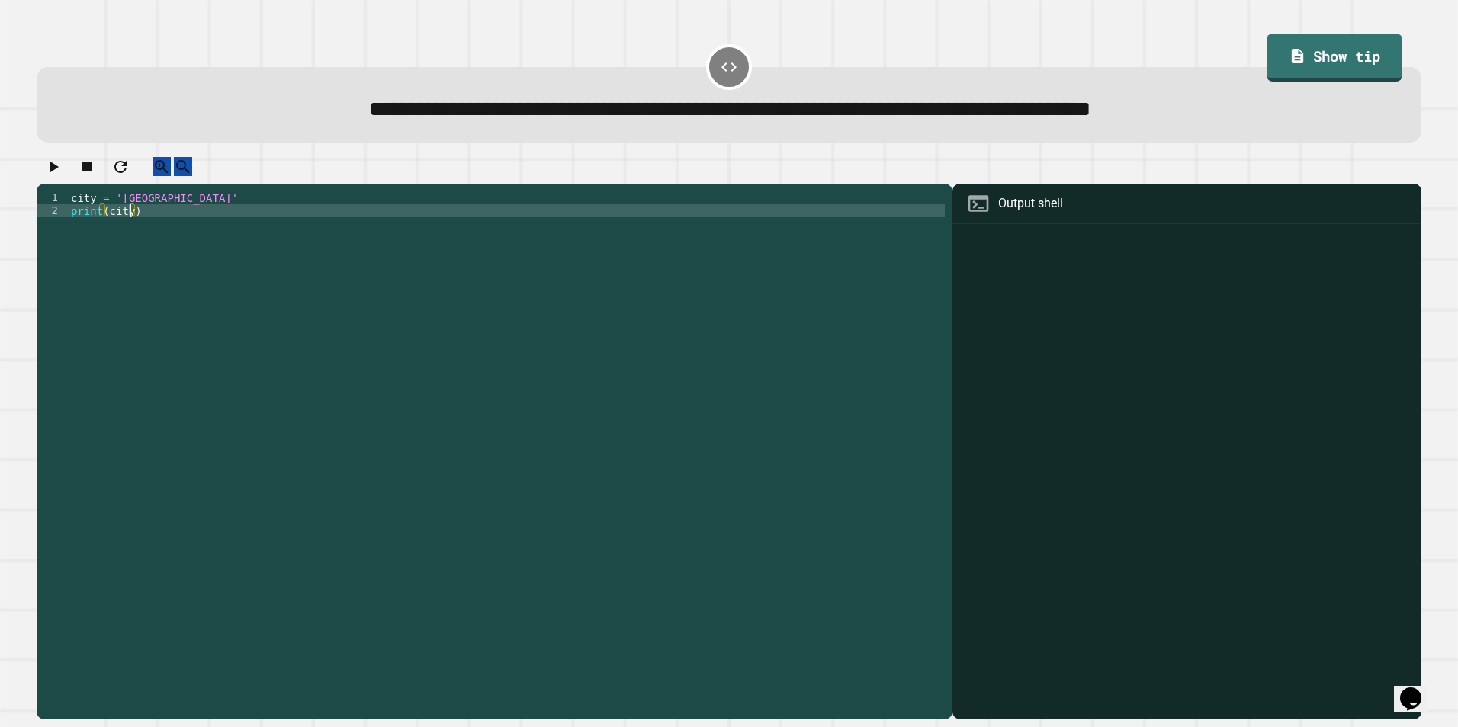
type textarea "**********"
click at [62, 164] on button "button" at bounding box center [53, 166] width 18 height 19
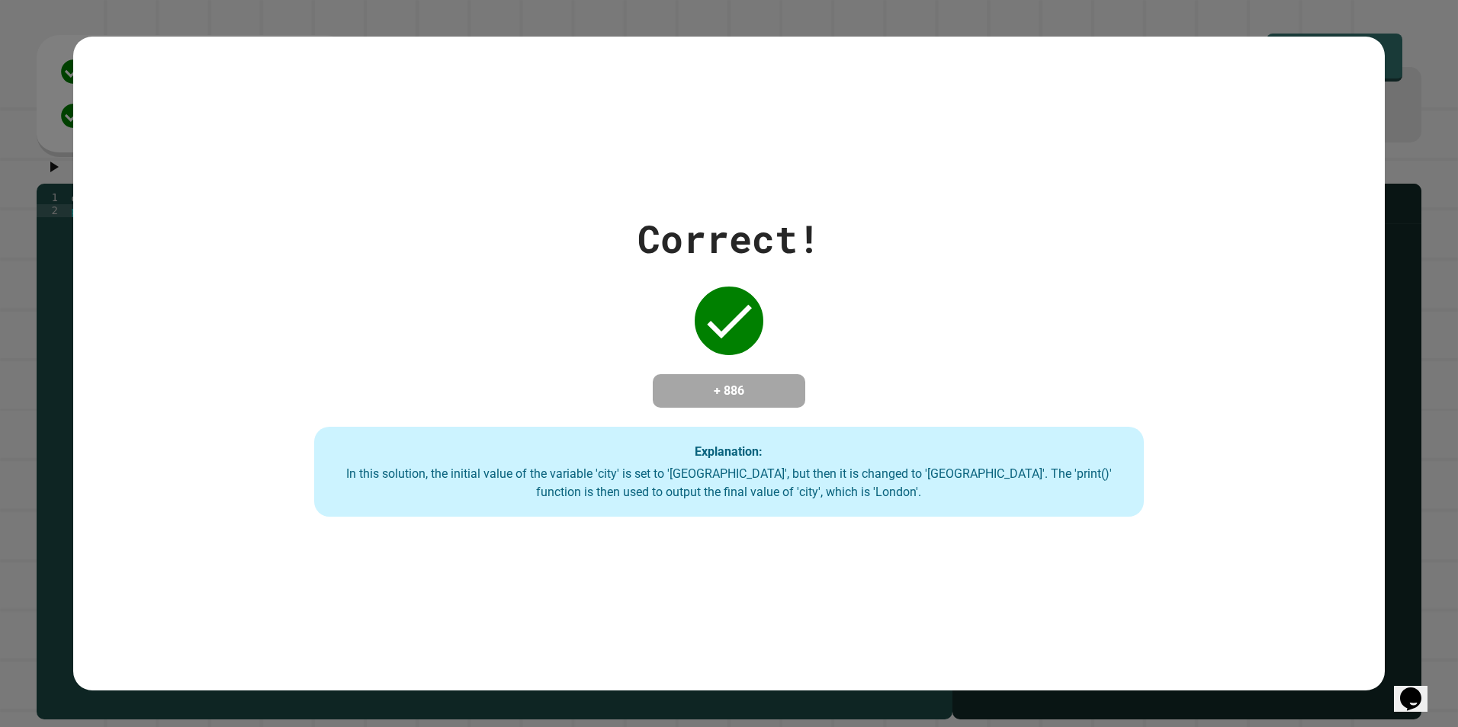
click at [392, 323] on div "Correct! + 886 Explanation: In this solution, the initial value of the variable…" at bounding box center [728, 363] width 1184 height 307
click at [486, 402] on div "Correct! + 886 Explanation: In this solution, the initial value of the variable…" at bounding box center [728, 363] width 1184 height 307
click at [493, 194] on div "Correct! + 886 Explanation: In this solution, the initial value of the variable…" at bounding box center [729, 364] width 1312 height 655
drag, startPoint x: 493, startPoint y: 194, endPoint x: 499, endPoint y: 201, distance: 9.3
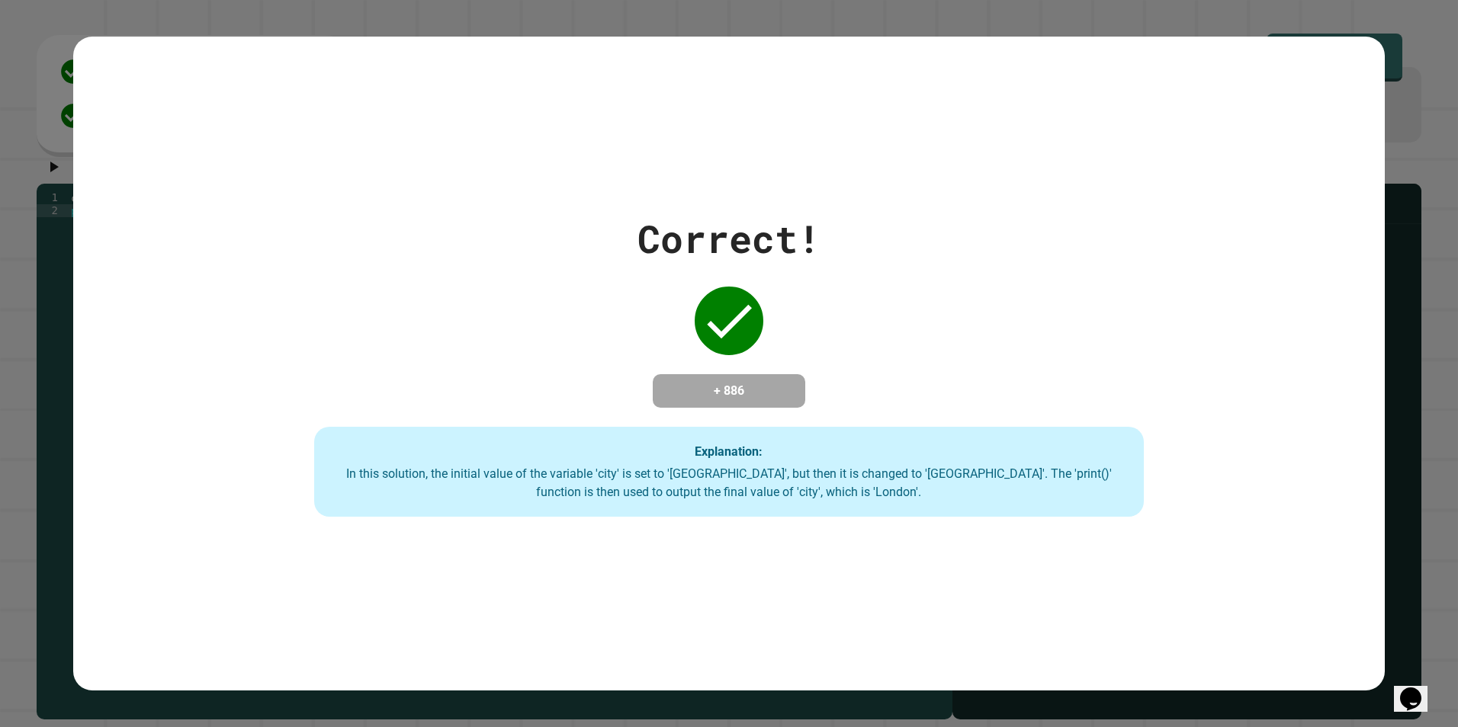
click at [499, 201] on div "Correct! + 886 Explanation: In this solution, the initial value of the variable…" at bounding box center [729, 364] width 1312 height 655
click at [595, 262] on div "Correct! + 886 Explanation: In this solution, the initial value of the variable…" at bounding box center [728, 363] width 1184 height 307
click at [587, 268] on div "Correct! + 886 Explanation: In this solution, the initial value of the variable…" at bounding box center [728, 363] width 1184 height 307
click at [588, 271] on div "Correct! + 886 Explanation: In this solution, the initial value of the variable…" at bounding box center [728, 363] width 1184 height 307
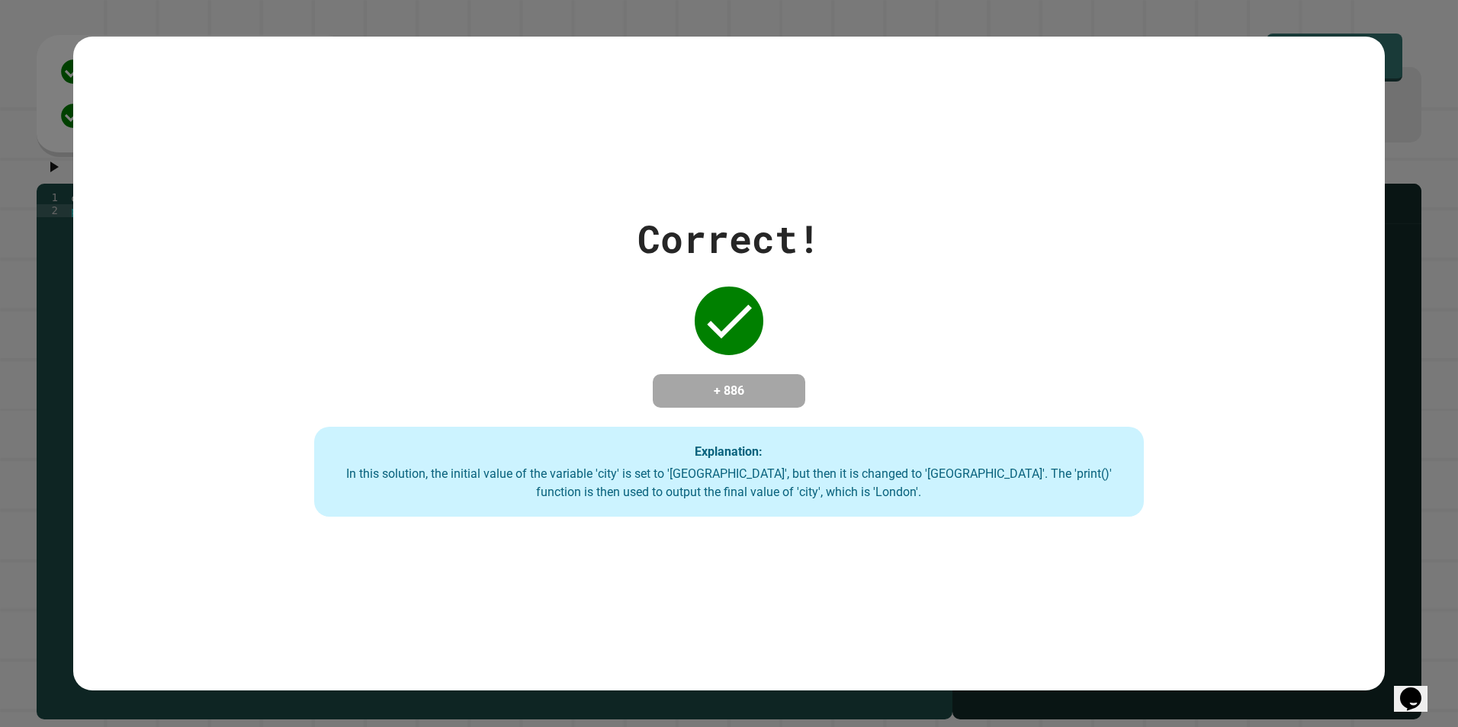
drag, startPoint x: 588, startPoint y: 271, endPoint x: 402, endPoint y: 344, distance: 199.9
click at [402, 344] on div "Correct! + 886 Explanation: In this solution, the initial value of the variable…" at bounding box center [728, 363] width 1184 height 307
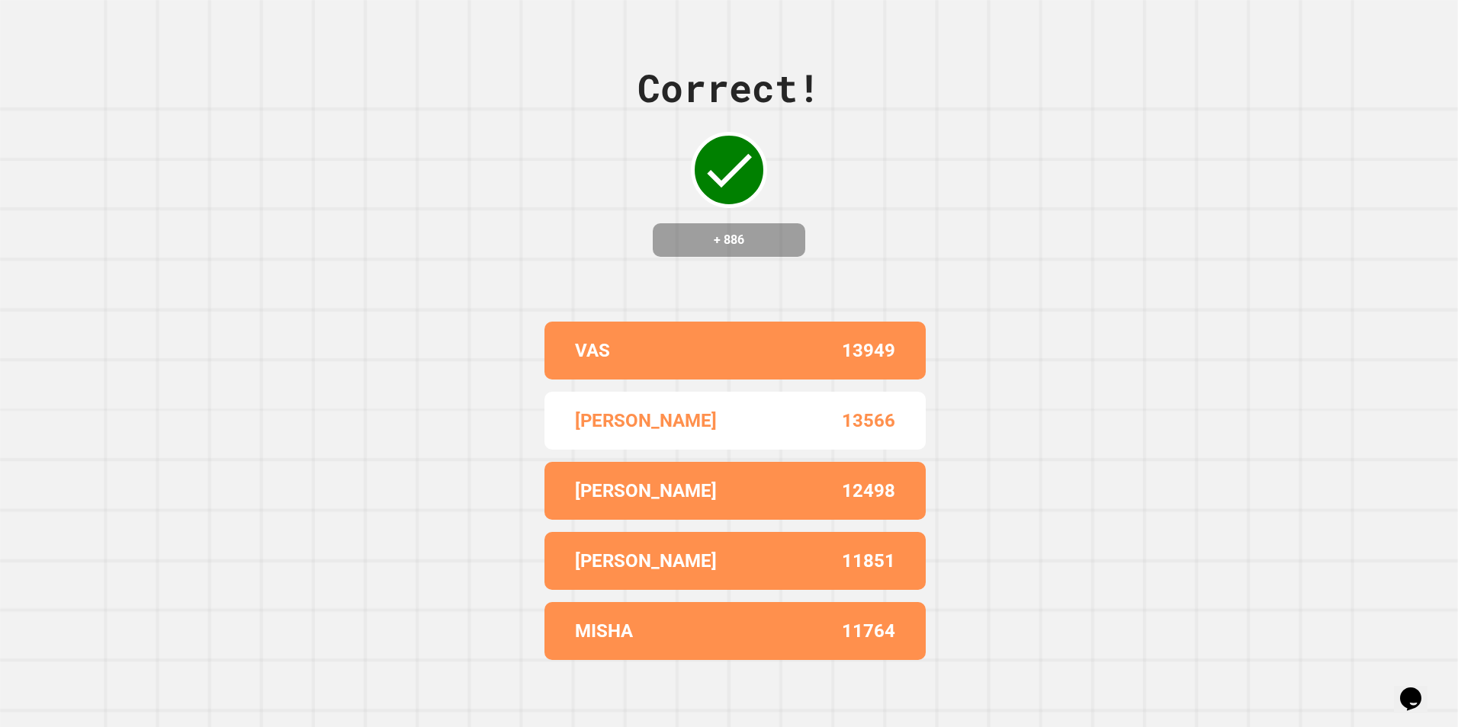
click at [1198, 313] on div "Correct! + 886 VAS 13949 [PERSON_NAME] 13566 [PERSON_NAME] 12498 [PERSON_NAME] …" at bounding box center [729, 363] width 1458 height 727
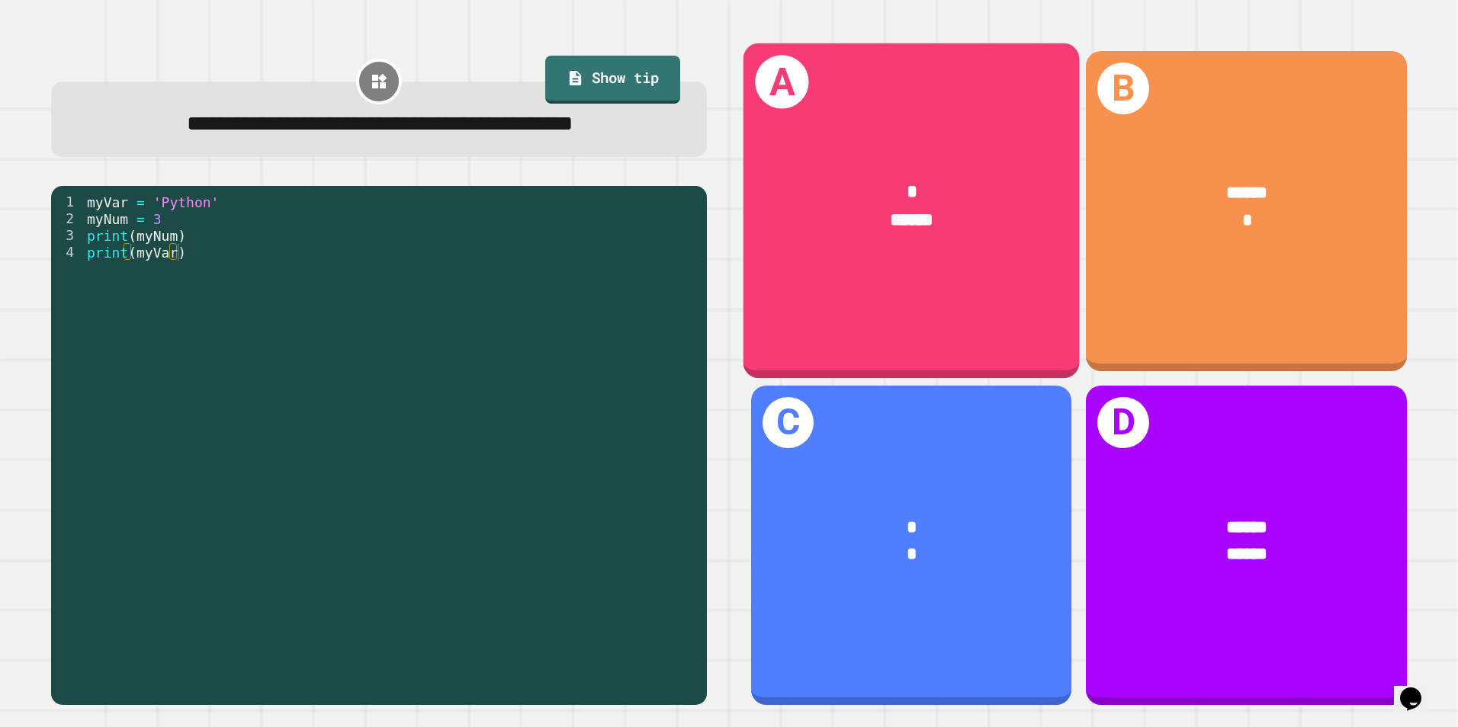
click at [900, 211] on span "******" at bounding box center [911, 220] width 43 height 18
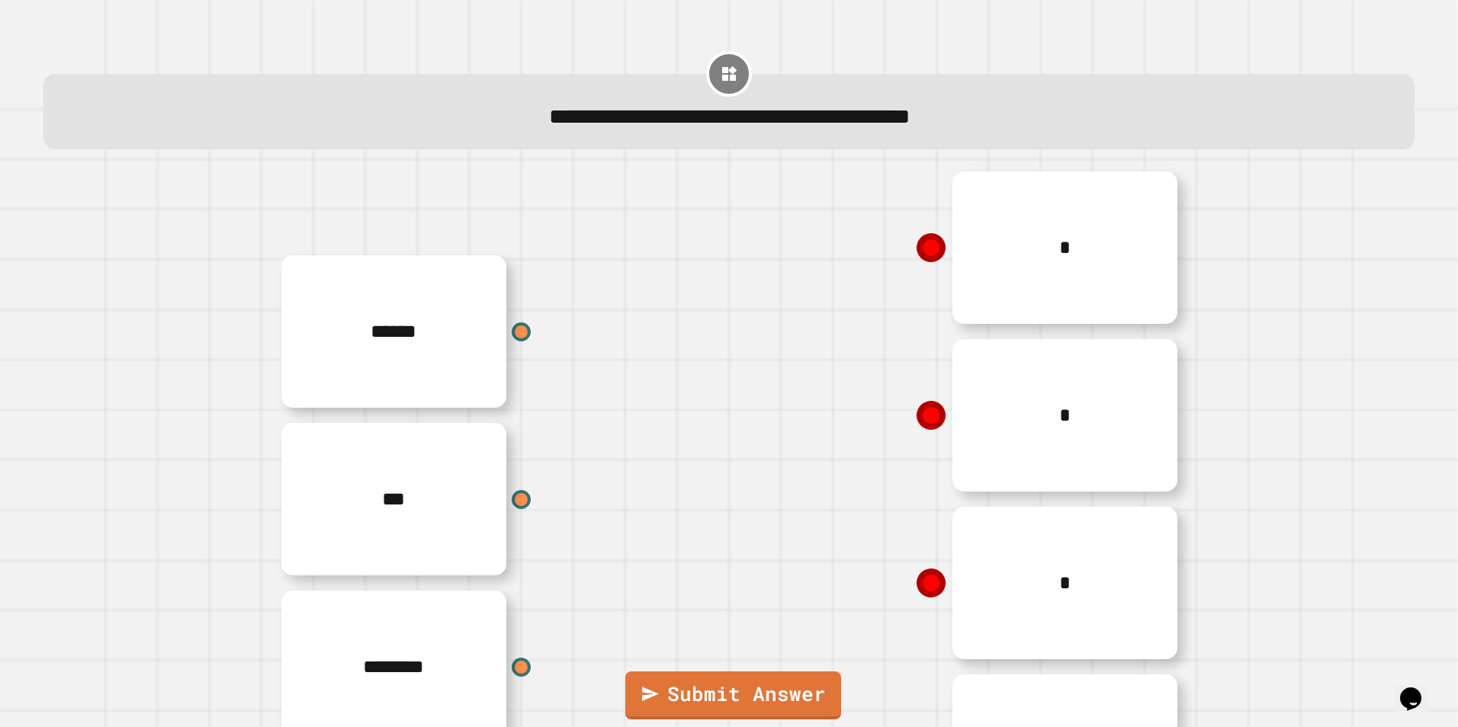
scroll to position [301, 0]
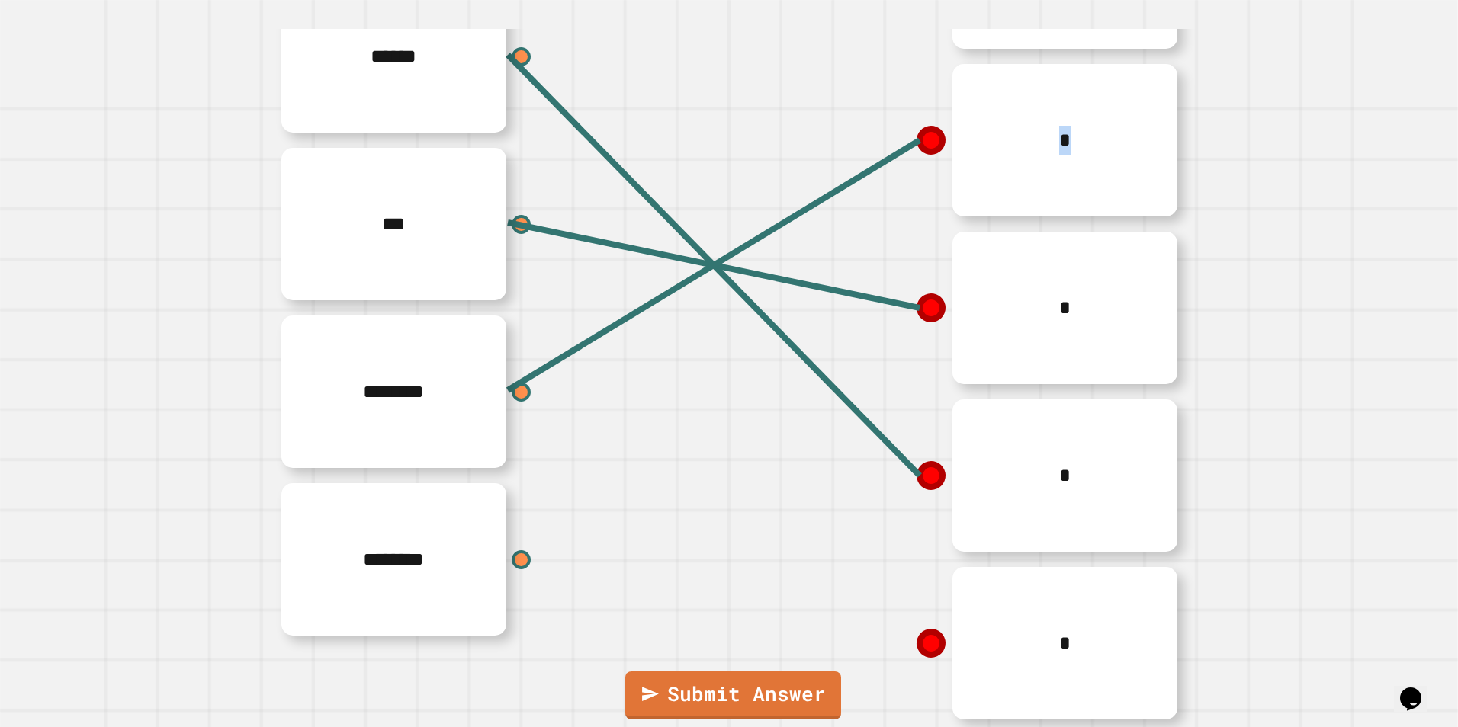
drag, startPoint x: 921, startPoint y: 115, endPoint x: 885, endPoint y: 253, distance: 142.8
click at [885, 253] on div "* * * * *" at bounding box center [958, 308] width 458 height 839
drag, startPoint x: 885, startPoint y: 253, endPoint x: 894, endPoint y: 159, distance: 95.1
click at [894, 159] on div "*" at bounding box center [958, 140] width 458 height 168
drag, startPoint x: 757, startPoint y: 410, endPoint x: 739, endPoint y: 411, distance: 18.3
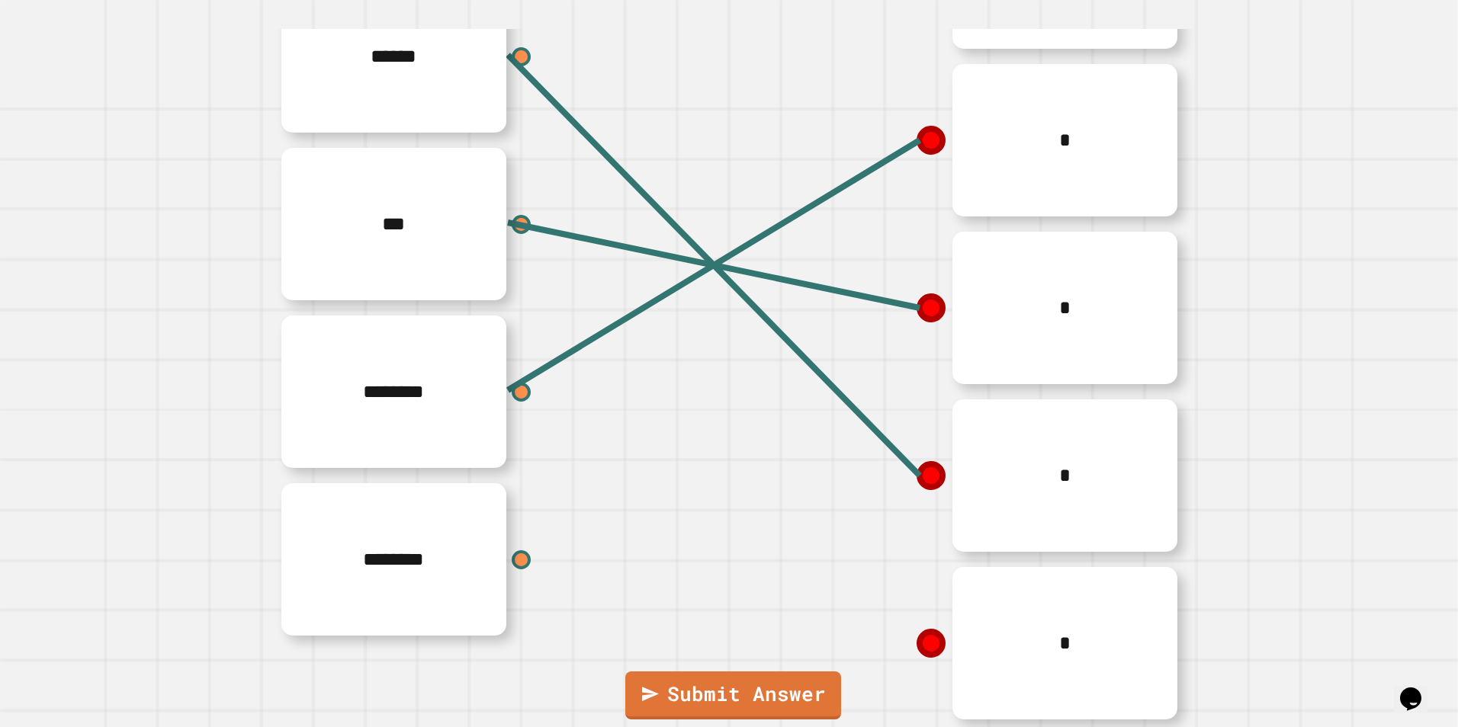
click at [755, 411] on div "*" at bounding box center [958, 476] width 458 height 168
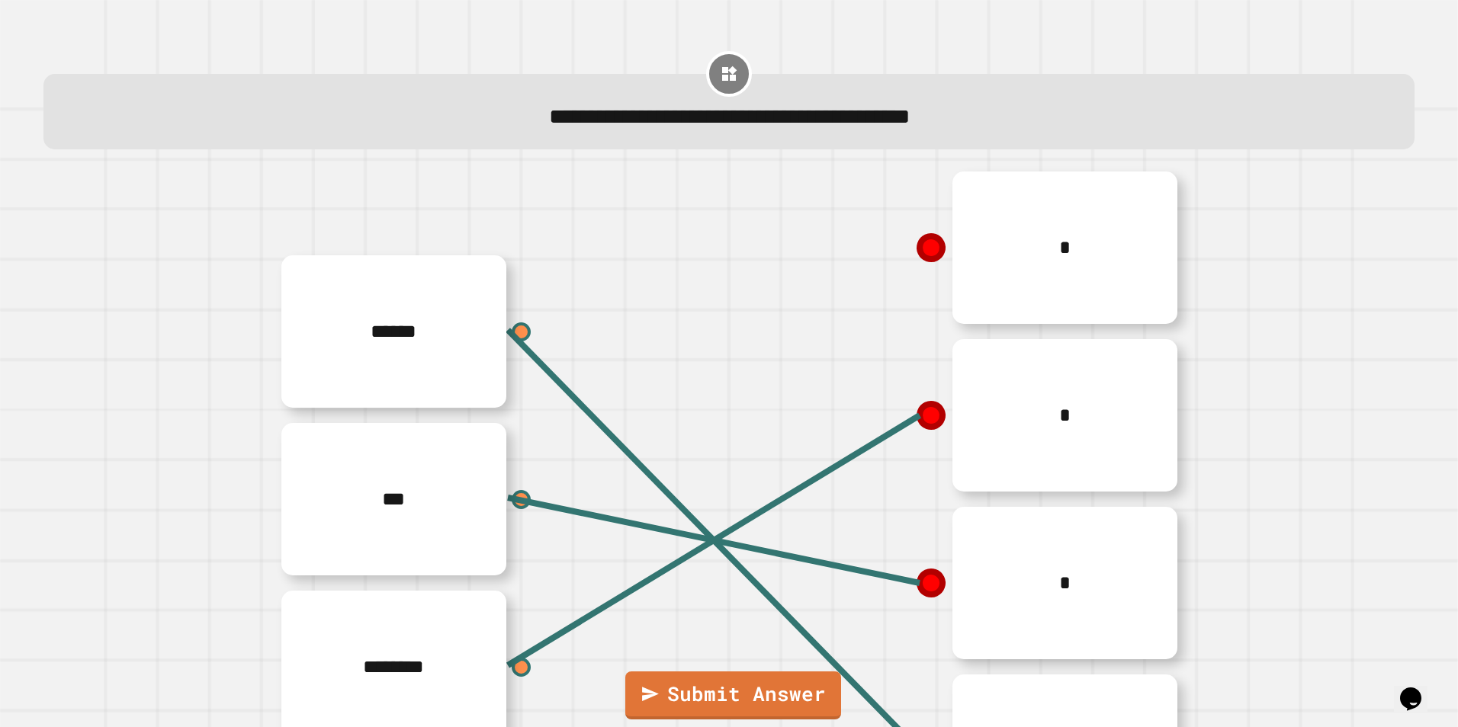
scroll to position [153, 0]
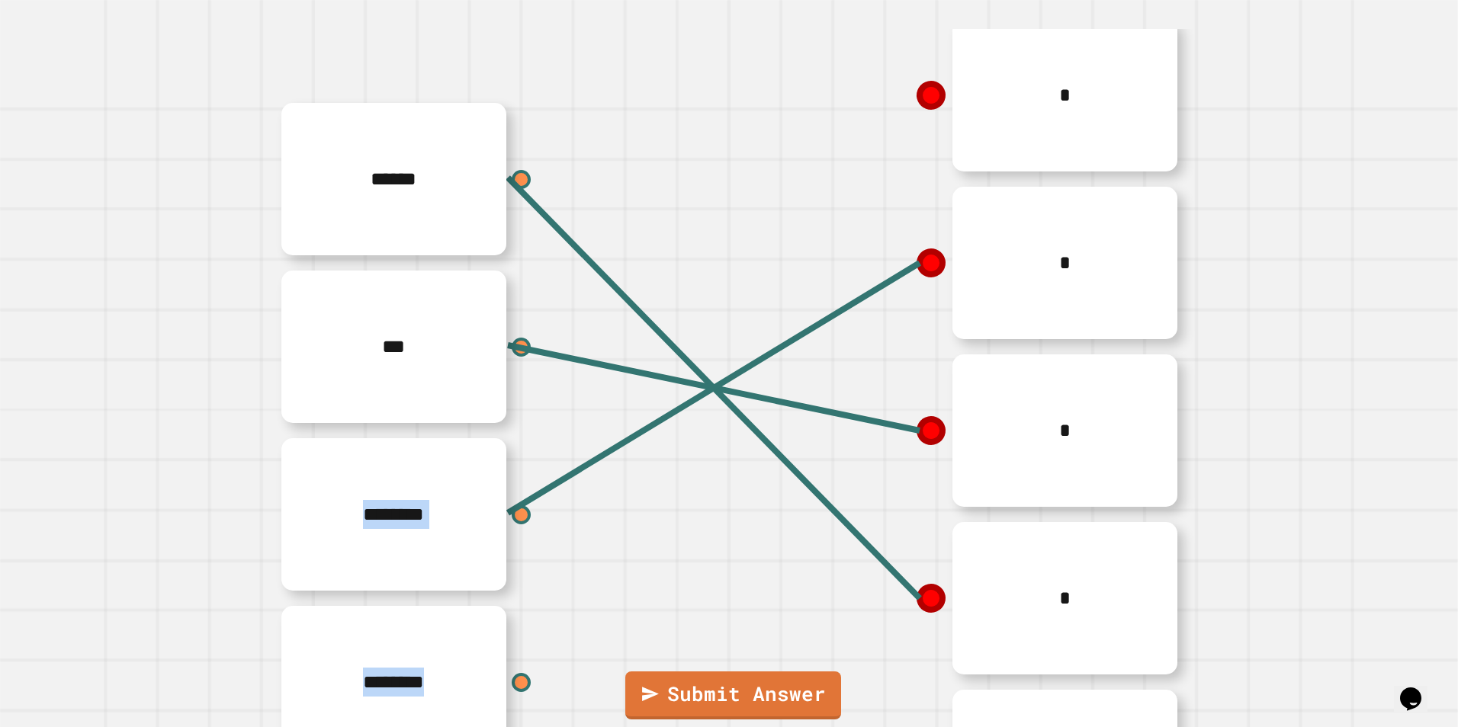
drag, startPoint x: 915, startPoint y: 98, endPoint x: 692, endPoint y: 317, distance: 312.7
click at [692, 317] on div "****** *** ******** ******** * * * * *" at bounding box center [728, 430] width 915 height 839
drag, startPoint x: 692, startPoint y: 317, endPoint x: 671, endPoint y: 166, distance: 152.4
click at [673, 165] on div "******" at bounding box center [500, 179] width 458 height 168
drag, startPoint x: 521, startPoint y: 672, endPoint x: 509, endPoint y: 679, distance: 13.3
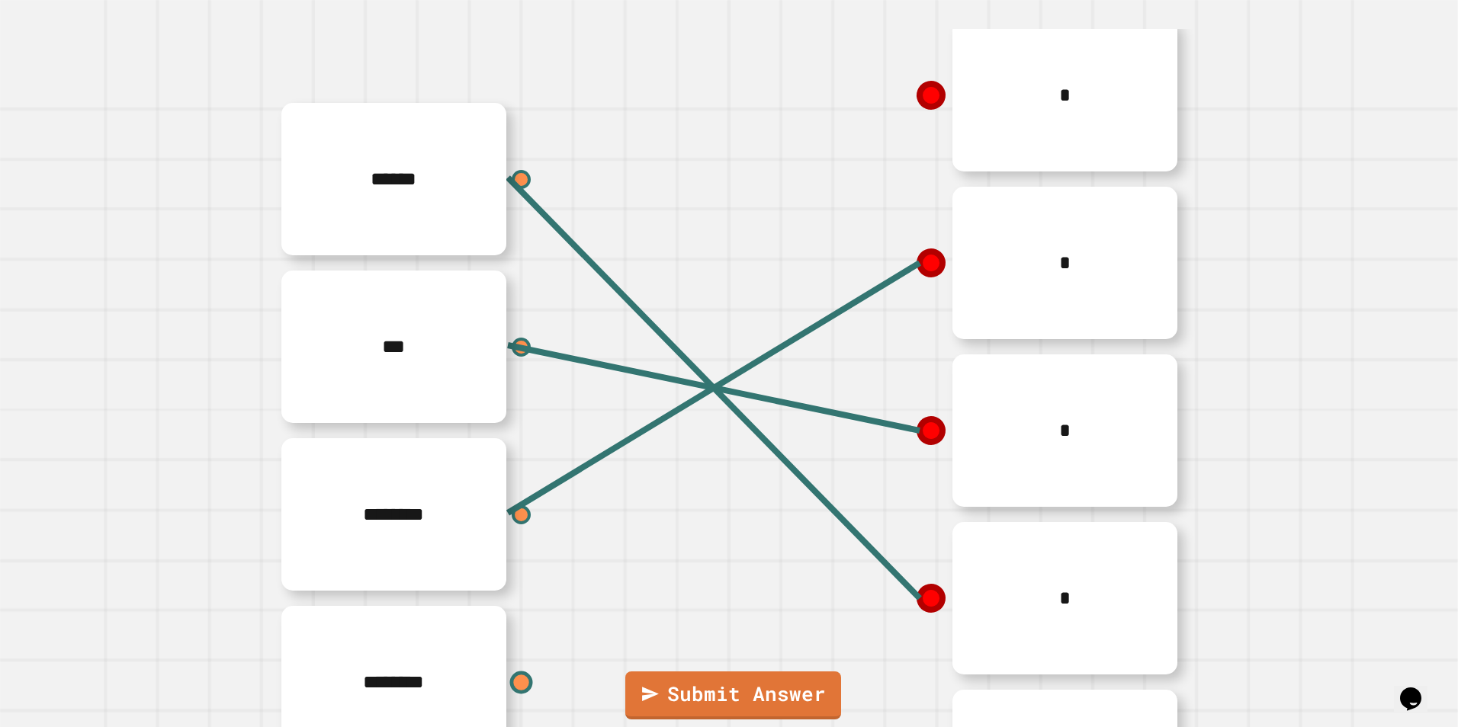
click at [509, 679] on div "********" at bounding box center [500, 683] width 458 height 168
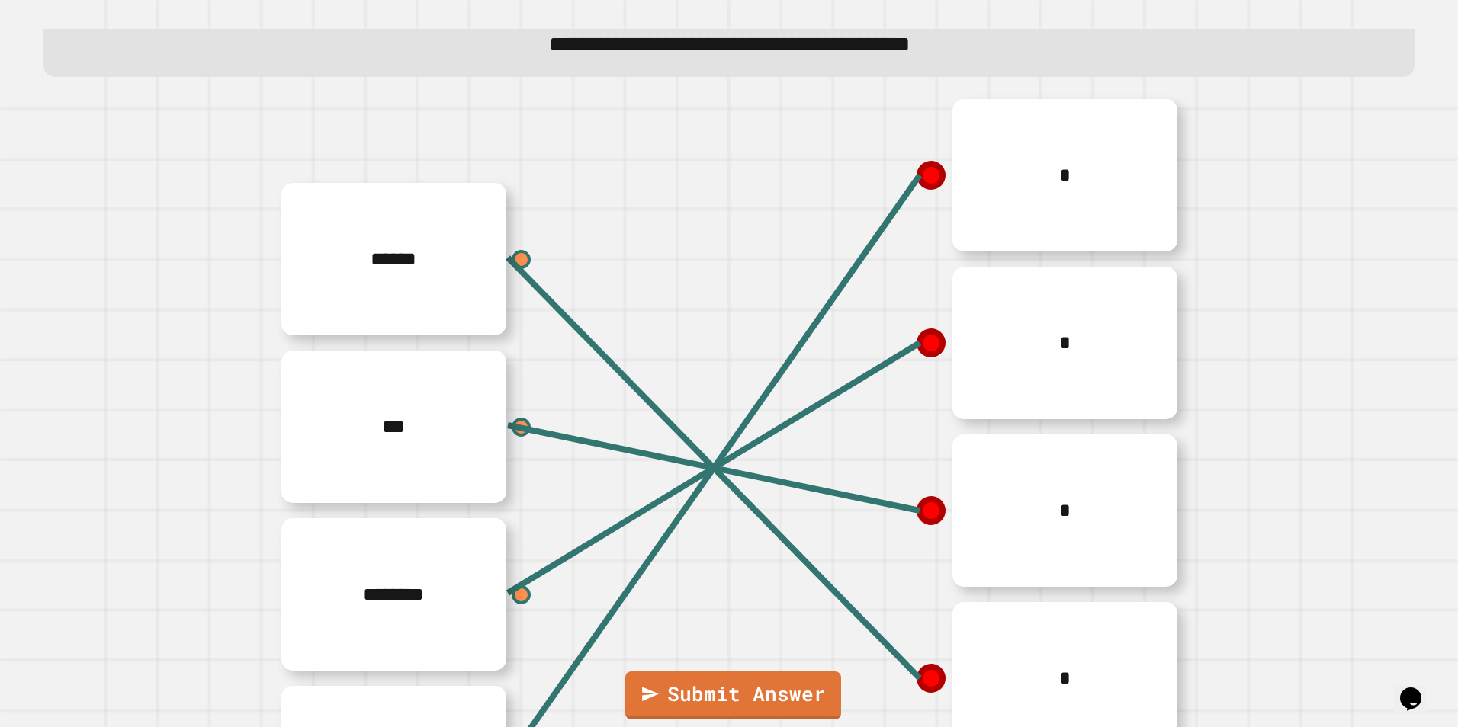
scroll to position [225, 0]
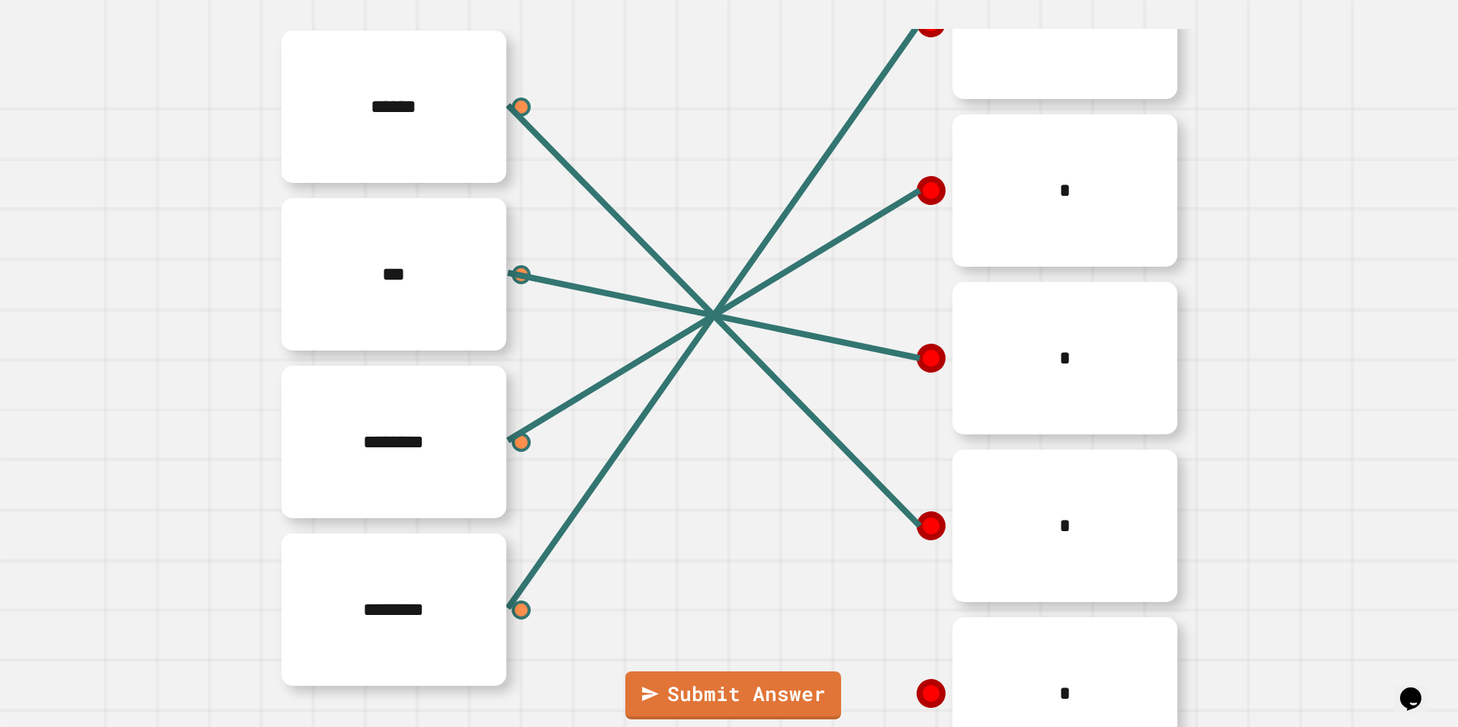
click at [920, 24] on div "**********" at bounding box center [729, 363] width 1458 height 727
drag, startPoint x: 928, startPoint y: 191, endPoint x: 872, endPoint y: 263, distance: 90.8
click at [867, 269] on div "*" at bounding box center [958, 191] width 458 height 168
click at [891, 230] on div "*" at bounding box center [958, 191] width 458 height 168
click at [912, 196] on icon at bounding box center [931, 191] width 38 height 38
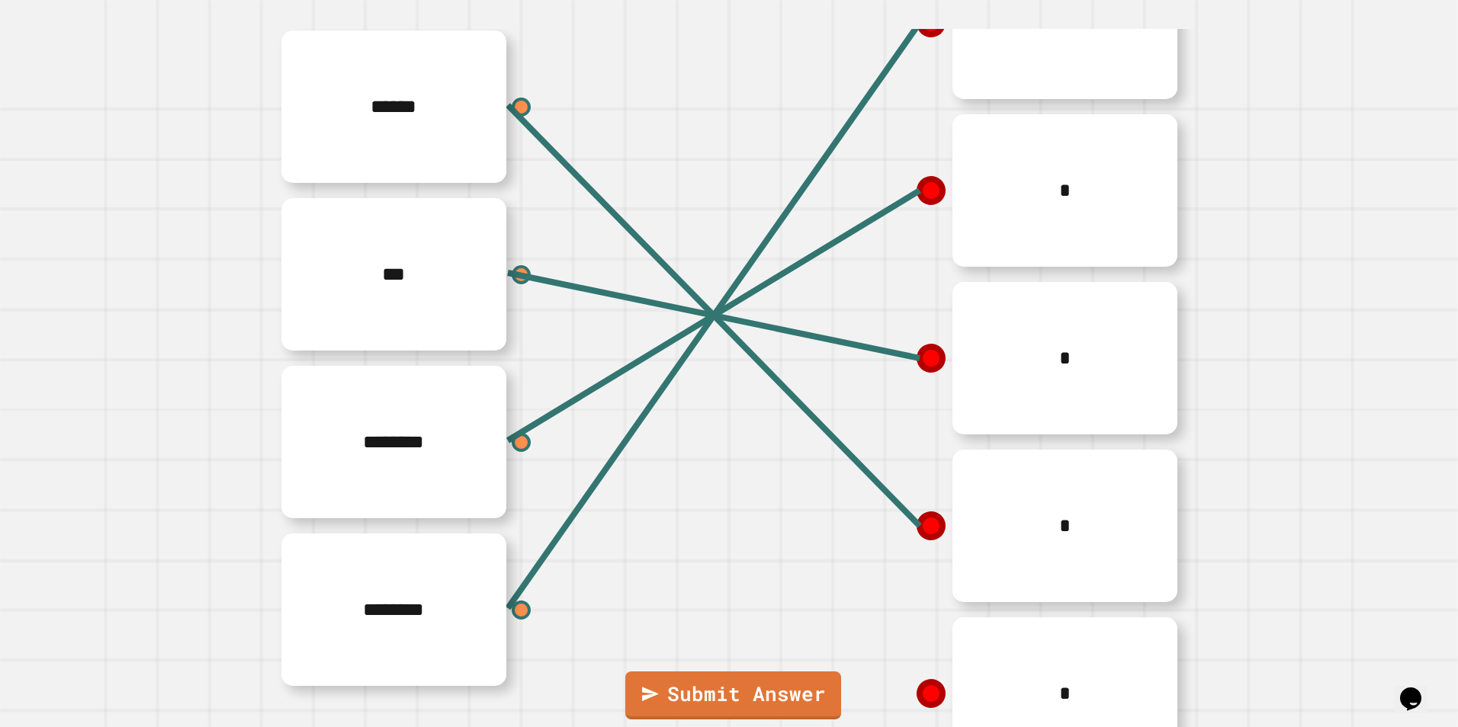
click at [917, 193] on icon at bounding box center [932, 191] width 30 height 30
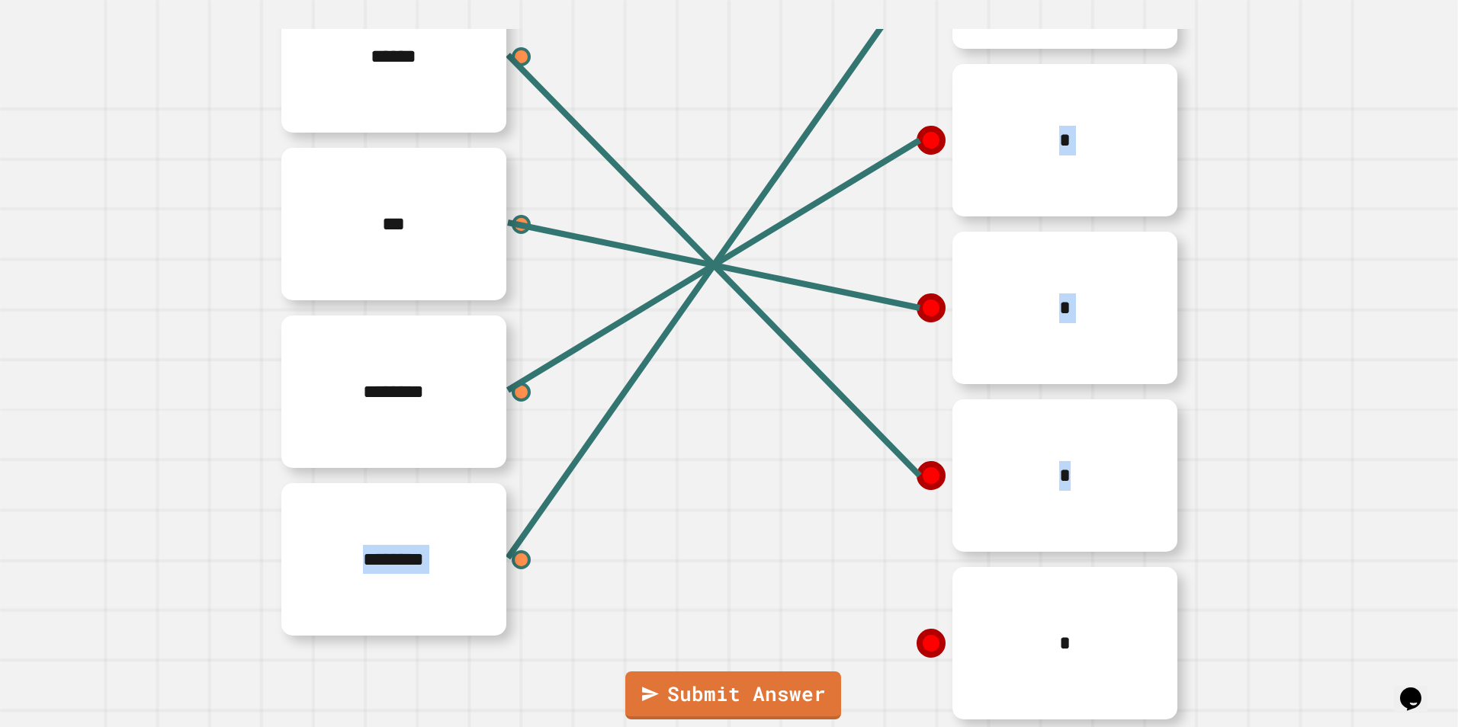
drag, startPoint x: 506, startPoint y: 442, endPoint x: 897, endPoint y: 695, distance: 465.9
click at [897, 695] on div "****** *** ******** ******** * * * * *" at bounding box center [728, 308] width 915 height 839
drag, startPoint x: 897, startPoint y: 695, endPoint x: 843, endPoint y: 561, distance: 145.0
click at [843, 561] on div "*" at bounding box center [958, 644] width 458 height 168
click at [516, 381] on div at bounding box center [521, 392] width 23 height 23
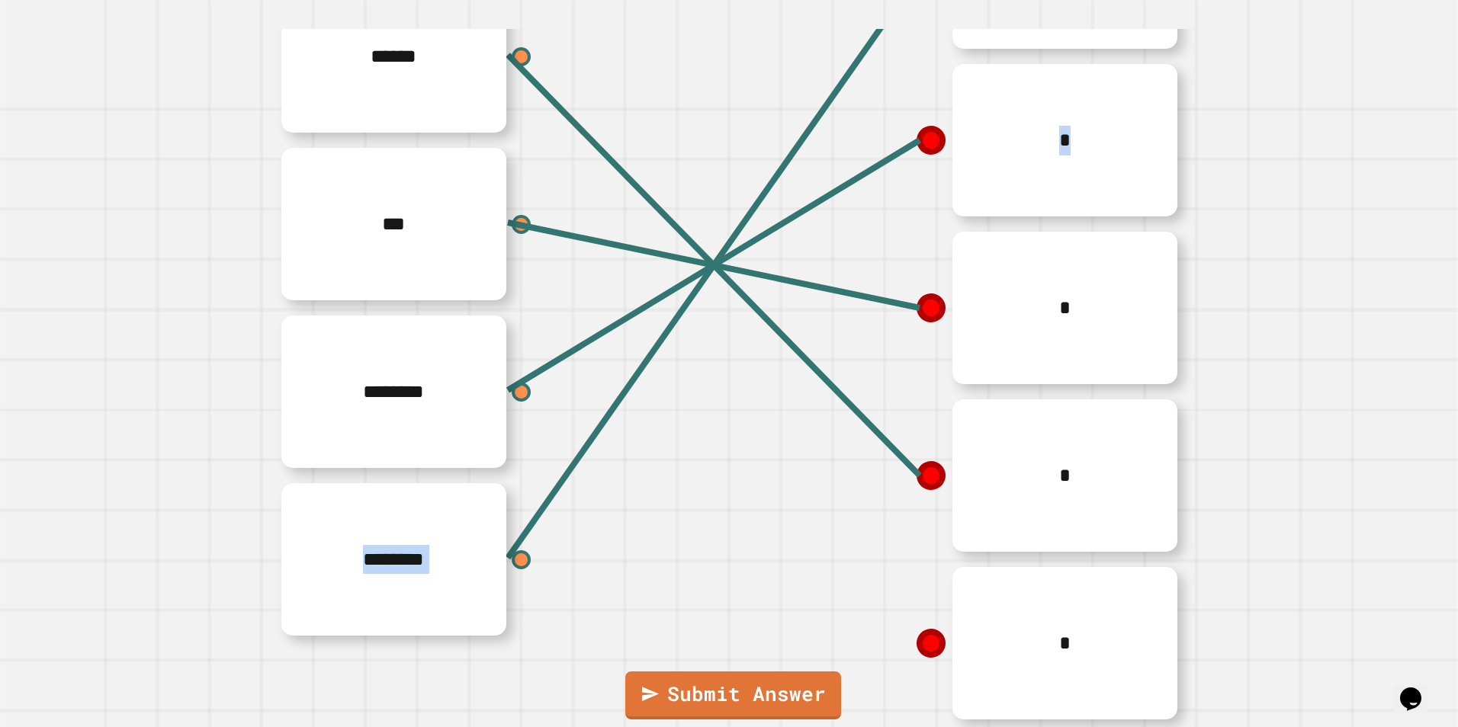
drag, startPoint x: 511, startPoint y: 360, endPoint x: 811, endPoint y: 217, distance: 332.9
click at [811, 217] on div "****** *** ******** ******** * * * * *" at bounding box center [728, 308] width 915 height 839
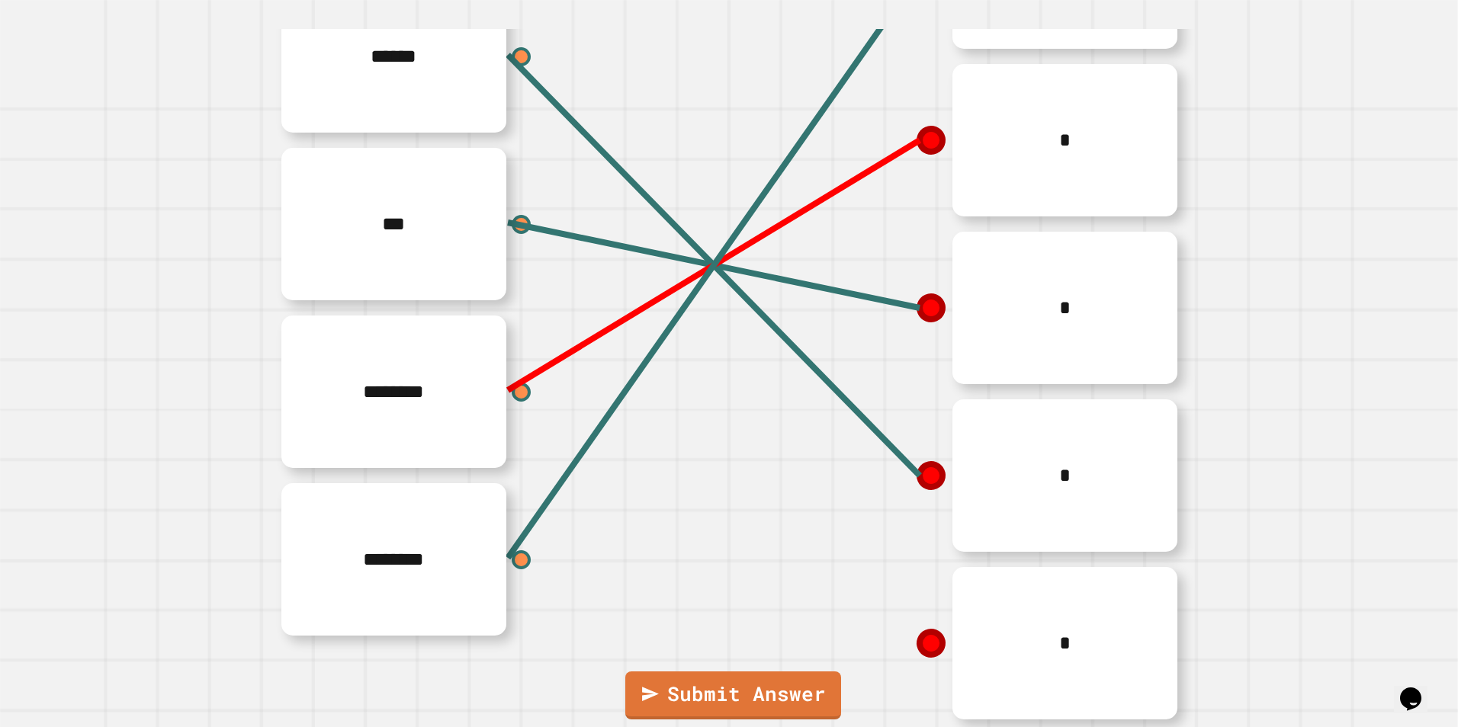
drag, startPoint x: 811, startPoint y: 217, endPoint x: 897, endPoint y: 131, distance: 120.8
click at [897, 140] on line at bounding box center [714, 265] width 412 height 250
click at [888, 133] on div "*" at bounding box center [958, 140] width 458 height 168
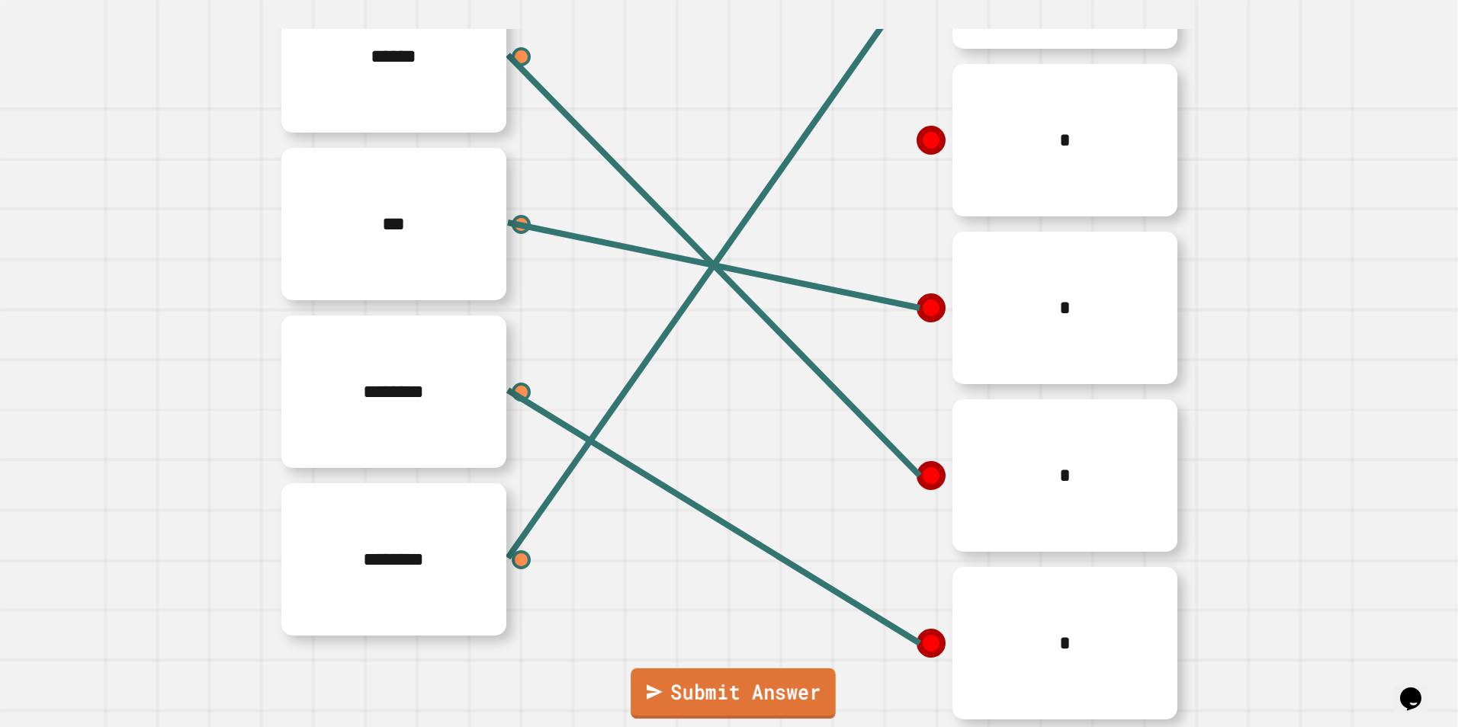
click at [764, 693] on link "Submit Answer" at bounding box center [733, 694] width 205 height 50
